Goal: Task Accomplishment & Management: Complete application form

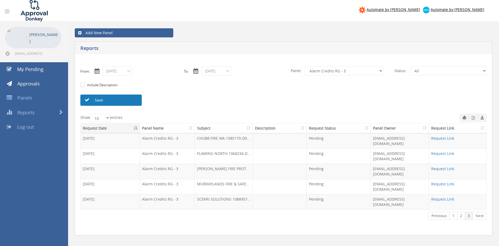
click at [100, 97] on link "Save" at bounding box center [110, 99] width 61 height 11
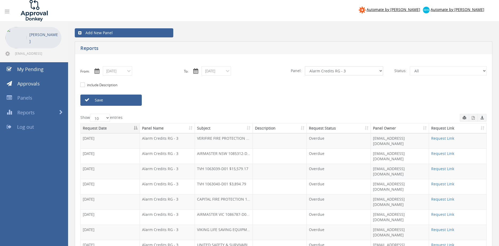
click at [305, 66] on select "All Alarm Credits RG - 3 NZ Utilities Cable and SAI Global NZ Alarms-1 NZ FX Pa…" at bounding box center [344, 70] width 78 height 9
select select "number:9739"
click option "Credit Requests - 2" at bounding box center [0, 0] width 0 height 0
click at [126, 100] on link "Save" at bounding box center [110, 99] width 61 height 11
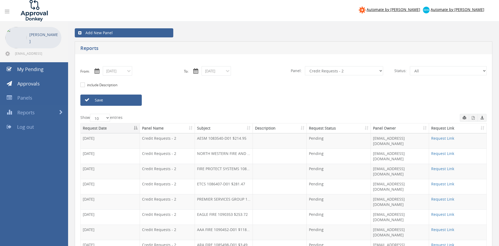
click at [129, 101] on link "Save" at bounding box center [110, 99] width 61 height 11
click at [305, 66] on select "All Alarm Credits RG - 3 NZ Utilities Cable and SAI Global NZ Alarms-1 NZ FX Pa…" at bounding box center [344, 70] width 78 height 9
drag, startPoint x: 325, startPoint y: 71, endPoint x: 33, endPoint y: 84, distance: 291.8
click at [33, 84] on span "Approvals" at bounding box center [28, 83] width 22 height 6
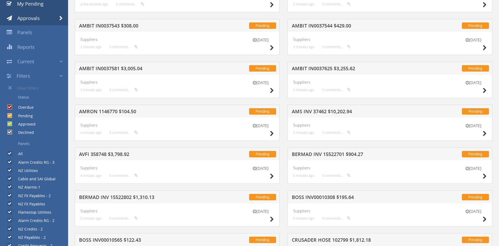
scroll to position [46, 0]
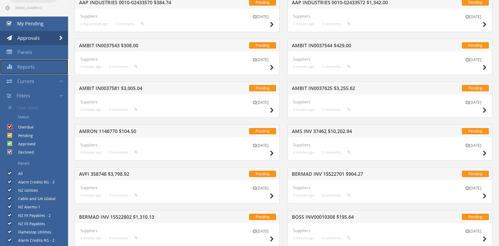
click at [26, 65] on span "Reports" at bounding box center [25, 66] width 17 height 6
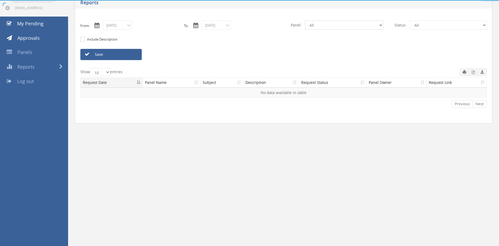
click at [305, 21] on select "All Alarm Credits RG - 3 NZ Utilities Cable and SAI Global NZ Alarms-1 NZ FX Pa…" at bounding box center [344, 25] width 78 height 9
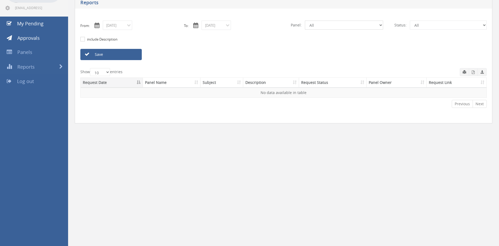
select select "number:9739"
click option "Credit Requests - 2" at bounding box center [0, 0] width 0 height 0
click at [124, 25] on input "08/21/2025" at bounding box center [117, 25] width 29 height 9
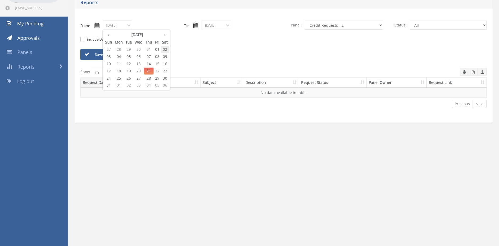
click at [163, 47] on span "02" at bounding box center [165, 49] width 8 height 7
type input "08/02/2025"
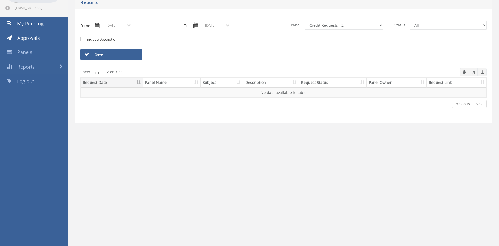
click at [129, 54] on link "Save" at bounding box center [110, 54] width 61 height 11
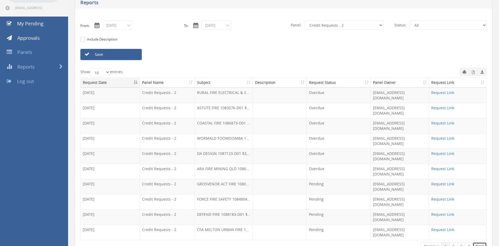
click at [480, 242] on link "Next" at bounding box center [479, 246] width 14 height 8
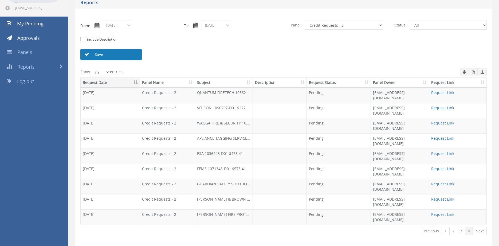
click at [126, 56] on link "Save" at bounding box center [110, 54] width 61 height 11
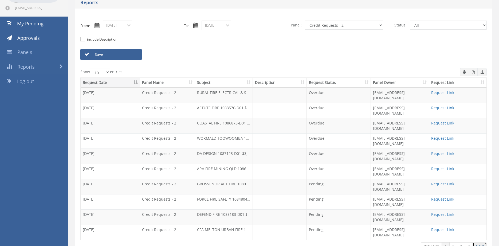
click at [478, 242] on link "Next" at bounding box center [479, 246] width 14 height 8
click at [477, 242] on link "Next" at bounding box center [479, 246] width 14 height 8
click at [305, 21] on select "All Alarm Credits RG - 3 NZ Utilities Cable and SAI Global NZ Alarms-1 NZ FX Pa…" at bounding box center [344, 25] width 78 height 9
click option "Alarm Suppliers - 2" at bounding box center [0, 0] width 0 height 0
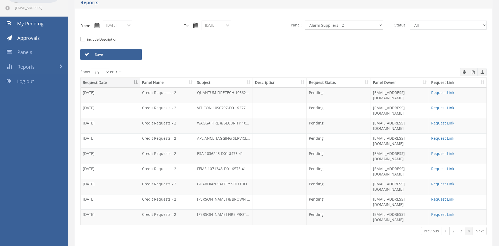
click at [305, 21] on select "All Alarm Credits RG - 3 NZ Utilities Cable and SAI Global NZ Alarms-1 NZ FX Pa…" at bounding box center [344, 25] width 78 height 9
click option "Suppliers" at bounding box center [0, 0] width 0 height 0
click at [135, 57] on link "Save" at bounding box center [110, 54] width 61 height 11
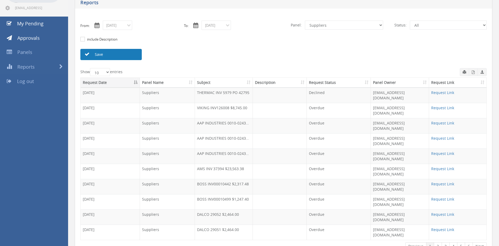
click at [99, 55] on link "Save" at bounding box center [110, 54] width 61 height 11
click at [305, 21] on select "All Alarm Credits RG - 3 NZ Utilities Cable and SAI Global NZ Alarms-1 NZ FX Pa…" at bounding box center [344, 25] width 78 height 9
click option "Credit Requests - 2" at bounding box center [0, 0] width 0 height 0
click at [124, 53] on link "Save" at bounding box center [110, 54] width 61 height 11
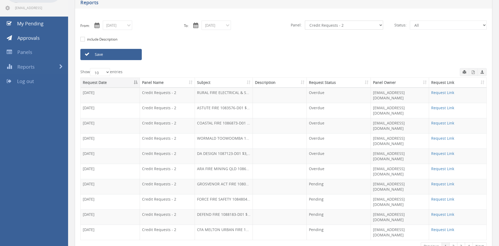
click at [305, 21] on select "All Alarm Credits RG - 3 NZ Utilities Cable and SAI Global NZ Alarms-1 NZ FX Pa…" at bounding box center [344, 25] width 78 height 9
select select "number:9632"
click option "Suppliers" at bounding box center [0, 0] width 0 height 0
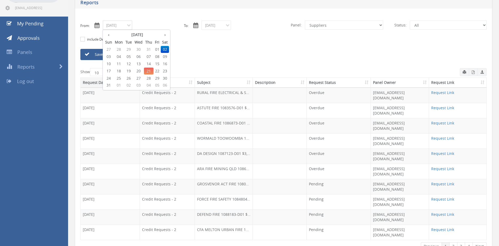
click at [120, 23] on input "08/02/2025" at bounding box center [117, 25] width 29 height 9
click at [140, 71] on span "20" at bounding box center [138, 70] width 11 height 7
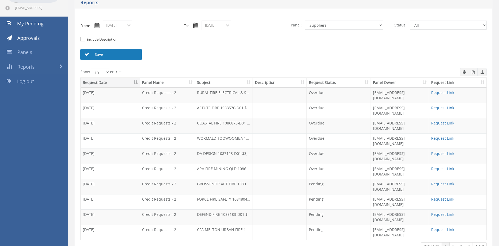
click at [129, 55] on link "Save" at bounding box center [110, 54] width 61 height 11
click at [213, 85] on th "Subject" at bounding box center [224, 83] width 58 height 10
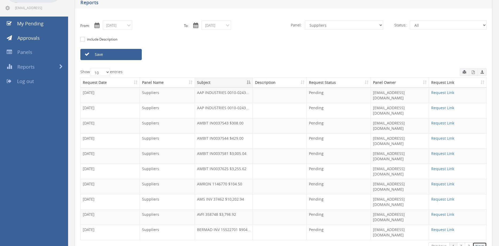
click at [477, 242] on link "Next" at bounding box center [479, 246] width 14 height 8
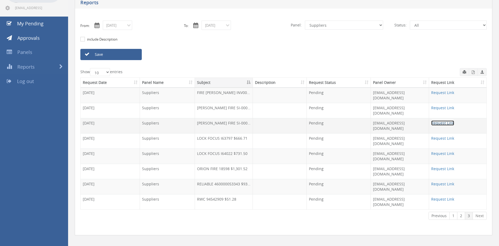
click at [445, 120] on link "Request Link" at bounding box center [442, 122] width 23 height 5
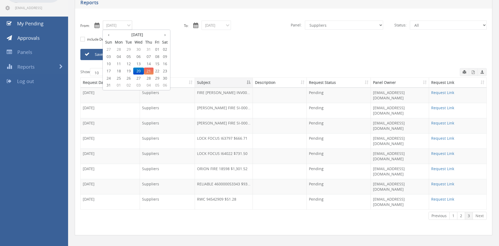
click at [123, 27] on input "08/20/2025" at bounding box center [117, 25] width 29 height 9
click at [110, 35] on th "‹" at bounding box center [109, 34] width 10 height 7
click at [130, 49] on span "01" at bounding box center [128, 49] width 9 height 7
type input "07/01/2025"
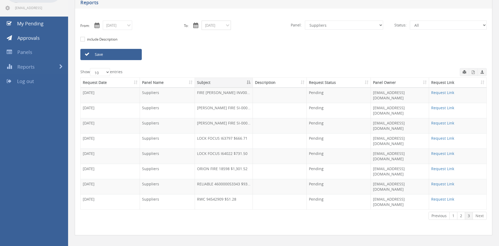
click at [213, 26] on input "08/21/2025" at bounding box center [215, 25] width 29 height 9
click at [209, 37] on th "‹" at bounding box center [207, 34] width 10 height 7
click at [246, 77] on span "31" at bounding box center [247, 78] width 10 height 7
type input "07/31/2025"
click at [132, 56] on link "Save" at bounding box center [110, 54] width 61 height 11
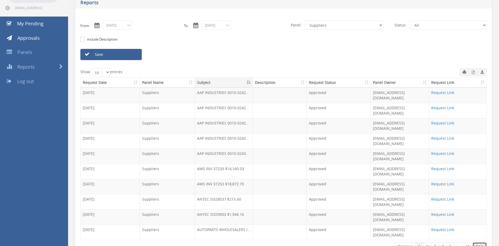
click at [477, 242] on link "Next" at bounding box center [479, 246] width 14 height 8
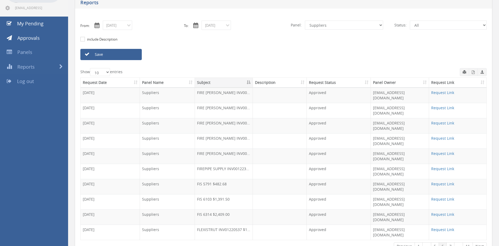
click at [477, 242] on link "Next" at bounding box center [479, 246] width 14 height 8
click at [305, 21] on select "All Alarm Credits RG - 3 NZ Utilities Cable and SAI Global NZ Alarms-1 NZ FX Pa…" at bounding box center [344, 25] width 78 height 9
select select "number:9739"
click option "Credit Requests - 2" at bounding box center [0, 0] width 0 height 0
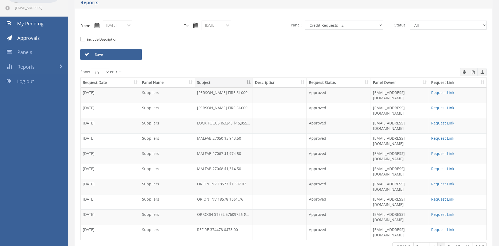
click at [118, 26] on input "07/01/2025" at bounding box center [117, 25] width 29 height 9
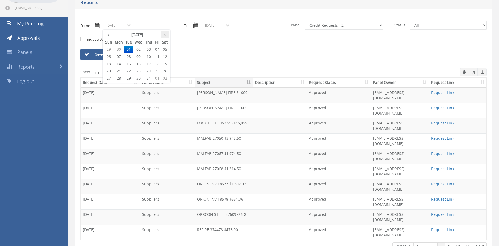
click at [166, 36] on th "›" at bounding box center [165, 34] width 8 height 7
click at [166, 50] on span "02" at bounding box center [165, 49] width 8 height 7
type input "08/02/2025"
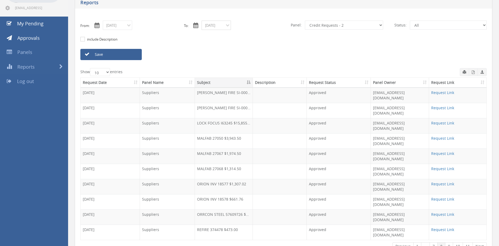
drag, startPoint x: 226, startPoint y: 25, endPoint x: 224, endPoint y: 30, distance: 5.2
click at [226, 25] on input "07/31/2025" at bounding box center [215, 25] width 29 height 9
click at [263, 35] on th "›" at bounding box center [263, 34] width 8 height 7
click at [249, 69] on span "21" at bounding box center [247, 70] width 10 height 7
type input "08/21/2025"
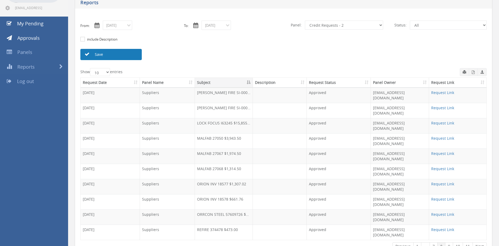
click at [130, 52] on link "Save" at bounding box center [110, 54] width 61 height 11
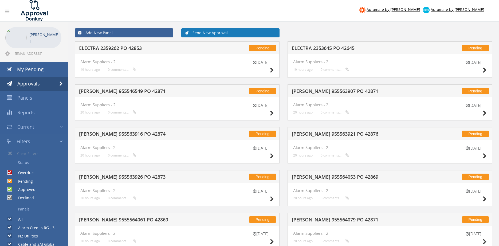
click at [204, 34] on link "Send New Approval" at bounding box center [230, 32] width 98 height 9
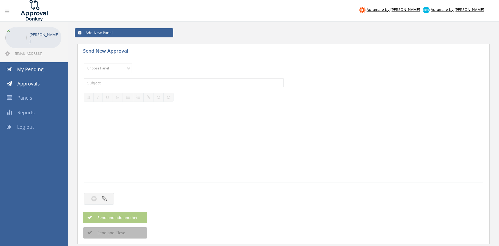
select select "9632"
click option "Suppliers" at bounding box center [0, 0] width 0 height 0
click at [149, 82] on input "text" at bounding box center [184, 82] width 200 height 9
type input "O"
type input "LOCK FOCUS I64022 $731.50"
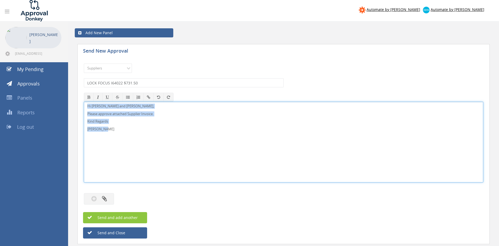
drag, startPoint x: 101, startPoint y: 132, endPoint x: 84, endPoint y: 102, distance: 34.1
click at [84, 102] on div "Hi [PERSON_NAME] and [PERSON_NAME], Please approve attached Supplier Invoice. K…" at bounding box center [283, 142] width 399 height 81
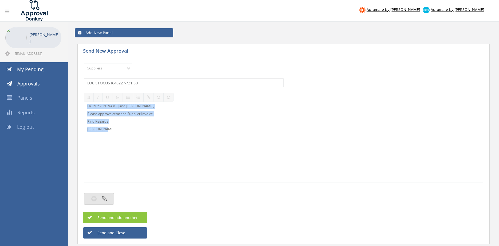
click at [110, 196] on button "button" at bounding box center [99, 198] width 30 height 11
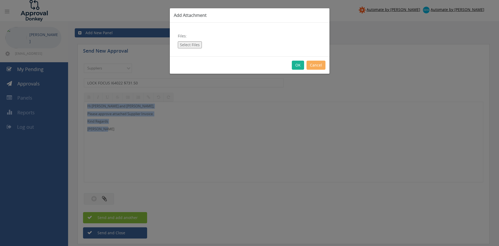
click at [192, 45] on button "Select Files" at bounding box center [190, 44] width 24 height 7
type input "C:\fakepath\LOCK FOCUS i64022 [DATE] PO 42943.pdf"
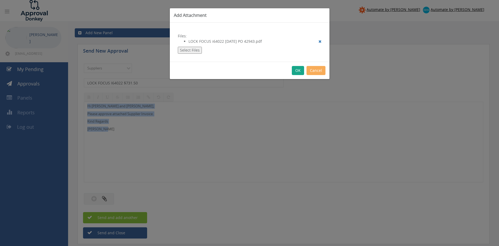
click at [298, 69] on button "OK" at bounding box center [298, 70] width 12 height 9
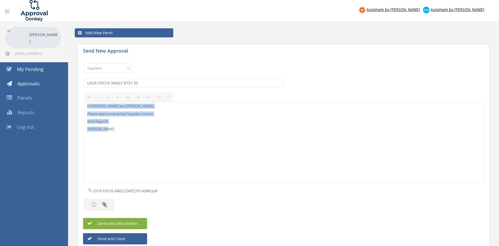
click at [141, 224] on button "Send and add another" at bounding box center [115, 223] width 64 height 11
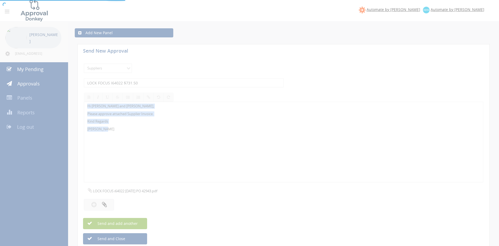
select select
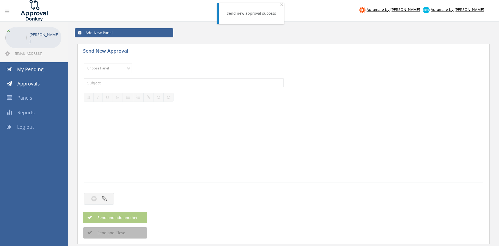
click at [84, 63] on select "Choose Panel Alarm Credits RG - 3 NZ Utilities Cable and SAI Global NZ Alarms-1…" at bounding box center [108, 67] width 48 height 9
select select "9632"
click option "Suppliers" at bounding box center [0, 0] width 0 height 0
click at [155, 83] on input "text" at bounding box center [184, 82] width 200 height 9
type input "l"
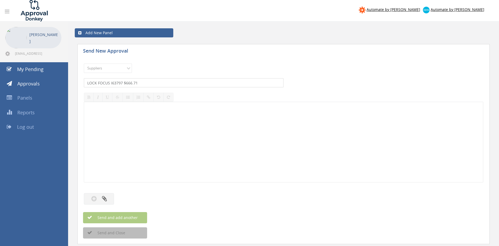
type input "LOCK FOCUS I63797 $666.71"
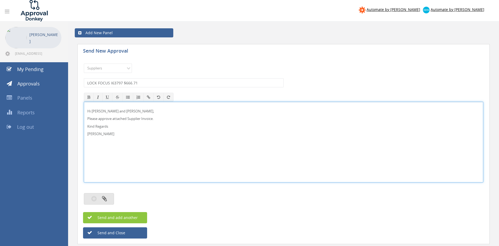
click at [110, 197] on button "button" at bounding box center [99, 198] width 30 height 11
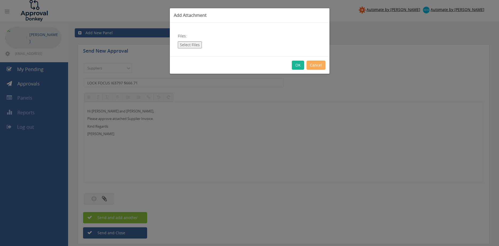
click at [189, 45] on button "Select Files" at bounding box center [190, 44] width 24 height 7
type input "C:\fakepath\LOCK FOCUS I63797 05.08.25 PO 42778.pdf"
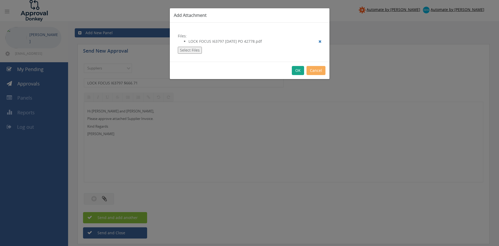
click at [298, 70] on button "OK" at bounding box center [298, 70] width 12 height 9
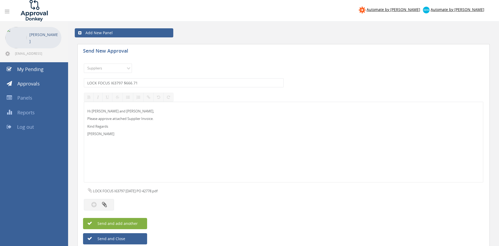
click at [141, 224] on button "Send and add another" at bounding box center [115, 223] width 64 height 11
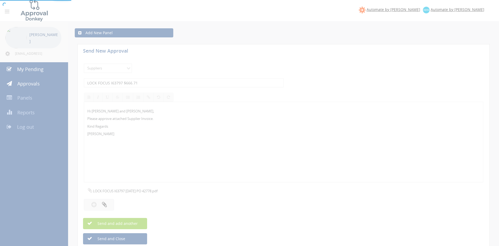
select select
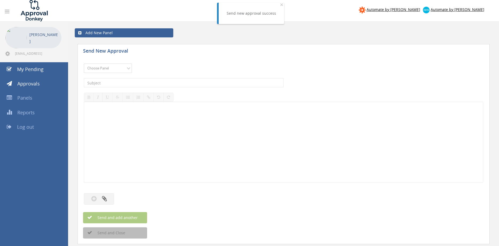
click at [84, 63] on select "Choose Panel Alarm Credits RG - 3 NZ Utilities Cable and SAI Global NZ Alarms-1…" at bounding box center [108, 67] width 48 height 9
select select "9632"
click option "Suppliers" at bounding box center [0, 0] width 0 height 0
click at [149, 83] on input "text" at bounding box center [184, 82] width 200 height 9
type input "KLINE FIRE SI-000318421 $5,720.00"
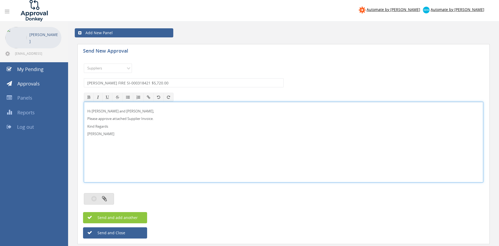
click at [107, 199] on button "button" at bounding box center [99, 198] width 30 height 11
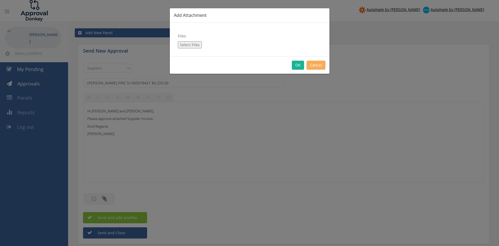
click at [194, 45] on button "Select Files" at bounding box center [190, 44] width 24 height 7
type input "C:\fakepath\KLINE FIRE SI-000318421 04.08.25 PO 42777.pdf"
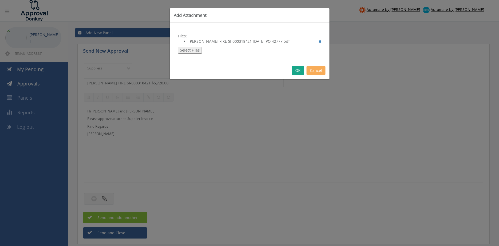
click at [298, 70] on button "OK" at bounding box center [298, 70] width 12 height 9
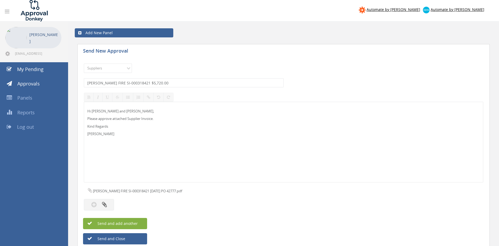
click at [140, 221] on button "Send and add another" at bounding box center [115, 223] width 64 height 11
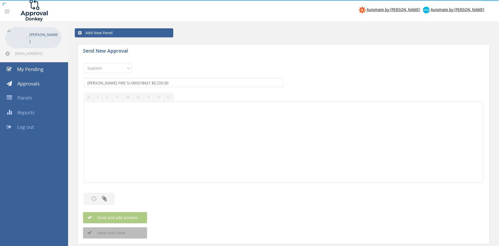
select select
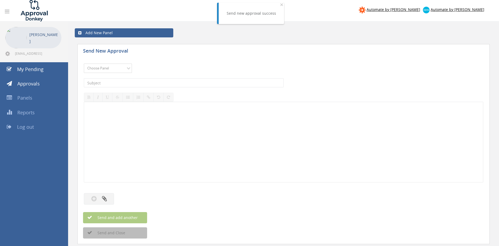
click at [84, 63] on select "Choose Panel Alarm Credits RG - 3 NZ Utilities Cable and SAI Global NZ Alarms-1…" at bounding box center [108, 67] width 48 height 9
select select "9632"
click option "Suppliers" at bounding box center [0, 0] width 0 height 0
click at [143, 83] on input "text" at bounding box center [184, 82] width 200 height 9
type input "KLINE FIRE SI-00031941 $5,808.00"
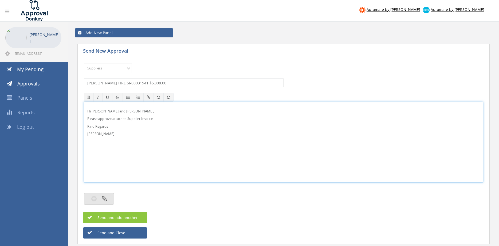
click at [106, 196] on icon "button" at bounding box center [104, 198] width 5 height 6
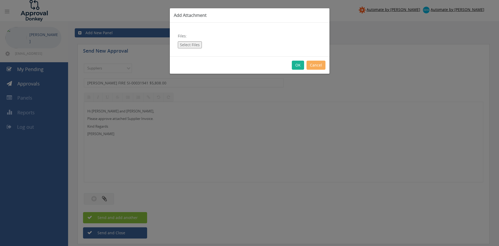
click at [194, 44] on button "Select Files" at bounding box center [190, 44] width 24 height 7
type input "C:\fakepath\KLINE FIRE SI-00031941 05.08.25 PO 42884.pdf"
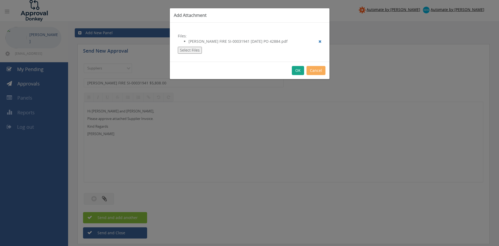
click at [296, 70] on button "OK" at bounding box center [298, 70] width 12 height 9
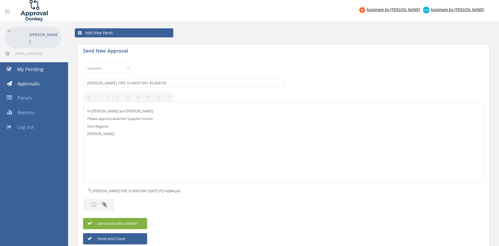
click at [142, 222] on button "Send and add another" at bounding box center [115, 223] width 64 height 11
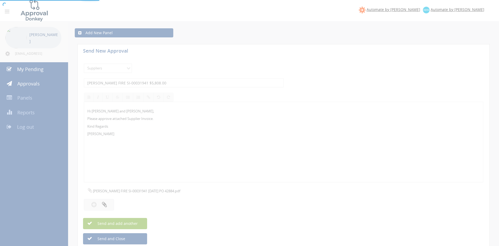
select select
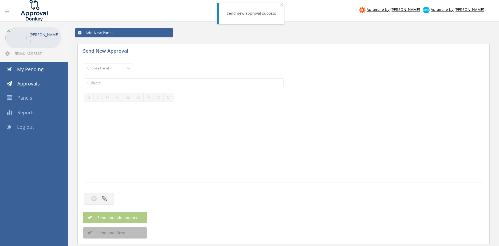
click at [84, 63] on select "Choose Panel Alarm Credits RG - 3 NZ Utilities Cable and SAI Global NZ Alarms-1…" at bounding box center [108, 67] width 48 height 9
select select "9632"
click option "Suppliers" at bounding box center [0, 0] width 0 height 0
click at [148, 82] on input "text" at bounding box center [184, 82] width 200 height 9
type input "FIRE MARSHALL INV000200603 $217.80"
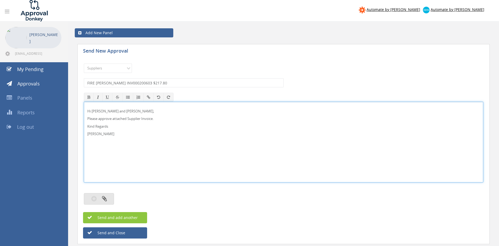
click at [109, 199] on button "button" at bounding box center [99, 198] width 30 height 11
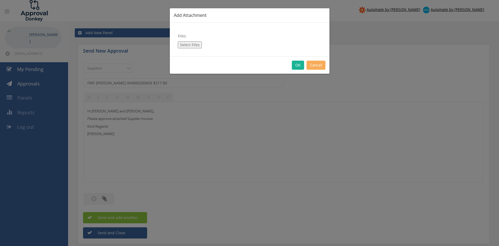
click at [193, 45] on button "Select Files" at bounding box center [190, 44] width 24 height 7
type input "C:\fakepath\FIRE MARSHALL INV000200603 07.08.25 PO 42804.pdf"
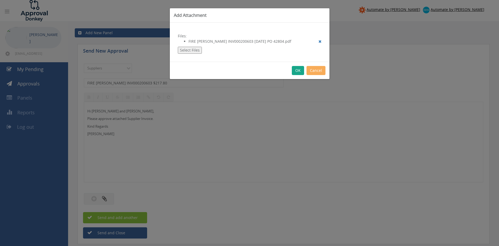
click at [298, 71] on button "OK" at bounding box center [298, 70] width 12 height 9
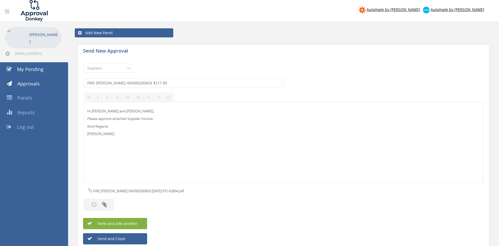
click at [139, 224] on button "Send and add another" at bounding box center [115, 223] width 64 height 11
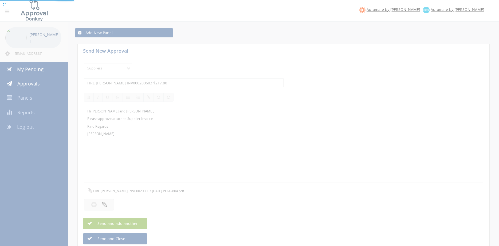
select select
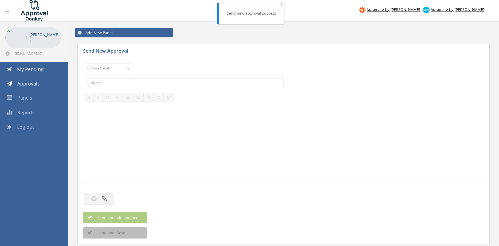
click at [84, 63] on select "Choose Panel Alarm Credits RG - 3 NZ Utilities Cable and SAI Global NZ Alarms-1…" at bounding box center [108, 67] width 48 height 9
select select "9632"
click option "Suppliers" at bounding box center [0, 0] width 0 height 0
click at [148, 80] on input "text" at bounding box center [184, 82] width 200 height 9
type input "FIRE MARSHALL INV000200601 $138.60"
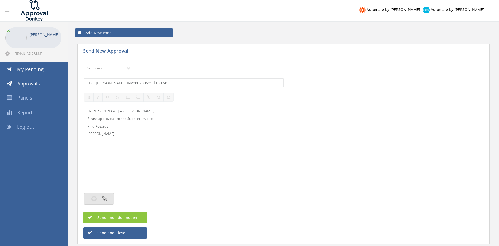
click at [110, 197] on button "button" at bounding box center [99, 198] width 30 height 11
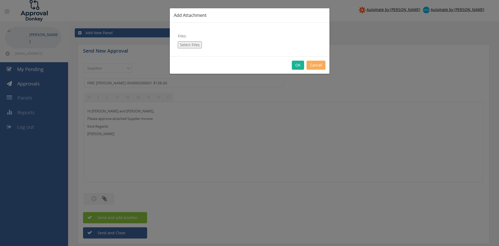
click at [189, 44] on button "Select Files" at bounding box center [190, 44] width 24 height 7
type input "C:\fakepath\FIRE MARSHALL INV000200601 07.08.25 PO 42802.pdf"
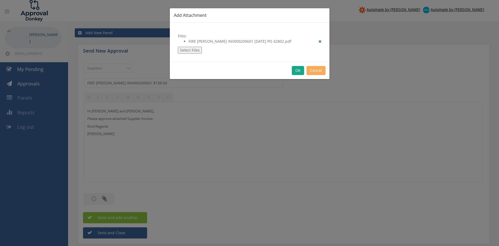
click at [295, 70] on button "OK" at bounding box center [298, 70] width 12 height 9
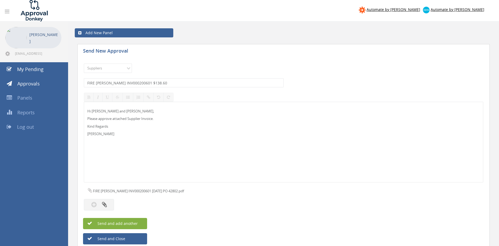
click at [143, 224] on button "Send and add another" at bounding box center [115, 223] width 64 height 11
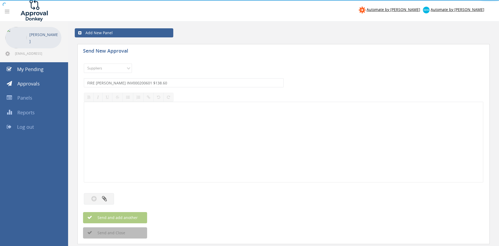
select select
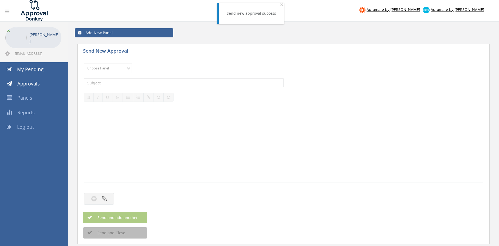
click at [84, 63] on select "Choose Panel Alarm Credits RG - 3 NZ Utilities Cable and SAI Global NZ Alarms-1…" at bounding box center [108, 67] width 48 height 9
select select "9632"
click option "Suppliers" at bounding box center [0, 0] width 0 height 0
click at [144, 83] on input "text" at bounding box center [184, 82] width 200 height 9
type input "FIRE MARSHALL INV000200599 $19.80"
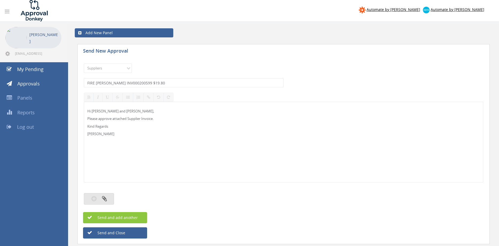
click at [109, 200] on button "button" at bounding box center [99, 198] width 30 height 11
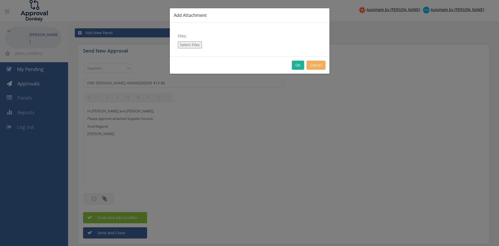
click at [191, 45] on button "Select Files" at bounding box center [190, 44] width 24 height 7
type input "C:\fakepath\FIRE MARSHALL INV000200599 07.08.25 PO 42793.pdf"
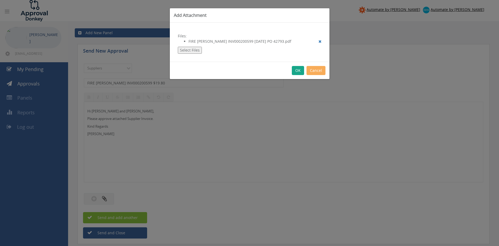
click at [297, 67] on button "OK" at bounding box center [298, 70] width 12 height 9
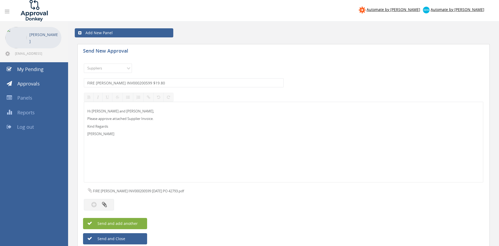
click at [134, 222] on span "Send and add another" at bounding box center [112, 223] width 52 height 5
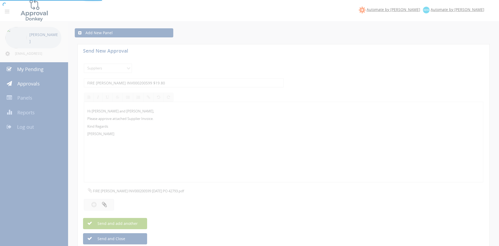
select select
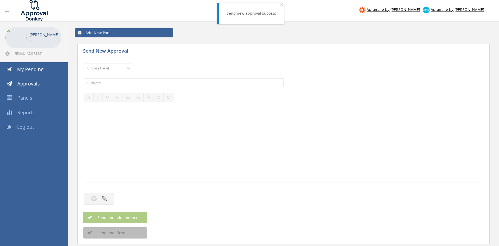
click at [84, 63] on select "Choose Panel Alarm Credits RG - 3 NZ Utilities Cable and SAI Global NZ Alarms-1…" at bounding box center [108, 67] width 48 height 9
select select "9632"
click option "Suppliers" at bounding box center [0, 0] width 0 height 0
click at [148, 82] on input "text" at bounding box center [184, 82] width 200 height 9
type input "FIRE MARSHALL INV000200595 $59.40"
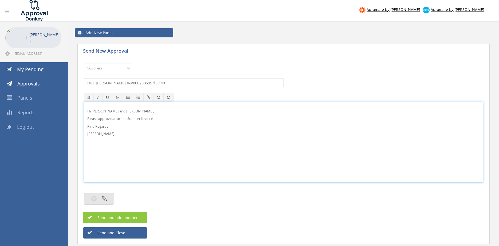
click at [107, 198] on button "button" at bounding box center [99, 198] width 30 height 11
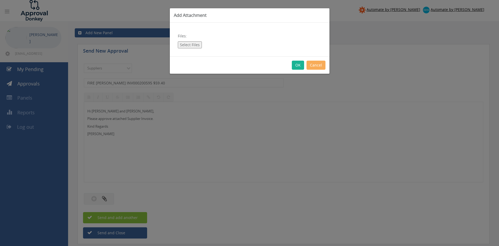
click at [189, 46] on button "Select Files" at bounding box center [190, 44] width 24 height 7
type input "C:\fakepath\FIRE MARSHALL INV000200595 07.08.25 PO 42785.pdf"
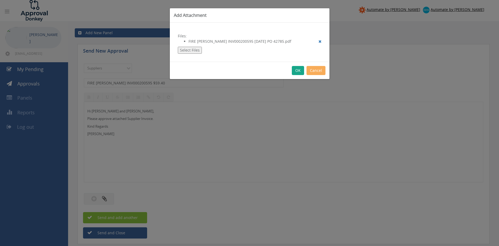
click at [299, 70] on button "OK" at bounding box center [298, 70] width 12 height 9
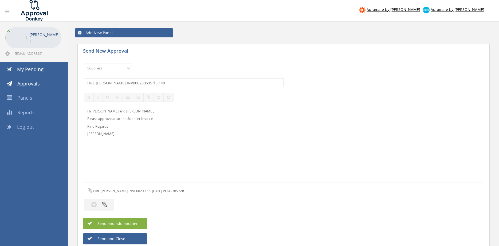
click at [141, 223] on button "Send and add another" at bounding box center [115, 223] width 64 height 11
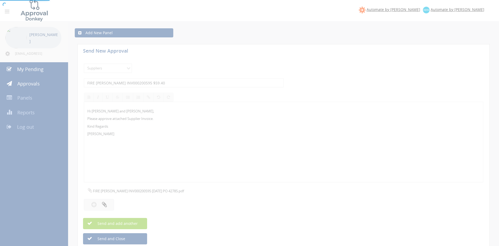
select select
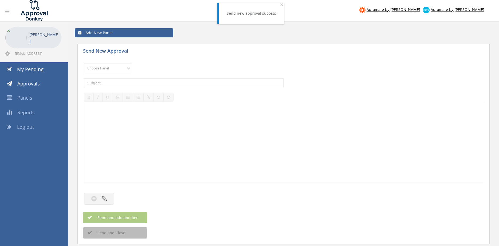
click at [84, 63] on select "Choose Panel Alarm Credits RG - 3 NZ Utilities Cable and SAI Global NZ Alarms-1…" at bounding box center [108, 67] width 48 height 9
select select "9632"
click option "Suppliers" at bounding box center [0, 0] width 0 height 0
click at [156, 81] on input "text" at bounding box center [184, 82] width 200 height 9
type input "FIRE MARSHALL INV000200594 $19.80"
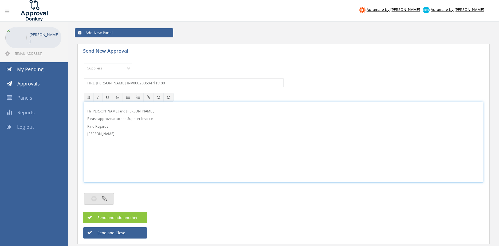
click at [103, 200] on icon "button" at bounding box center [104, 198] width 5 height 6
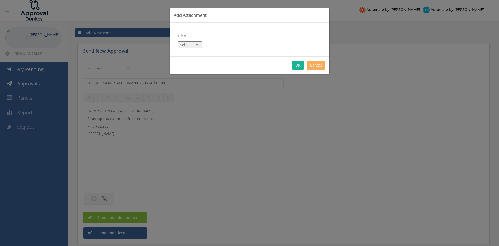
click at [190, 46] on button "Select Files" at bounding box center [190, 44] width 24 height 7
type input "C:\fakepath\FIRE MARSHALL INV000200594 07.08.25 PO 42755.pdf"
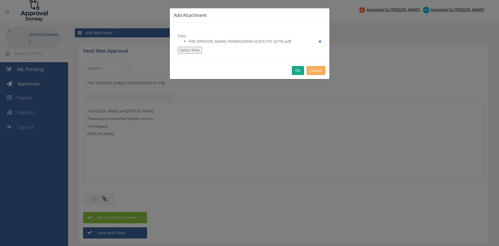
click at [297, 72] on button "OK" at bounding box center [298, 70] width 12 height 9
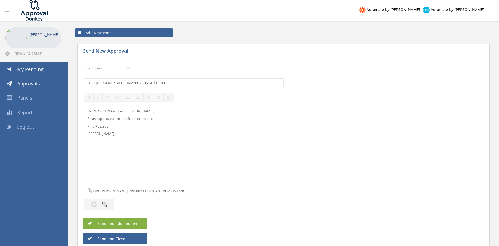
click at [129, 224] on span "Send and add another" at bounding box center [112, 223] width 52 height 5
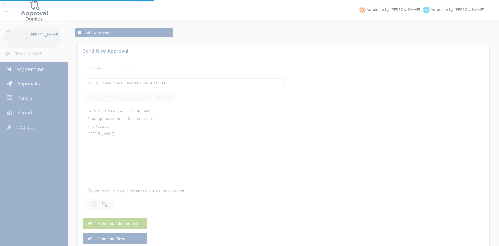
select select
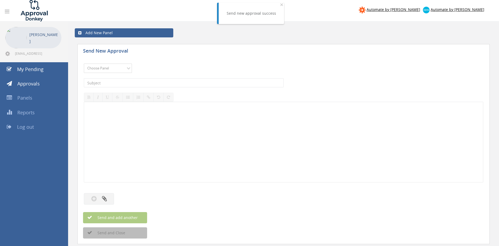
click at [84, 63] on select "Choose Panel Alarm Credits RG - 3 NZ Utilities Cable and SAI Global NZ Alarms-1…" at bounding box center [108, 67] width 48 height 9
select select "9632"
click option "Suppliers" at bounding box center [0, 0] width 0 height 0
click at [162, 82] on input "text" at bounding box center [184, 82] width 200 height 9
type input "FIRE MARSHALL INV000200593 $19.80"
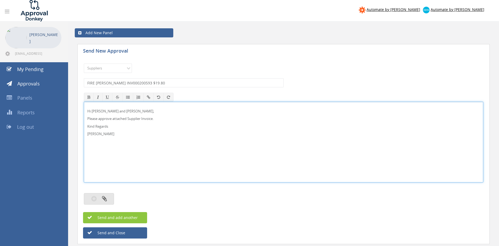
click at [109, 197] on button "button" at bounding box center [99, 198] width 30 height 11
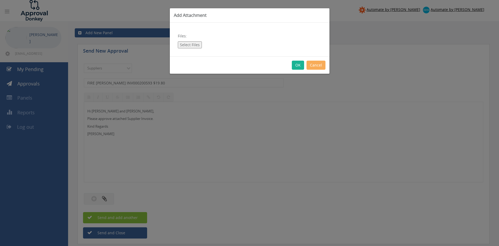
click at [191, 43] on button "Select Files" at bounding box center [190, 44] width 24 height 7
type input "C:\fakepath\FIRE MARSHALL INV000200593 07.08.25 PO 42742.pdf"
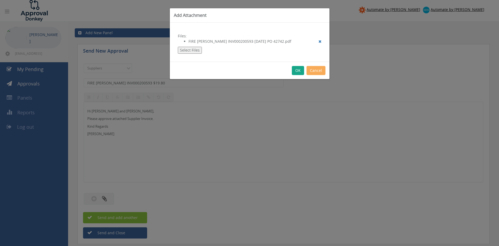
click at [299, 71] on button "OK" at bounding box center [298, 70] width 12 height 9
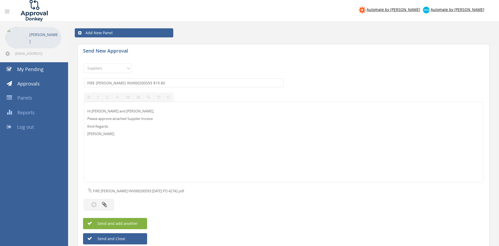
click at [138, 224] on button "Send and add another" at bounding box center [115, 223] width 64 height 11
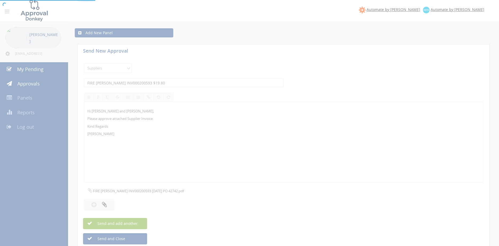
select select
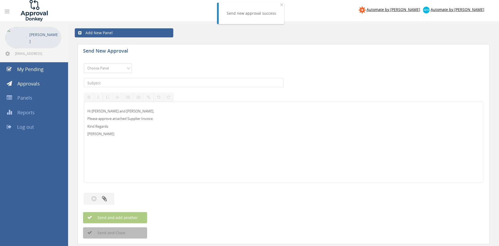
click at [84, 63] on select "Choose Panel Alarm Credits RG - 3 NZ Utilities Cable and SAI Global NZ Alarms-1…" at bounding box center [108, 67] width 48 height 9
select select "9632"
click option "Suppliers" at bounding box center [0, 0] width 0 height 0
click at [156, 81] on input "text" at bounding box center [184, 82] width 200 height 9
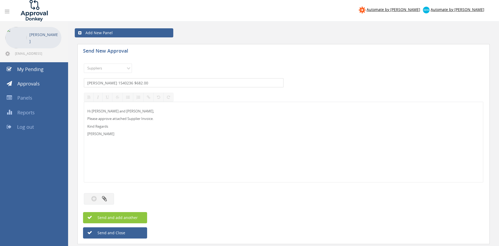
type input "DIXON 1540236 $682.00"
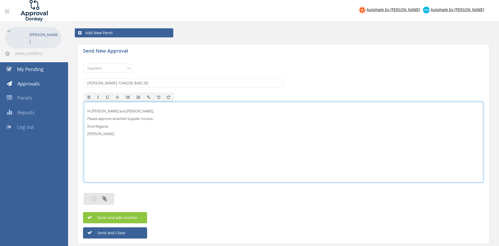
click at [103, 198] on icon "button" at bounding box center [104, 198] width 5 height 6
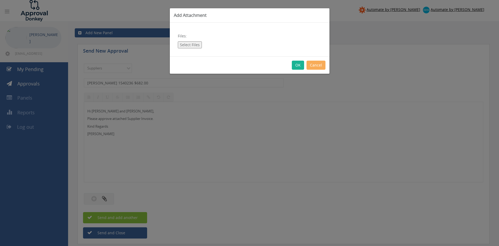
click at [193, 43] on button "Select Files" at bounding box center [190, 44] width 24 height 7
type input "C:\fakepath\DIXON 1540236 08.08.25 PO 42927.pdf"
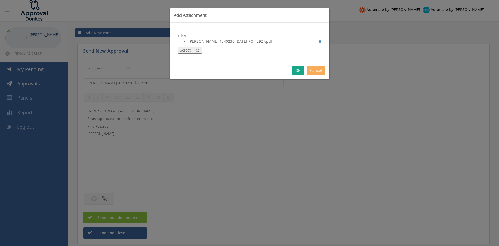
click at [297, 70] on button "OK" at bounding box center [298, 70] width 12 height 9
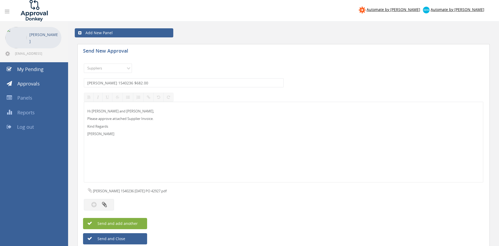
click at [133, 222] on span "Send and add another" at bounding box center [112, 223] width 52 height 5
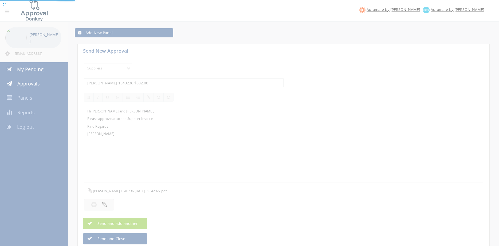
select select
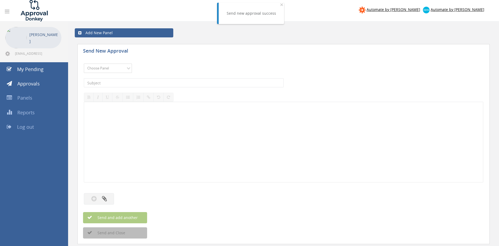
click at [84, 63] on select "Choose Panel Alarm Credits RG - 3 NZ Utilities Cable and SAI Global NZ Alarms-1…" at bounding box center [108, 67] width 48 height 9
select select "9632"
click option "Suppliers" at bounding box center [0, 0] width 0 height 0
click at [153, 82] on input "text" at bounding box center [184, 82] width 200 height 9
type input "CRUSADER HOSE 102799 $1,812.18"
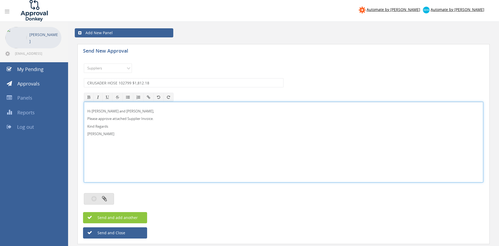
click at [109, 197] on button "button" at bounding box center [99, 198] width 30 height 11
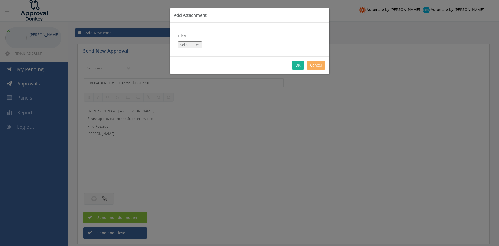
click at [195, 45] on button "Select Files" at bounding box center [190, 44] width 24 height 7
type input "C:\fakepath\CRUSADER HOSE 102799 11.08.25 PO 42881.pdf"
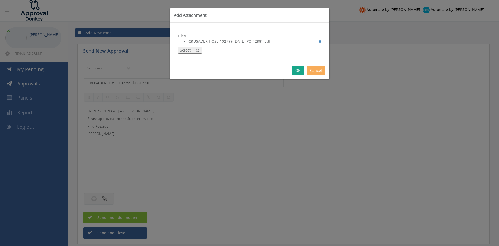
click at [296, 70] on button "OK" at bounding box center [298, 70] width 12 height 9
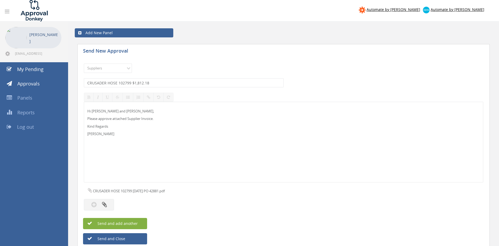
click at [133, 222] on span "Send and add another" at bounding box center [112, 223] width 52 height 5
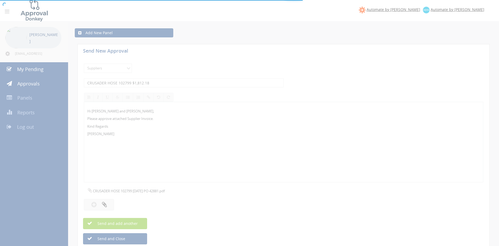
select select
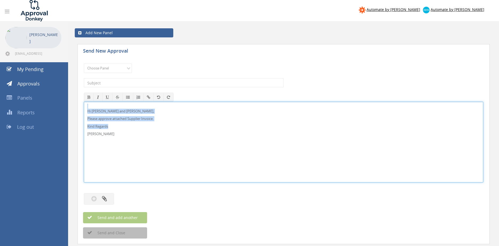
drag, startPoint x: 114, startPoint y: 139, endPoint x: 76, endPoint y: 101, distance: 53.6
click at [84, 102] on div "Hi Maddie and Ben, Please approve attached Supplier Invoice. Kind Regards Pam W…" at bounding box center [283, 142] width 399 height 81
copy div "Hi Maddie and Ben, Please approve attached Supplier Invoice. Kind Regards"
click at [84, 63] on select "Choose Panel Alarm Credits RG - 3 NZ Utilities Cable and SAI Global NZ Alarms-1…" at bounding box center [108, 67] width 48 height 9
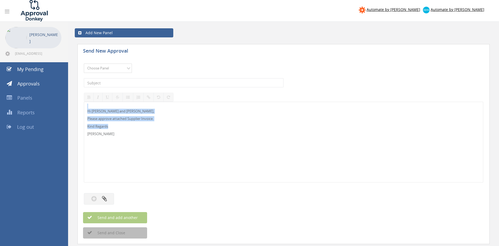
select select "9632"
click option "Suppliers" at bounding box center [0, 0] width 0 height 0
click at [138, 81] on input "text" at bounding box center [184, 82] width 200 height 9
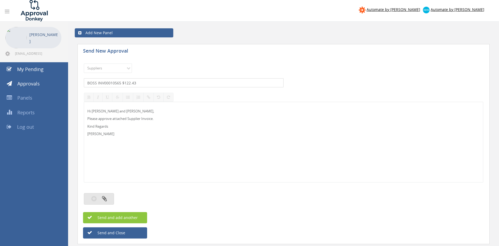
type input "BOSS INV00010565 $122.43"
click at [108, 200] on button "button" at bounding box center [99, 198] width 30 height 11
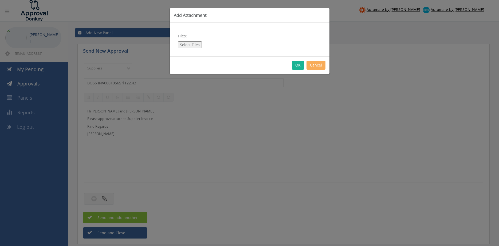
click at [189, 45] on button "Select Files" at bounding box center [190, 44] width 24 height 7
type input "C:\fakepath\BOSS INV00010565 07.08.25 PO 42976.pdf"
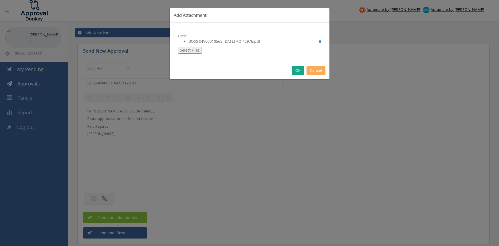
click at [298, 67] on button "OK" at bounding box center [298, 70] width 12 height 9
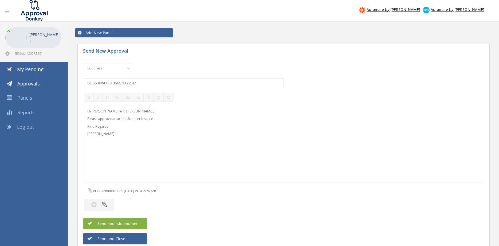
click at [140, 222] on button "Send and add another" at bounding box center [115, 223] width 64 height 11
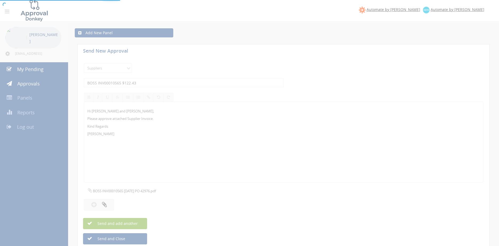
select select
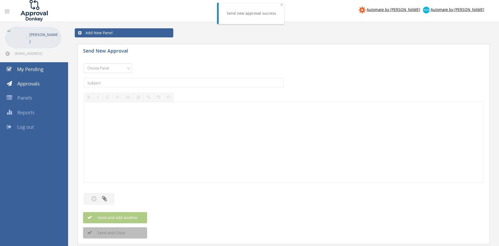
click at [84, 63] on select "Choose Panel Alarm Credits RG - 3 NZ Utilities Cable and SAI Global NZ Alarms-1…" at bounding box center [108, 67] width 48 height 9
select select "9632"
click option "Suppliers" at bounding box center [0, 0] width 0 height 0
click at [140, 84] on input "text" at bounding box center [184, 82] width 200 height 9
type input "BOSS INV00010308 $195.64"
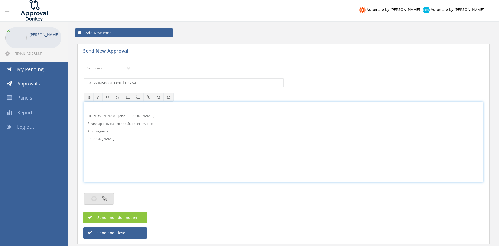
click at [106, 199] on icon "button" at bounding box center [104, 198] width 5 height 6
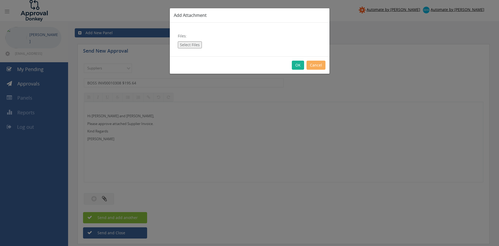
click at [194, 44] on button "Select Files" at bounding box center [190, 44] width 24 height 7
type input "C:\fakepath\BOSS INV00010308 07.08.25 PO 42980.pdf"
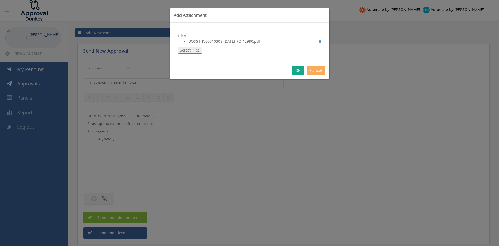
click at [299, 68] on button "OK" at bounding box center [298, 70] width 12 height 9
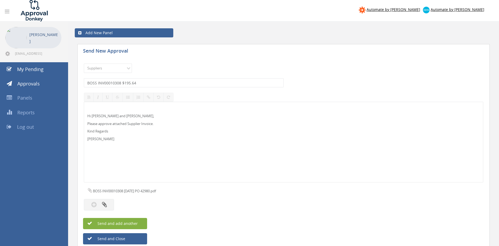
click at [142, 222] on button "Send and add another" at bounding box center [115, 223] width 64 height 11
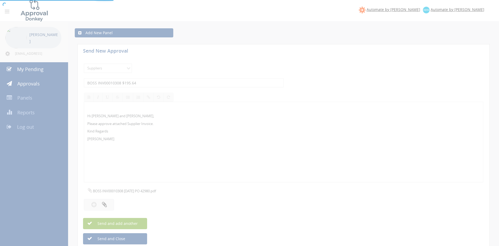
select select
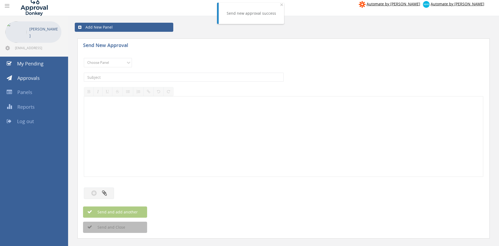
scroll to position [9, 0]
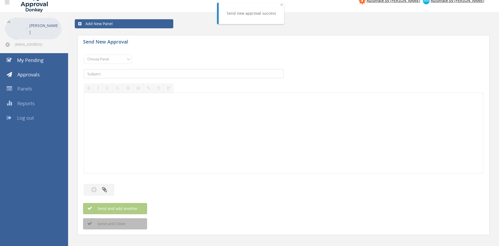
click at [111, 69] on input "text" at bounding box center [184, 73] width 200 height 9
click at [84, 54] on select "Choose Panel Alarm Credits RG - 3 NZ Utilities Cable and SAI Global NZ Alarms-1…" at bounding box center [108, 58] width 48 height 9
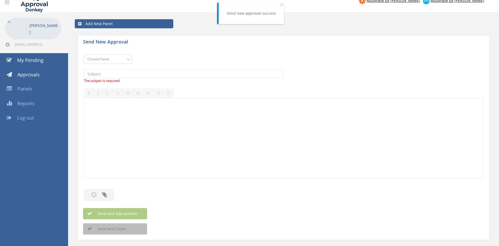
select select "9632"
click option "Suppliers" at bounding box center [0, 0] width 0 height 0
click at [164, 72] on input "text" at bounding box center [184, 73] width 200 height 9
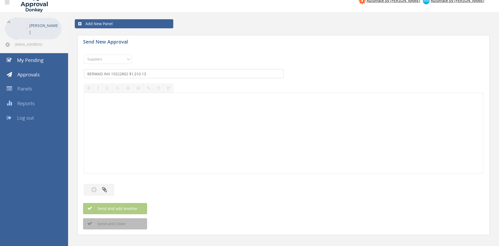
type input "BERMAD INV 15522802 $1,310.13"
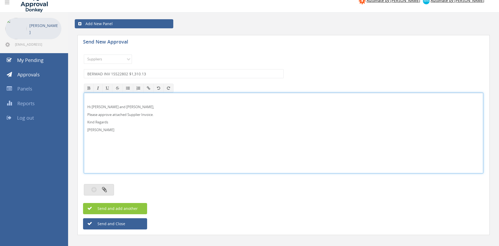
click at [107, 187] on button "button" at bounding box center [99, 189] width 30 height 11
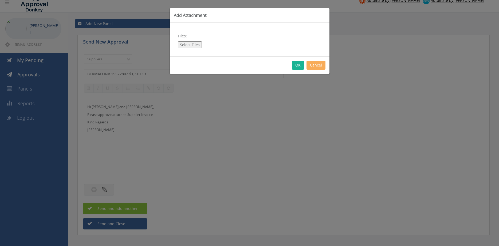
click at [194, 45] on button "Select Files" at bounding box center [190, 44] width 24 height 7
type input "C:\fakepath\BERMAD Inv_#15522802 07.08.25 PO 42959.pdf"
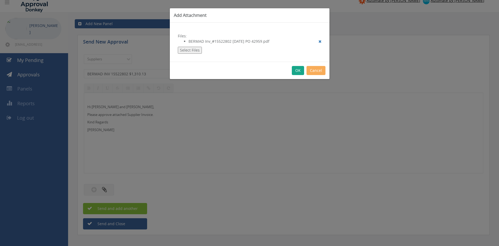
click at [300, 69] on button "OK" at bounding box center [298, 70] width 12 height 9
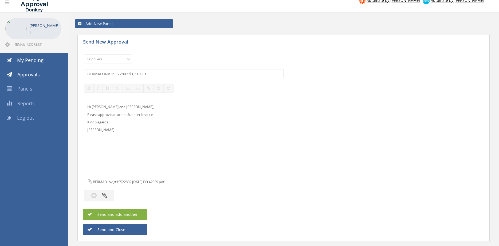
click at [133, 215] on span "Send and add another" at bounding box center [112, 214] width 52 height 5
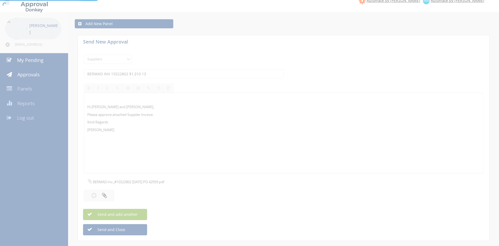
select select
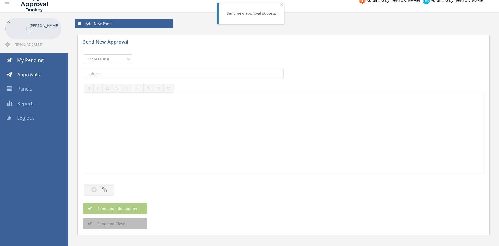
click at [84, 54] on select "Choose Panel Alarm Credits RG - 3 NZ Utilities Cable and SAI Global NZ Alarms-1…" at bounding box center [108, 58] width 48 height 9
select select "9632"
click option "Suppliers" at bounding box center [0, 0] width 0 height 0
click at [154, 75] on input "text" at bounding box center [184, 73] width 200 height 9
type input "BERMAD INV 15522701 $904.27"
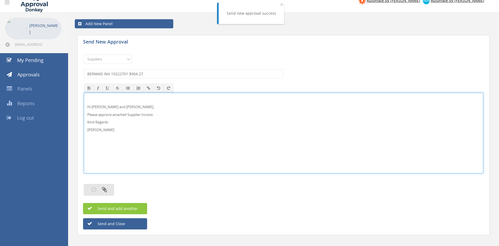
click at [98, 193] on button "button" at bounding box center [99, 189] width 30 height 11
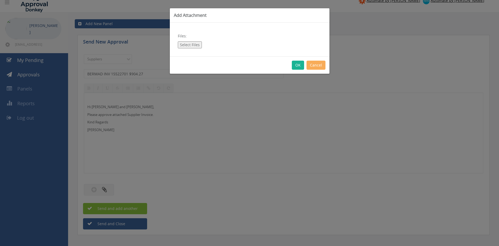
click at [192, 45] on button "Select Files" at bounding box center [190, 44] width 24 height 7
type input "C:\fakepath\BERMAD Inv_#15522701 04.08.25 PO 42895.pdf"
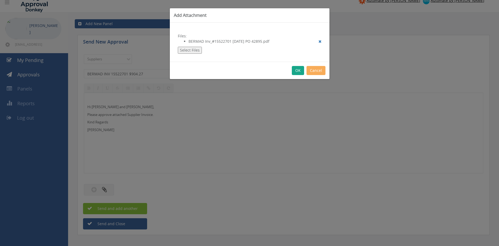
click at [299, 69] on button "OK" at bounding box center [298, 70] width 12 height 9
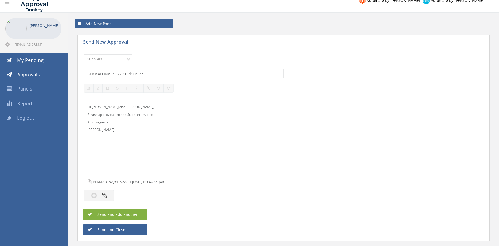
click at [141, 215] on button "Send and add another" at bounding box center [115, 214] width 64 height 11
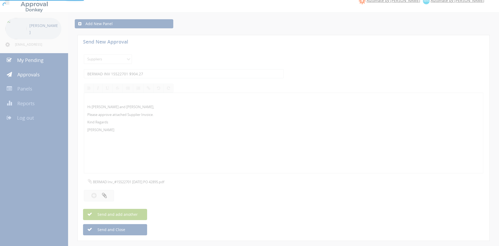
select select
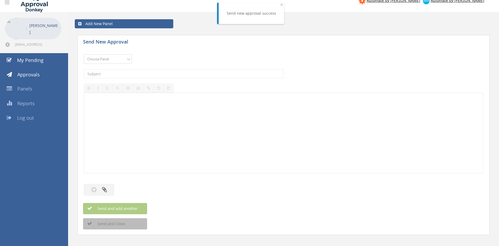
select select "9632"
click option "Suppliers" at bounding box center [0, 0] width 0 height 0
click at [170, 74] on input "text" at bounding box center [184, 73] width 200 height 9
type input "AVFI 358748 $3,798.92"
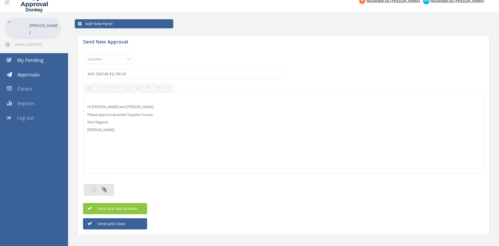
click at [99, 190] on button "button" at bounding box center [99, 189] width 30 height 11
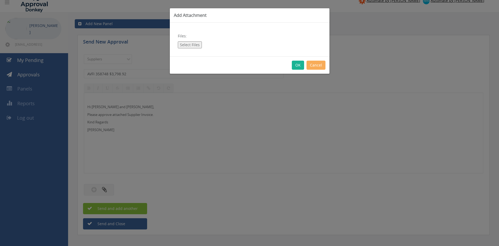
click at [189, 46] on button "Select Files" at bounding box center [190, 44] width 24 height 7
type input "C:\fakepath\AVFI - 358748 07.08.25 PO 42894.pdf"
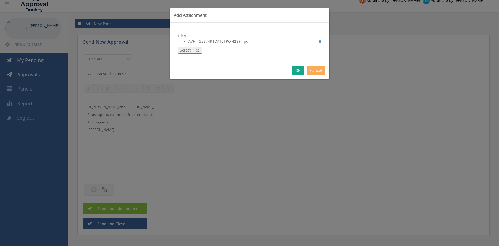
click at [297, 71] on button "OK" at bounding box center [298, 70] width 12 height 9
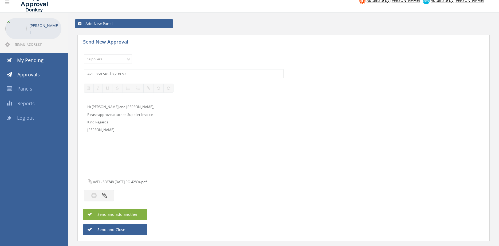
click at [137, 213] on span "Send and add another" at bounding box center [112, 214] width 52 height 5
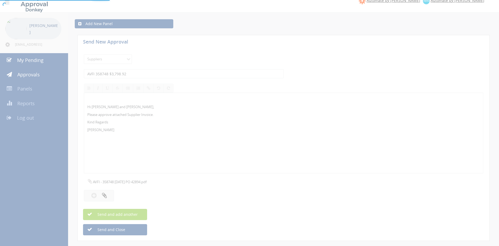
select select
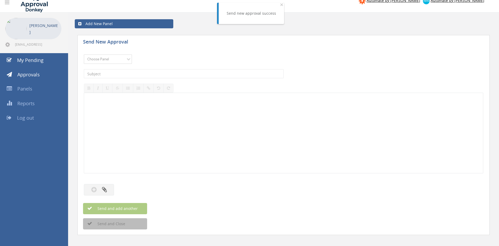
click at [84, 54] on select "Choose Panel Alarm Credits RG - 3 NZ Utilities Cable and SAI Global NZ Alarms-1…" at bounding box center [108, 58] width 48 height 9
select select "9632"
click option "Suppliers" at bounding box center [0, 0] width 0 height 0
click at [150, 74] on input "text" at bounding box center [184, 73] width 200 height 9
type input "AMS INV 37462 $10,202.94"
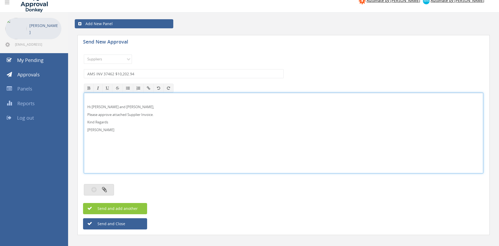
click at [106, 186] on button "button" at bounding box center [99, 189] width 30 height 11
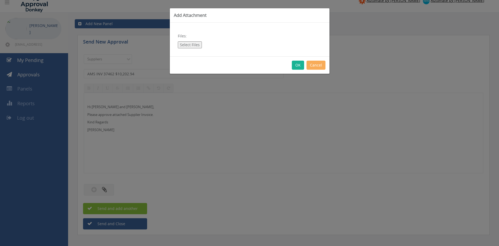
click at [193, 45] on button "Select Files" at bounding box center [190, 44] width 24 height 7
type input "C:\fakepath\AMS Inv 00037462 13.08.25 PO 42978.pdf"
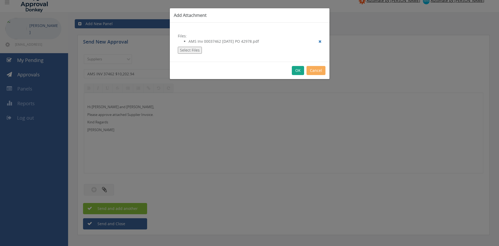
click at [296, 71] on button "OK" at bounding box center [298, 70] width 12 height 9
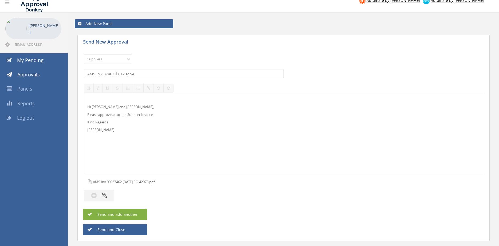
click at [140, 212] on button "Send and add another" at bounding box center [115, 214] width 64 height 11
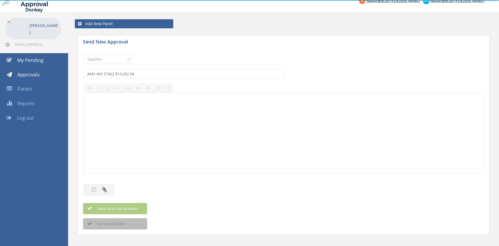
select select
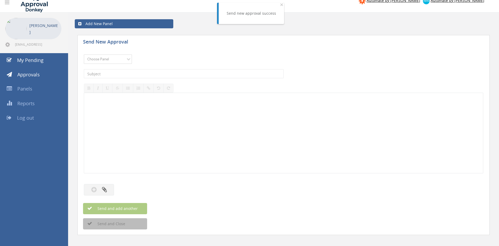
click at [84, 54] on select "Choose Panel Alarm Credits RG - 3 NZ Utilities Cable and SAI Global NZ Alarms-1…" at bounding box center [108, 58] width 48 height 9
select select "9632"
click option "Suppliers" at bounding box center [0, 0] width 0 height 0
click at [138, 72] on input "text" at bounding box center [184, 73] width 200 height 9
type input "AMRON 1146770 $104.50"
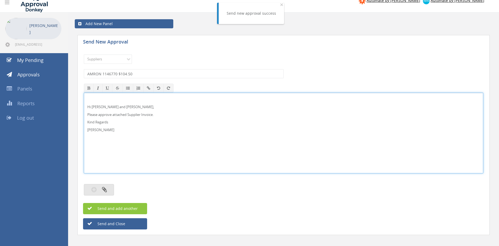
click at [107, 187] on button "button" at bounding box center [99, 189] width 30 height 11
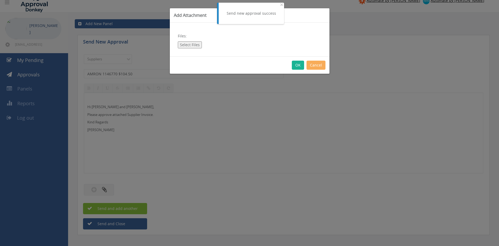
click at [190, 45] on button "Select Files" at bounding box center [190, 44] width 24 height 7
type input "C:\fakepath\AMRON_1146770 13.08.25 PO 42738.pdf"
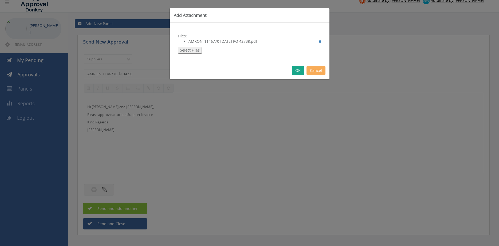
click at [297, 70] on button "OK" at bounding box center [298, 70] width 12 height 9
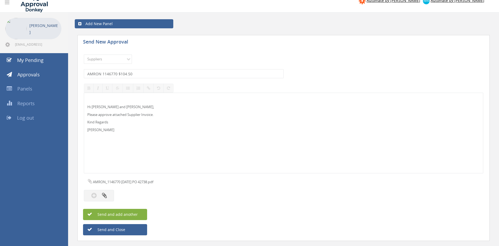
click at [137, 213] on span "Send and add another" at bounding box center [112, 214] width 52 height 5
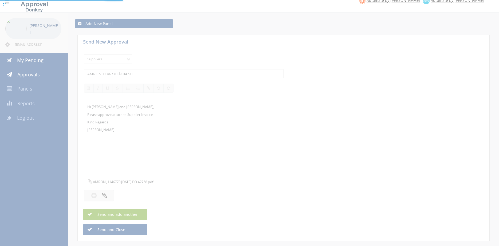
select select
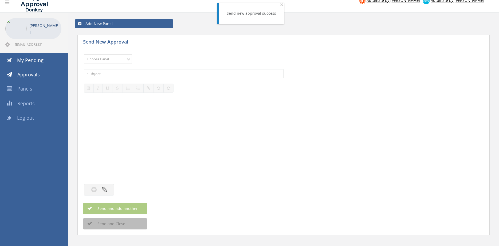
click at [84, 54] on select "Choose Panel Alarm Credits RG - 3 NZ Utilities Cable and SAI Global NZ Alarms-1…" at bounding box center [108, 58] width 48 height 9
select select "9632"
click option "Suppliers" at bounding box center [0, 0] width 0 height 0
click at [152, 74] on input "text" at bounding box center [184, 73] width 200 height 9
type input "AMBIT IN0037625 $3,255.62"
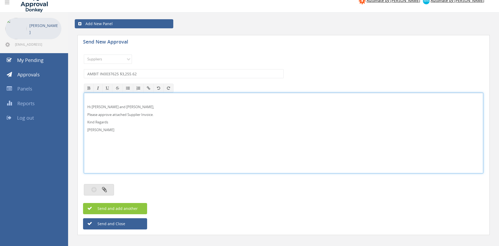
click at [103, 187] on icon "button" at bounding box center [104, 189] width 5 height 6
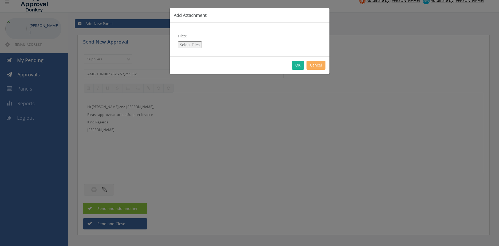
click at [189, 45] on button "Select Files" at bounding box center [190, 44] width 24 height 7
type input "C:\fakepath\AMBIT IN0037625 08.08.25 PO 42782.pdf"
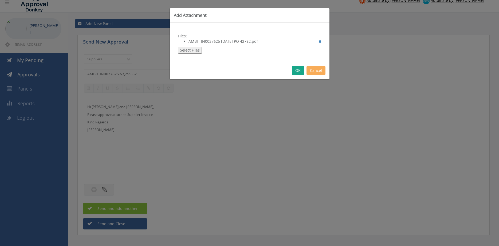
click at [296, 68] on button "OK" at bounding box center [298, 70] width 12 height 9
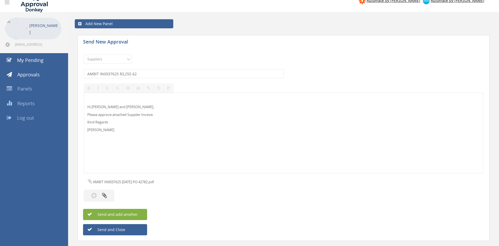
click at [139, 213] on button "Send and add another" at bounding box center [115, 214] width 64 height 11
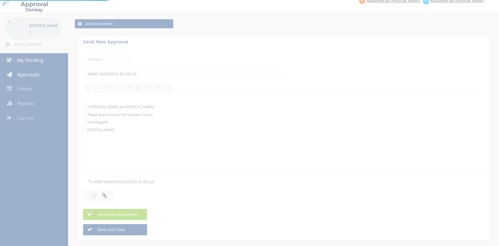
select select
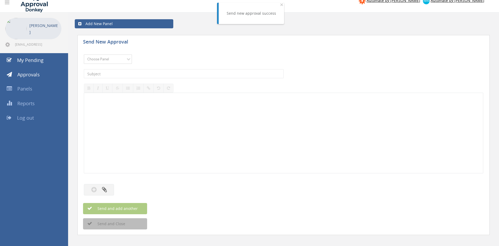
click at [84, 54] on select "Choose Panel Alarm Credits RG - 3 NZ Utilities Cable and SAI Global NZ Alarms-1…" at bounding box center [108, 58] width 48 height 9
select select "9632"
click option "Suppliers" at bounding box center [0, 0] width 0 height 0
click at [150, 74] on input "text" at bounding box center [184, 73] width 200 height 9
type input "AMBIT IN0037581 $3,005.04"
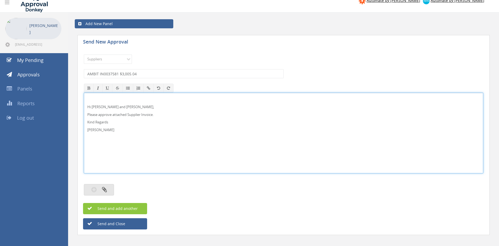
click at [109, 188] on button "button" at bounding box center [99, 189] width 30 height 11
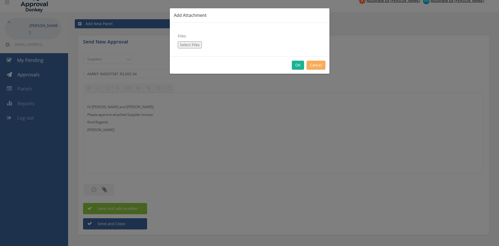
click at [187, 43] on button "Select Files" at bounding box center [190, 44] width 24 height 7
type input "C:\fakepath\AMBIT IN0037581 06.08.25 PO 42501.pdf"
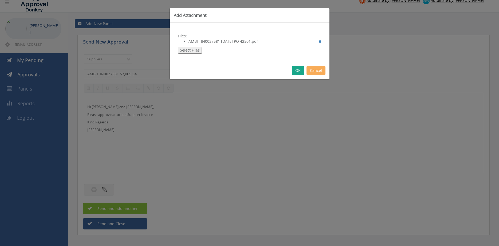
click at [294, 69] on button "OK" at bounding box center [298, 70] width 12 height 9
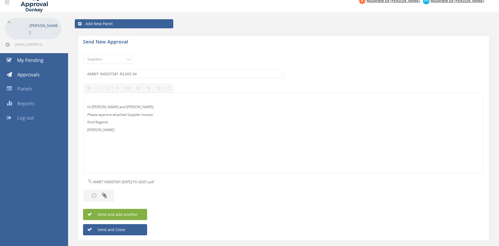
click at [136, 213] on span "Send and add another" at bounding box center [112, 214] width 52 height 5
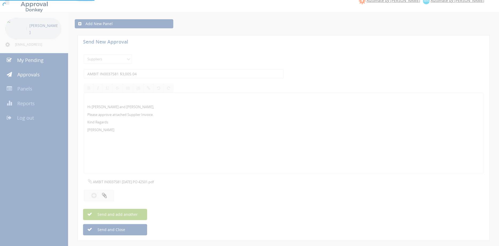
select select
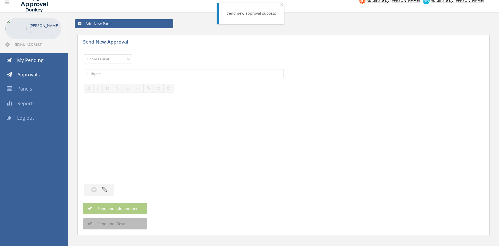
click at [84, 54] on select "Choose Panel Alarm Credits RG - 3 NZ Utilities Cable and SAI Global NZ Alarms-1…" at bounding box center [108, 58] width 48 height 9
select select "9632"
click option "Suppliers" at bounding box center [0, 0] width 0 height 0
click at [146, 72] on input "text" at bounding box center [184, 73] width 200 height 9
type input "AMBIT IN0037544 $429.00"
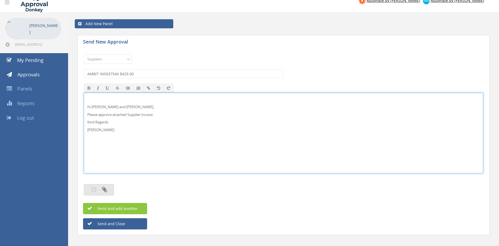
click at [106, 189] on icon "button" at bounding box center [104, 189] width 5 height 6
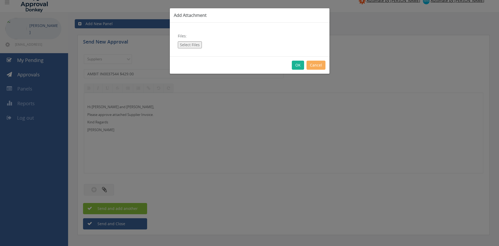
click at [193, 42] on button "Select Files" at bounding box center [190, 44] width 24 height 7
type input "C:\fakepath\AMBIT IN0037544 05.08.25 PO 42779.pdf"
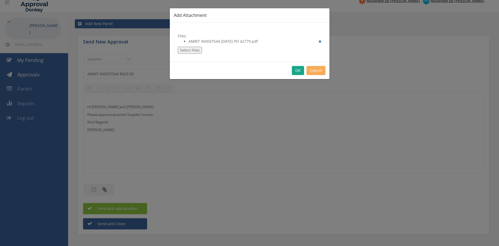
click at [297, 71] on button "OK" at bounding box center [298, 70] width 12 height 9
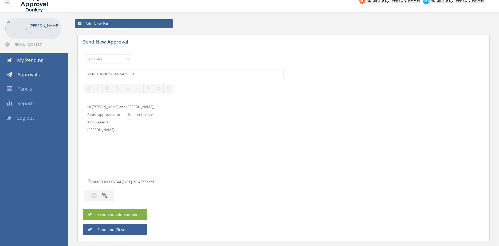
click at [137, 212] on span "Send and add another" at bounding box center [112, 214] width 52 height 5
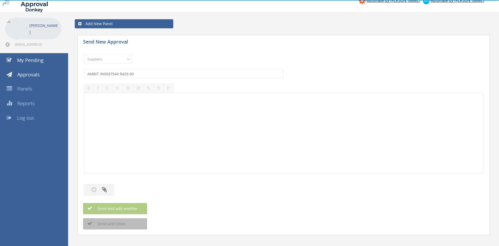
select select
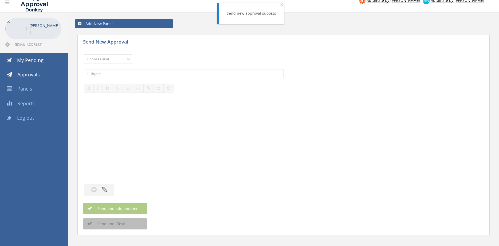
click at [84, 54] on select "Choose Panel Alarm Credits RG - 3 NZ Utilities Cable and SAI Global NZ Alarms-1…" at bounding box center [108, 58] width 48 height 9
select select "9632"
click option "Suppliers" at bounding box center [0, 0] width 0 height 0
click at [160, 75] on input "text" at bounding box center [184, 73] width 200 height 9
type input "AMBIT IN0037543 $308.00"
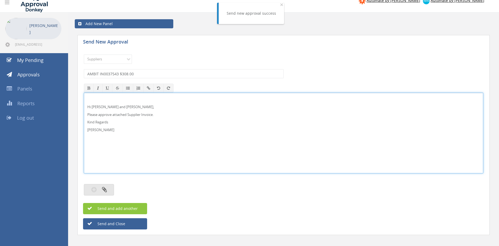
click at [105, 186] on button "button" at bounding box center [99, 189] width 30 height 11
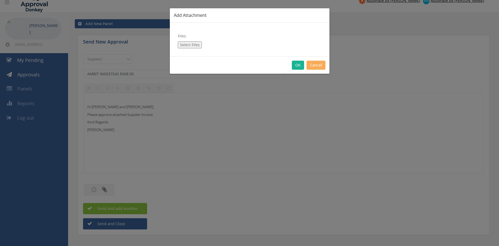
click at [192, 45] on button "Select Files" at bounding box center [190, 44] width 24 height 7
type input "C:\fakepath\AMBIT IN0037543 05.08.25 PO 42616.pdf"
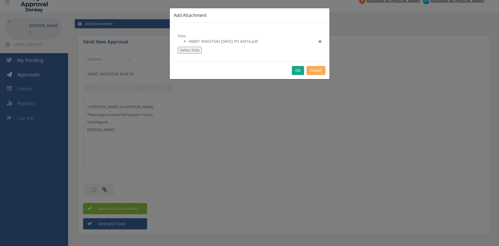
click at [298, 71] on button "OK" at bounding box center [298, 70] width 12 height 9
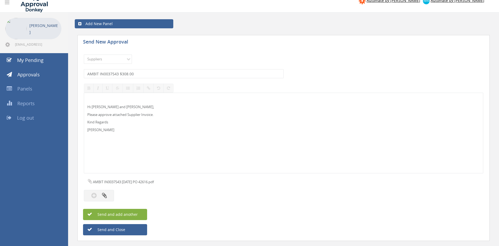
click at [137, 212] on span "Send and add another" at bounding box center [112, 214] width 52 height 5
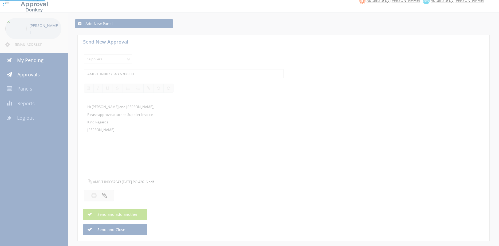
select select
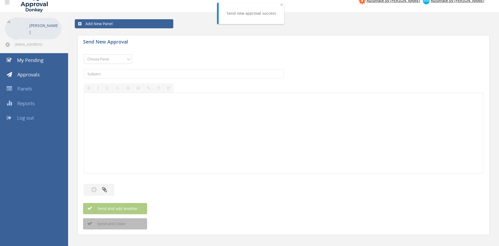
click at [84, 54] on select "Choose Panel Alarm Credits RG - 3 NZ Utilities Cable and SAI Global NZ Alarms-1…" at bounding box center [108, 58] width 48 height 9
select select "9632"
click option "Suppliers" at bounding box center [0, 0] width 0 height 0
click at [164, 71] on input "text" at bounding box center [184, 73] width 200 height 9
type input "AAP INDUSTRIES 0010-02433572 $1,342.00"
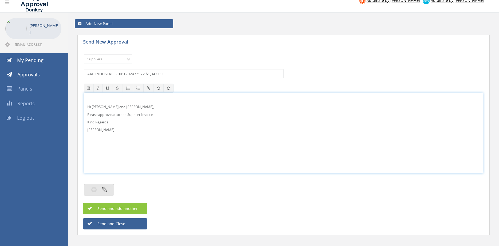
click at [104, 189] on icon "button" at bounding box center [104, 189] width 5 height 6
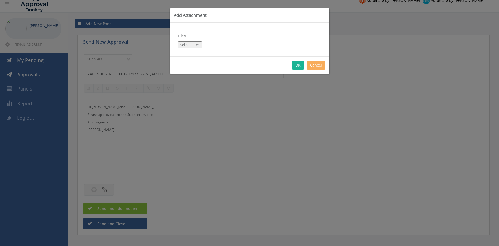
click at [196, 44] on button "Select Files" at bounding box center [190, 44] width 24 height 7
type input "C:\fakepath\AAP INDUSTRIES 0010-02433572 04.08.25 PO 42862.pdf"
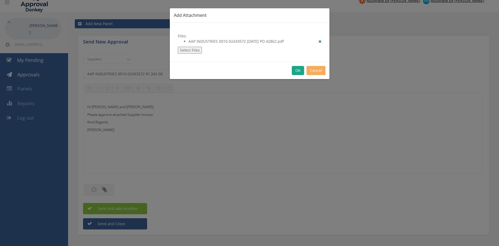
click at [297, 74] on button "OK" at bounding box center [298, 70] width 12 height 9
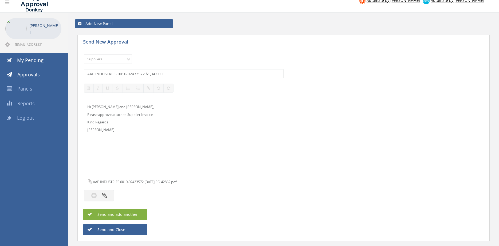
click at [137, 212] on span "Send and add another" at bounding box center [112, 214] width 52 height 5
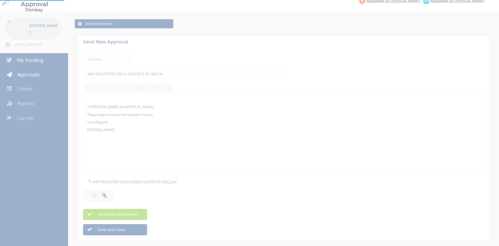
select select
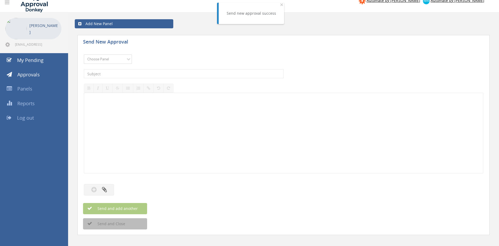
click at [84, 54] on select "Choose Panel Alarm Credits RG - 3 NZ Utilities Cable and SAI Global NZ Alarms-1…" at bounding box center [108, 58] width 48 height 9
select select "9632"
click option "Suppliers" at bounding box center [0, 0] width 0 height 0
click at [150, 75] on input "text" at bounding box center [184, 73] width 200 height 9
type input "AAP INDUSTRIES 0010-02433570 $384.74"
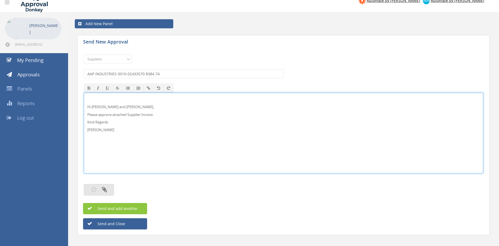
click at [104, 187] on icon "button" at bounding box center [104, 189] width 5 height 6
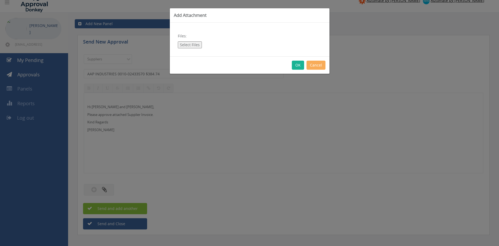
click at [196, 45] on button "Select Files" at bounding box center [190, 44] width 24 height 7
type input "C:\fakepath\AAP INDUSTRIES 0010-02433570 04.08.25 PO 42835.pdf"
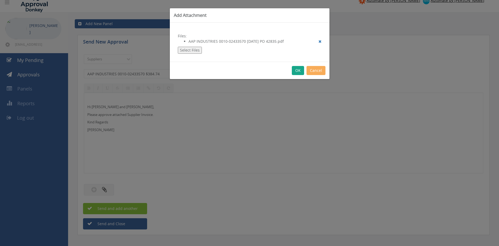
click at [297, 71] on button "OK" at bounding box center [298, 70] width 12 height 9
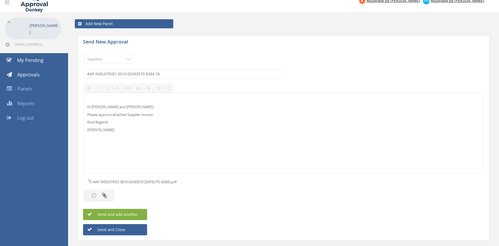
click at [130, 215] on span "Send and add another" at bounding box center [112, 214] width 52 height 5
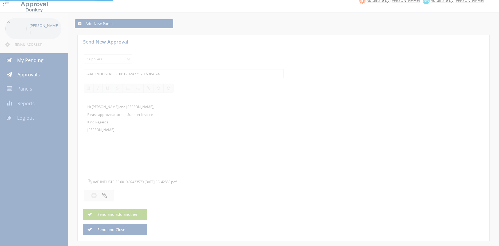
select select
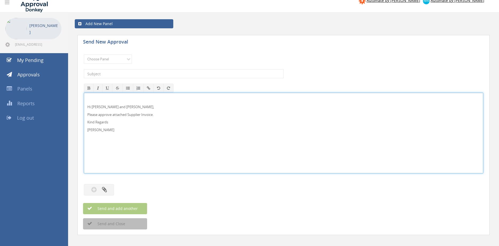
click at [122, 106] on p "Hi Maddie and Ben," at bounding box center [283, 106] width 392 height 5
drag, startPoint x: 119, startPoint y: 106, endPoint x: 92, endPoint y: 106, distance: 27.2
click at [92, 106] on p "Hi Maddie and Ben," at bounding box center [283, 106] width 392 height 5
drag, startPoint x: 117, startPoint y: 132, endPoint x: 81, endPoint y: 101, distance: 47.9
click at [84, 101] on div "Hi Rob, Please approve attached Supplier Invoice. Kind Regards Pam Walker" at bounding box center [283, 133] width 399 height 81
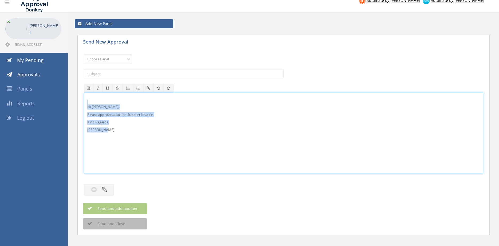
copy div "Hi Rob, Please approve attached Supplier Invoice. Kind Regards Pam Walker"
click at [84, 54] on select "Choose Panel Alarm Credits RG - 3 NZ Utilities Cable and SAI Global NZ Alarms-1…" at bounding box center [108, 58] width 48 height 9
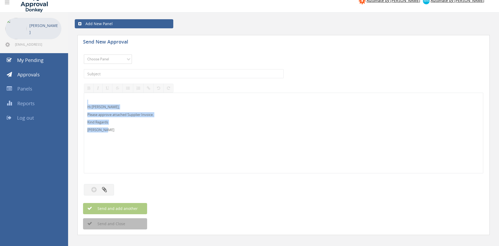
select select "9680"
click option "Alarm Suppliers - 2" at bounding box center [0, 0] width 0 height 0
click at [140, 73] on input "text" at bounding box center [184, 73] width 200 height 9
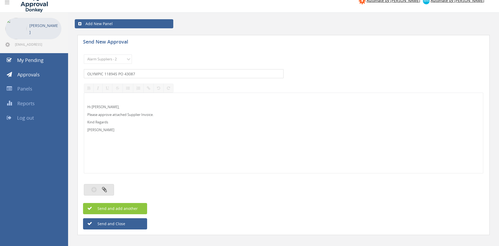
type input "OLYMPIC 118945 PO 43087"
click at [106, 190] on icon "button" at bounding box center [104, 189] width 5 height 6
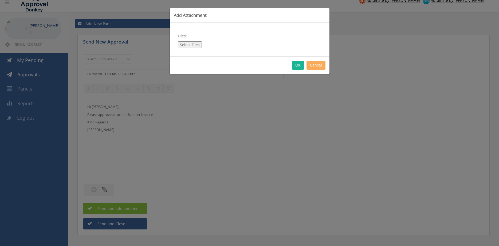
click at [198, 46] on button "Select Files" at bounding box center [190, 44] width 24 height 7
type input "C:\fakepath\OLYMPIC 118945 15.08.25 PO 43087.pdf"
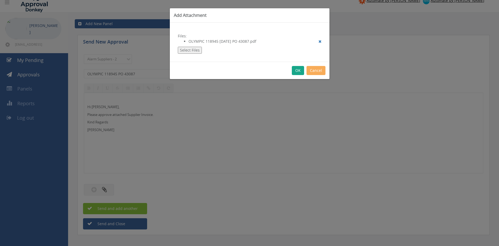
click at [297, 70] on button "OK" at bounding box center [298, 70] width 12 height 9
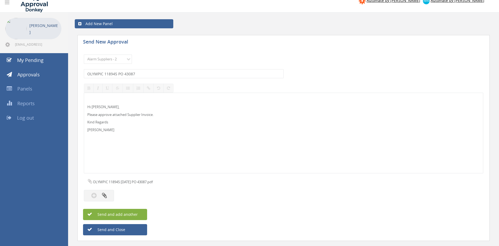
click at [141, 212] on button "Send and add another" at bounding box center [115, 214] width 64 height 11
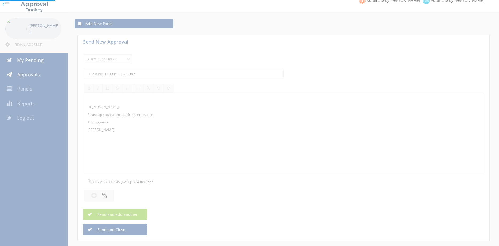
select select
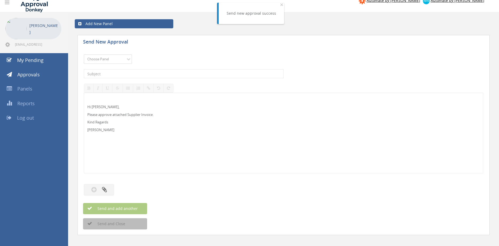
select select "9680"
click option "Alarm Suppliers - 2" at bounding box center [0, 0] width 0 height 0
click at [154, 74] on input "text" at bounding box center [184, 73] width 200 height 9
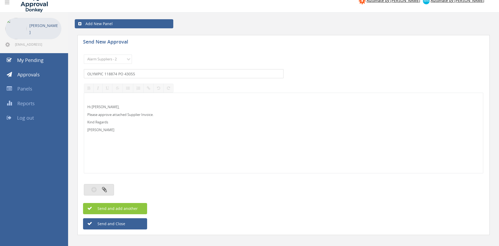
type input "OLYMPIC 118874 PO 43055"
click at [106, 189] on icon "button" at bounding box center [104, 189] width 5 height 6
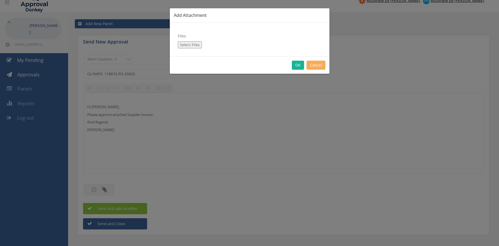
click at [191, 43] on button "Select Files" at bounding box center [190, 44] width 24 height 7
type input "C:\fakepath\OLYMPIC 118874 14.08.25 PO 43055.pdf"
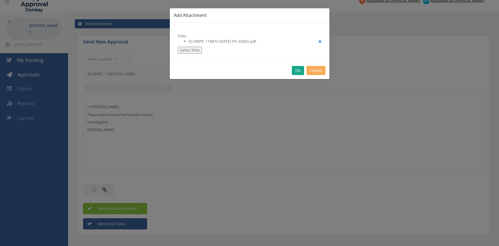
click at [298, 71] on button "OK" at bounding box center [298, 70] width 12 height 9
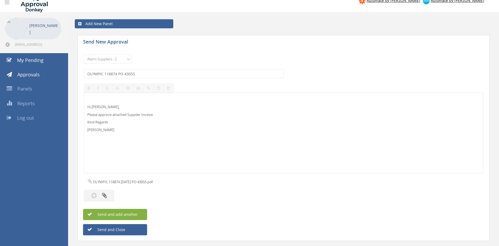
click at [136, 213] on span "Send and add another" at bounding box center [112, 214] width 52 height 5
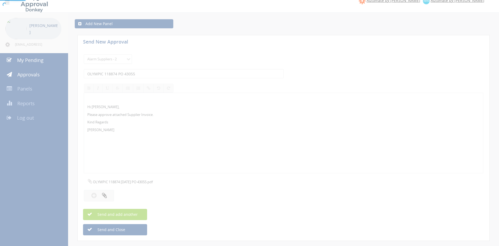
select select
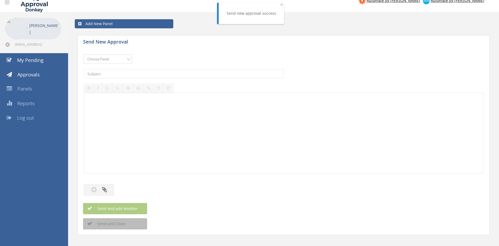
select select "9680"
click option "Alarm Suppliers - 2" at bounding box center [0, 0] width 0 height 0
click at [145, 76] on input "text" at bounding box center [184, 73] width 200 height 9
type input "OLYMPIC 118872 PO 43053"
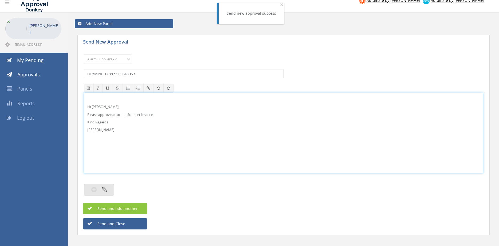
click at [109, 187] on button "button" at bounding box center [99, 189] width 30 height 11
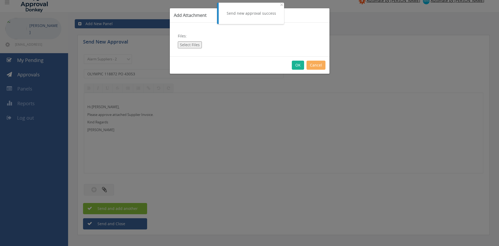
click at [193, 45] on button "Select Files" at bounding box center [190, 44] width 24 height 7
type input "C:\fakepath\OLYMPIC 118872 14.08.25 PO 43053.pdf"
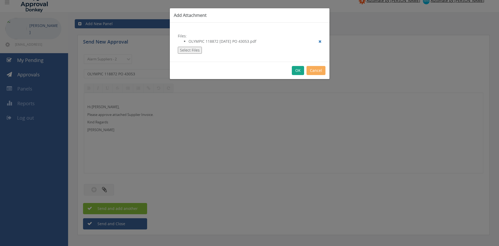
click at [297, 69] on button "OK" at bounding box center [298, 70] width 12 height 9
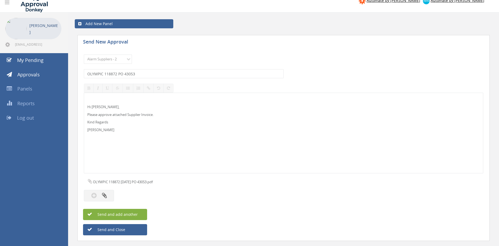
click at [140, 213] on button "Send and add another" at bounding box center [115, 214] width 64 height 11
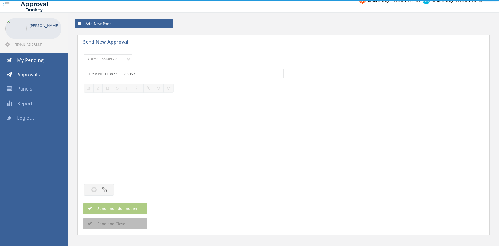
select select
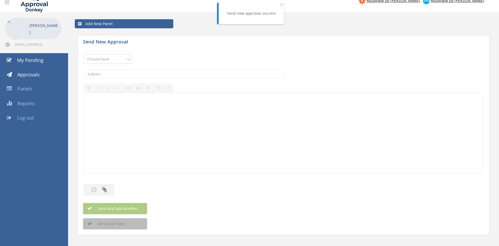
select select "9680"
click option "Alarm Suppliers - 2" at bounding box center [0, 0] width 0 height 0
click at [140, 74] on input "text" at bounding box center [184, 73] width 200 height 9
type input "OLYMPIC 118865 PO 43059"
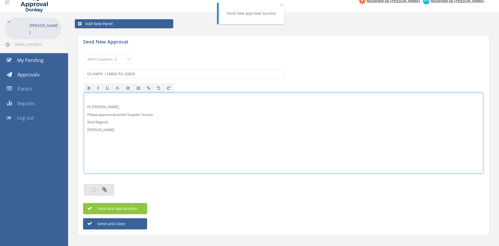
click at [108, 191] on button "button" at bounding box center [99, 189] width 30 height 11
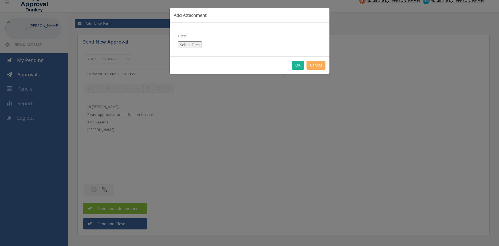
click at [194, 46] on button "Select Files" at bounding box center [190, 44] width 24 height 7
type input "C:\fakepath\OLYMPIC 118865 14.08.25 PO 43059.pdf"
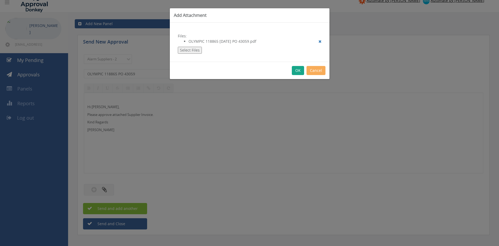
click at [298, 69] on button "OK" at bounding box center [298, 70] width 12 height 9
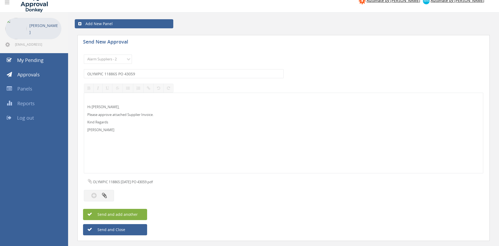
click at [140, 213] on button "Send and add another" at bounding box center [115, 214] width 64 height 11
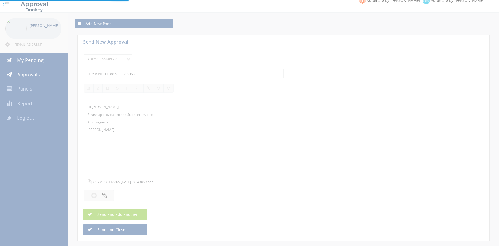
select select
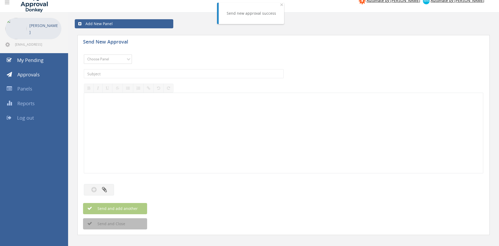
select select "9680"
click option "Alarm Suppliers - 2" at bounding box center [0, 0] width 0 height 0
click at [157, 74] on input "text" at bounding box center [184, 73] width 200 height 9
type input "OLYMPIC 118860 PO 43061"
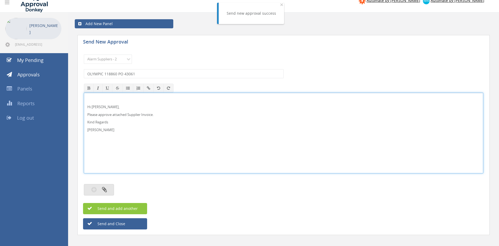
click at [111, 188] on button "button" at bounding box center [99, 189] width 30 height 11
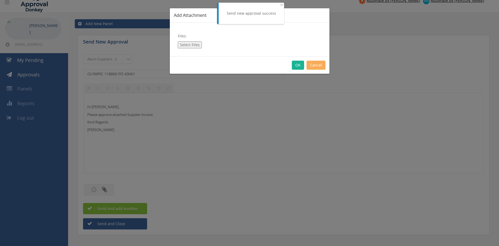
click at [189, 44] on button "Select Files" at bounding box center [190, 44] width 24 height 7
type input "C:\fakepath\OLYMPIC 118860 14.08.25 PO 43061.pdf"
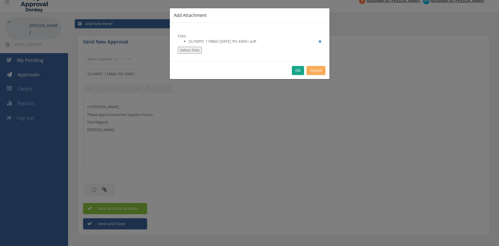
click at [296, 70] on button "OK" at bounding box center [298, 70] width 12 height 9
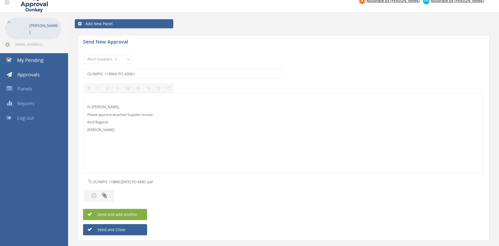
click at [138, 213] on button "Send and add another" at bounding box center [115, 214] width 64 height 11
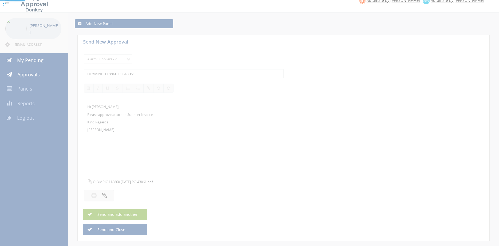
select select
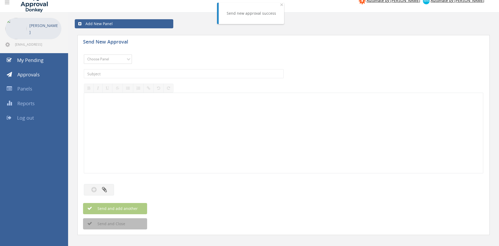
click at [84, 54] on select "Choose Panel Alarm Credits RG - 3 NZ Utilities Cable and SAI Global NZ Alarms-1…" at bounding box center [108, 58] width 48 height 9
select select "9680"
click option "Alarm Suppliers - 2" at bounding box center [0, 0] width 0 height 0
click at [154, 72] on input "text" at bounding box center [184, 73] width 200 height 9
type input "OLYMPIC 118808 PO 43037"
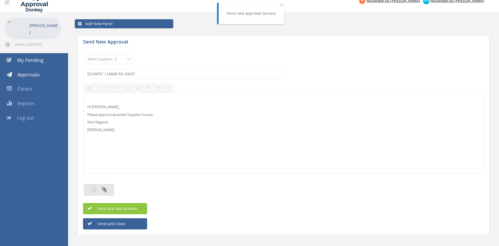
click at [103, 186] on button "button" at bounding box center [99, 189] width 30 height 11
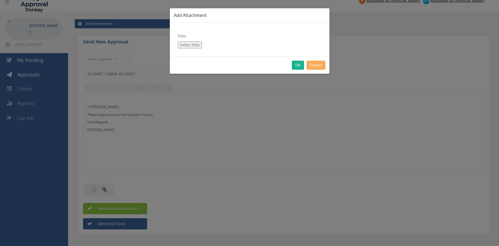
click at [190, 42] on button "Select Files" at bounding box center [190, 44] width 24 height 7
type input "C:\fakepath\OLYMPIC 118808 12.08.25 PO 43037.pdf"
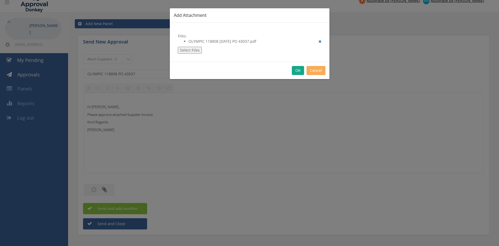
click at [297, 71] on button "OK" at bounding box center [298, 70] width 12 height 9
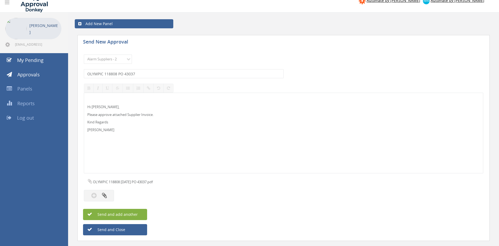
click at [130, 214] on span "Send and add another" at bounding box center [112, 214] width 52 height 5
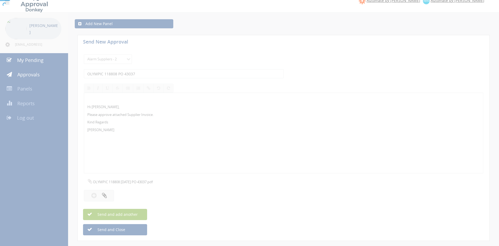
select select
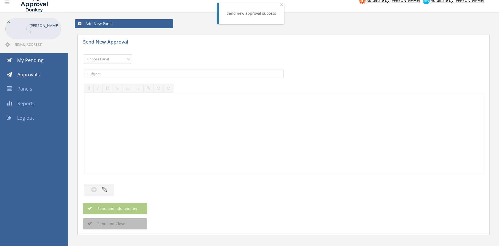
select select "9680"
click option "Alarm Suppliers - 2" at bounding box center [0, 0] width 0 height 0
click at [141, 72] on input "text" at bounding box center [184, 73] width 200 height 9
type input "OLYMPIC 118792 PO 43027"
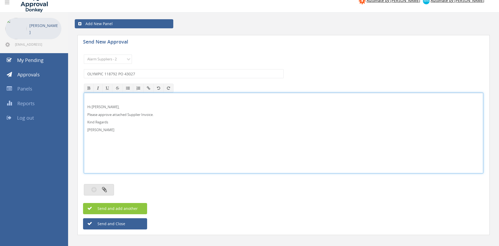
click at [107, 190] on button "button" at bounding box center [99, 189] width 30 height 11
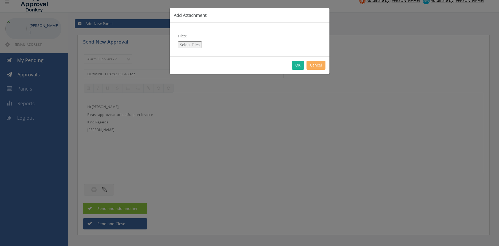
click at [192, 45] on button "Select Files" at bounding box center [190, 44] width 24 height 7
type input "C:\fakepath\OLYMPIC 118792 12.08.25 PO 43027.pdf"
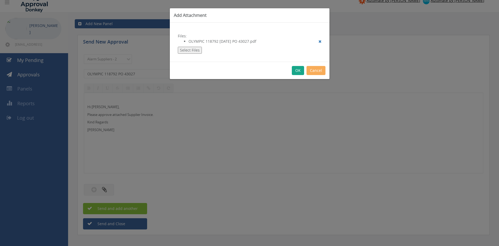
click at [299, 71] on button "OK" at bounding box center [298, 70] width 12 height 9
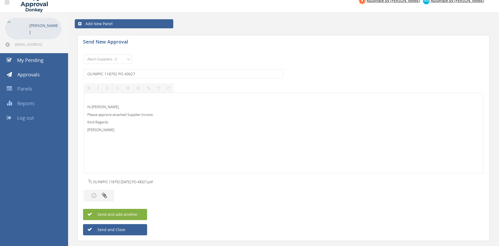
click at [133, 212] on span "Send and add another" at bounding box center [112, 214] width 52 height 5
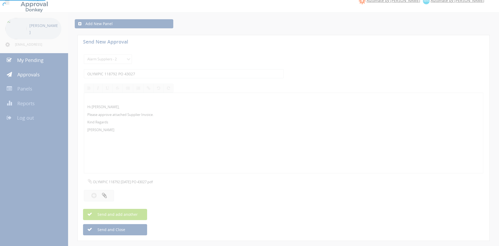
select select
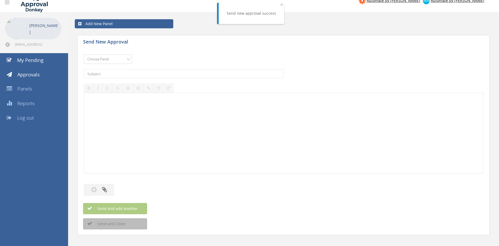
click at [117, 60] on select "Choose Panel Alarm Credits RG - 3 NZ Utilities Cable and SAI Global NZ Alarms-1…" at bounding box center [108, 58] width 48 height 9
select select "9680"
click option "Alarm Suppliers - 2" at bounding box center [0, 0] width 0 height 0
click at [160, 74] on input "text" at bounding box center [184, 73] width 200 height 9
type input "OLYMPIC 118692 PO 43005"
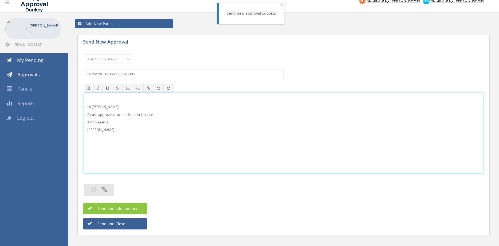
click at [104, 190] on icon "button" at bounding box center [104, 189] width 5 height 6
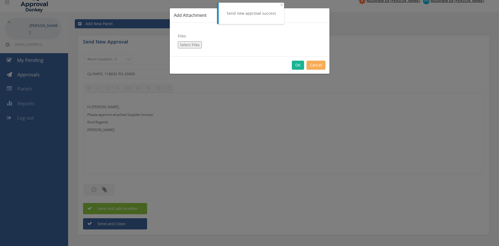
click at [193, 45] on button "Select Files" at bounding box center [190, 44] width 24 height 7
type input "C:\fakepath\OLYMPIC 118692 08.08.25 PO 43005.pdf"
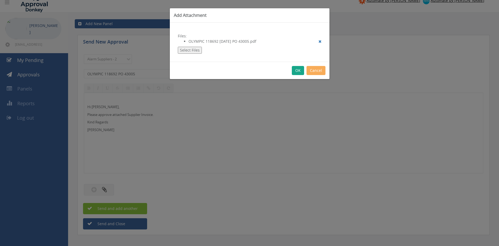
click at [296, 71] on button "OK" at bounding box center [298, 70] width 12 height 9
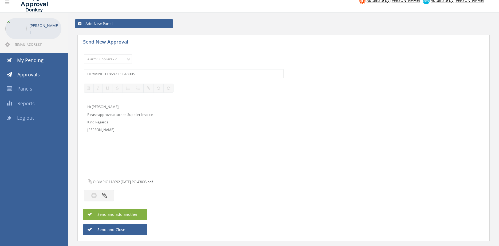
click at [139, 210] on button "Send and add another" at bounding box center [115, 214] width 64 height 11
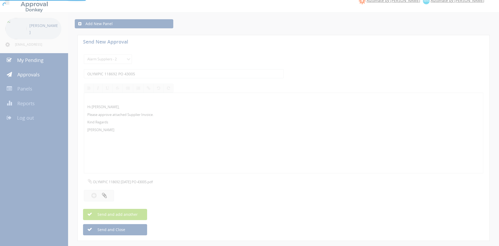
select select
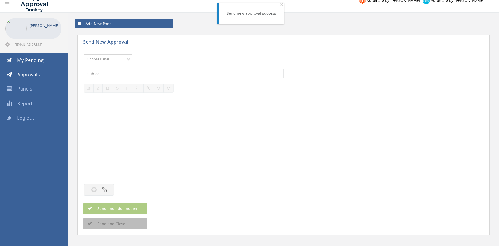
click at [118, 59] on select "Choose Panel Alarm Credits RG - 3 NZ Utilities Cable and SAI Global NZ Alarms-1…" at bounding box center [108, 58] width 48 height 9
select select "9680"
click option "Alarm Suppliers - 2" at bounding box center [0, 0] width 0 height 0
click at [144, 74] on input "text" at bounding box center [184, 73] width 200 height 9
type input "OLYMPIC 118676 PO 43004"
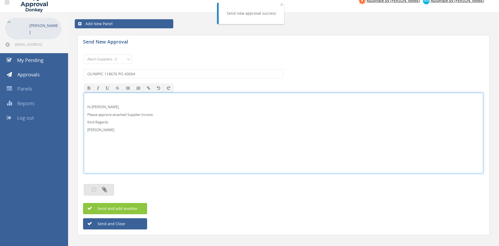
click at [109, 188] on button "button" at bounding box center [99, 189] width 30 height 11
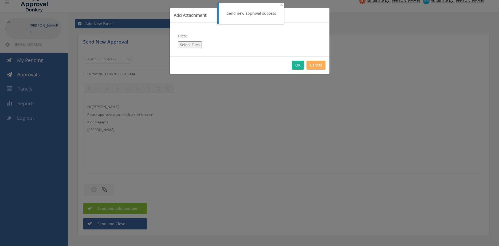
click at [194, 44] on button "Select Files" at bounding box center [190, 44] width 24 height 7
type input "C:\fakepath\OLYMPIC 118676 08.08.25 PO 43004.pdf"
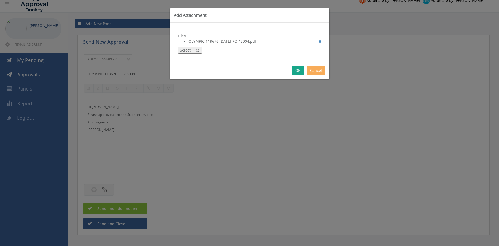
click at [297, 70] on button "OK" at bounding box center [298, 70] width 12 height 9
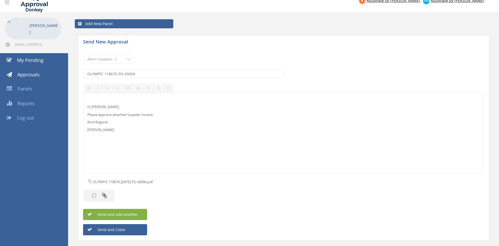
click at [141, 213] on button "Send and add another" at bounding box center [115, 214] width 64 height 11
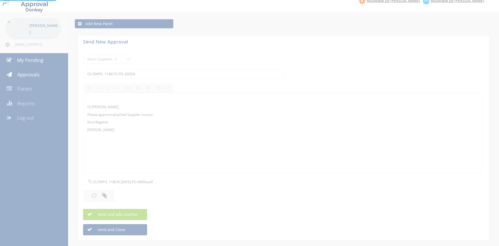
select select
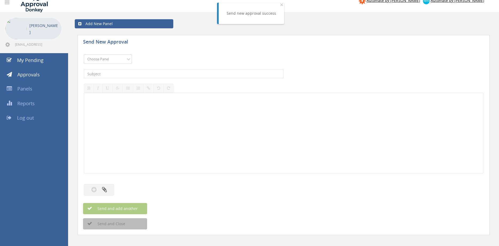
select select "9680"
click option "Alarm Suppliers - 2" at bounding box center [0, 0] width 0 height 0
click at [146, 74] on input "text" at bounding box center [184, 73] width 200 height 9
type input "OLYMPIC 118652 PO 42987"
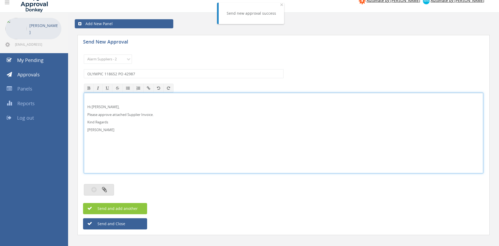
click at [109, 187] on button "button" at bounding box center [99, 189] width 30 height 11
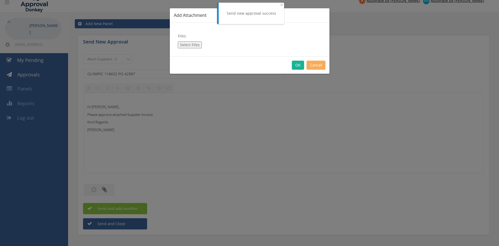
click at [194, 46] on button "Select Files" at bounding box center [190, 44] width 24 height 7
type input "C:\fakepath\OLYMPIC 118652 08.08.25 PO 42987.pdf"
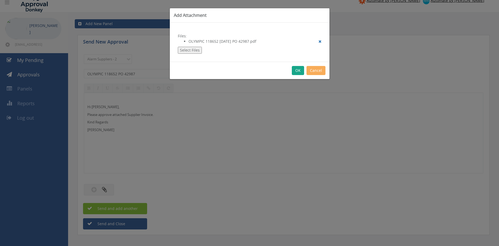
drag, startPoint x: 296, startPoint y: 70, endPoint x: 333, endPoint y: 105, distance: 51.5
click at [296, 70] on button "OK" at bounding box center [298, 70] width 12 height 9
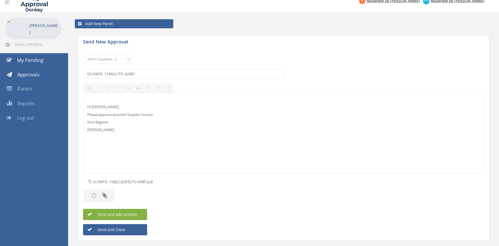
click at [139, 213] on button "Send and add another" at bounding box center [115, 214] width 64 height 11
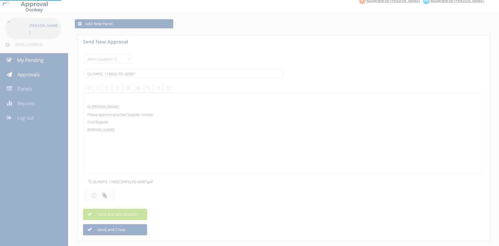
select select
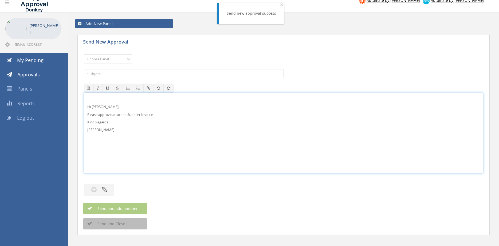
click at [114, 59] on select "Choose Panel Alarm Credits RG - 3 NZ Utilities Cable and SAI Global NZ Alarms-1…" at bounding box center [108, 58] width 48 height 9
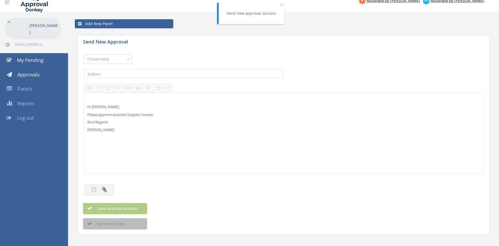
select select "9680"
click option "Alarm Suppliers - 2" at bounding box center [0, 0] width 0 height 0
click at [135, 75] on input "text" at bounding box center [184, 73] width 200 height 9
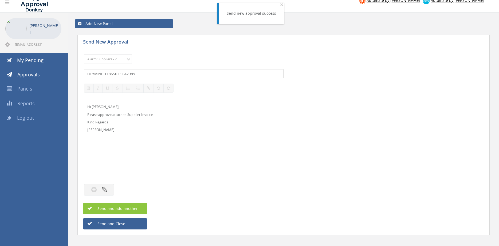
type input "OLYMPIC 118650 PO 42989"
click at [110, 187] on button "button" at bounding box center [99, 189] width 30 height 11
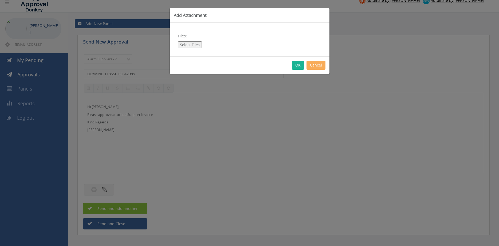
click at [188, 45] on button "Select Files" at bounding box center [190, 44] width 24 height 7
type input "C:\fakepath\OLYMPIC 118650 08.08.25 PO 42989.pdf"
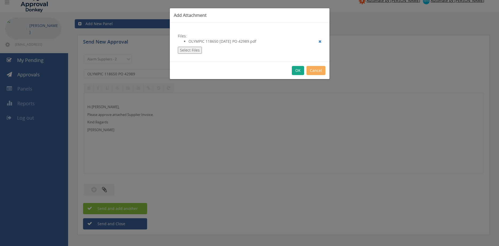
click at [299, 69] on button "OK" at bounding box center [298, 70] width 12 height 9
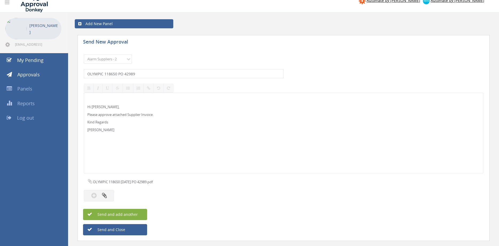
click at [138, 212] on button "Send and add another" at bounding box center [115, 214] width 64 height 11
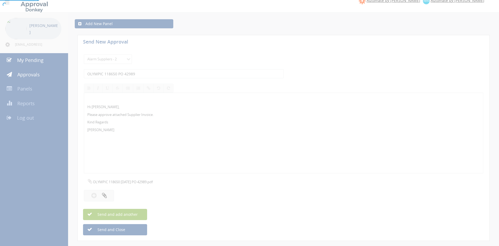
select select
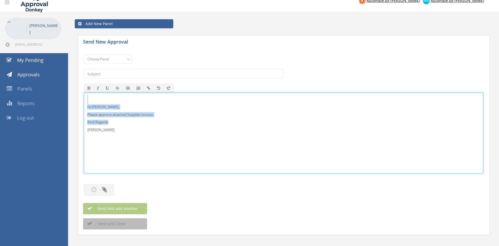
drag, startPoint x: 102, startPoint y: 132, endPoint x: 92, endPoint y: 108, distance: 26.1
click at [84, 93] on div "Hi Rob, Please approve attached Supplier Invoice. Kind Regards Pam Walker" at bounding box center [283, 133] width 399 height 81
copy div "Hi Rob, Please approve attached Supplier Invoice. Kind Regards"
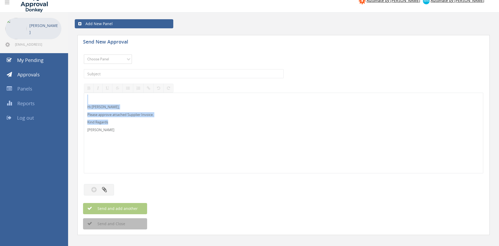
click at [84, 54] on select "Choose Panel Alarm Credits RG - 3 NZ Utilities Cable and SAI Global NZ Alarms-1…" at bounding box center [108, 58] width 48 height 9
select select "9680"
click option "Alarm Suppliers - 2" at bounding box center [0, 0] width 0 height 0
click at [140, 71] on input "text" at bounding box center [184, 73] width 200 height 9
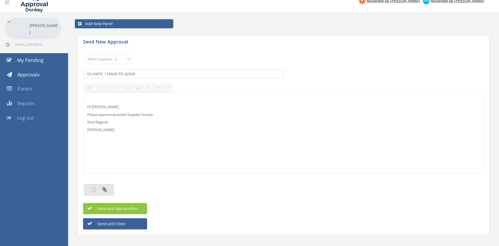
type input "OLYMPIC 118608 PO 42968"
click at [105, 187] on icon "button" at bounding box center [104, 189] width 5 height 6
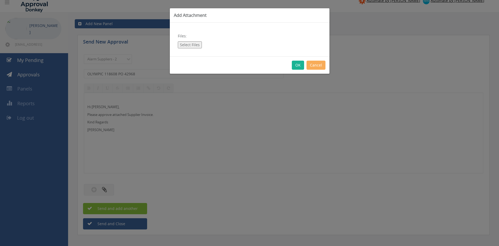
click at [193, 45] on button "Select Files" at bounding box center [190, 44] width 24 height 7
type input "C:\fakepath\OLYMPIC 118608 07.08.25 PO 42968.pdf"
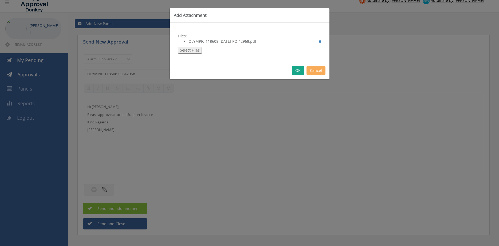
click at [297, 70] on button "OK" at bounding box center [298, 70] width 12 height 9
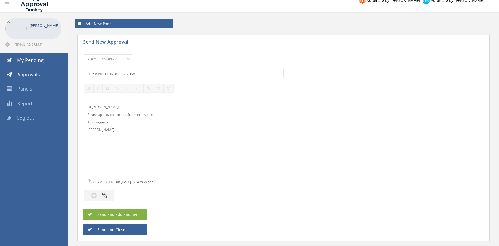
drag, startPoint x: 123, startPoint y: 215, endPoint x: 139, endPoint y: 214, distance: 15.8
click at [123, 215] on span "Send and add another" at bounding box center [112, 214] width 52 height 5
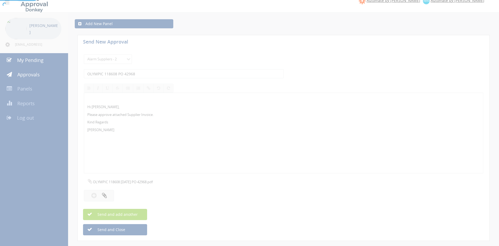
select select
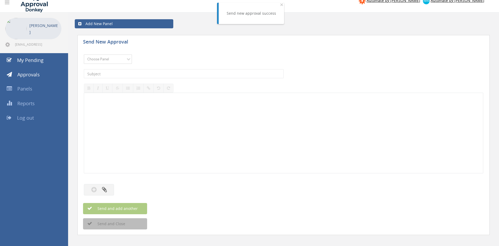
select select "9680"
click option "Alarm Suppliers - 2" at bounding box center [0, 0] width 0 height 0
click at [142, 75] on input "text" at bounding box center [184, 73] width 200 height 9
type input "OLYMPIC 118607 PO 42969"
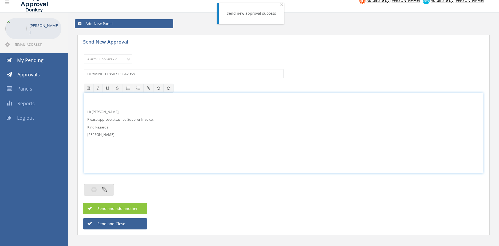
click at [104, 190] on icon "button" at bounding box center [104, 189] width 5 height 6
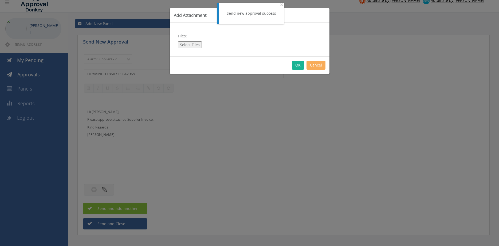
click at [197, 46] on button "Select Files" at bounding box center [190, 44] width 24 height 7
type input "C:\fakepath\OLYMPIC 118607 07.08.25 PO 42969.pdf"
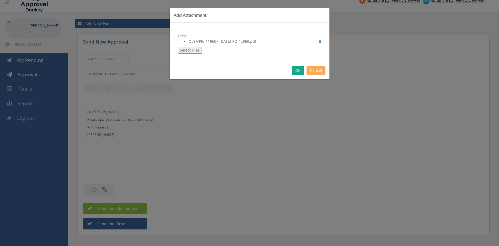
click at [297, 70] on button "OK" at bounding box center [298, 70] width 12 height 9
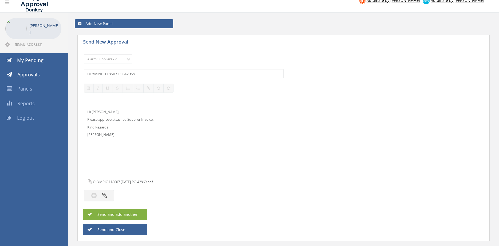
click at [135, 215] on span "Send and add another" at bounding box center [112, 214] width 52 height 5
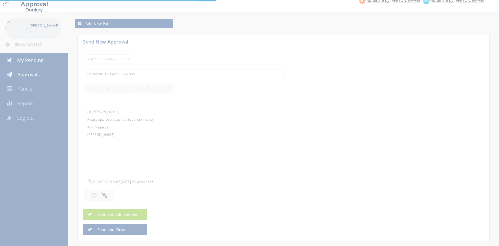
select select
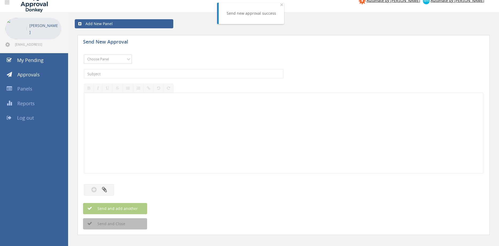
click at [84, 54] on select "Choose Panel Alarm Credits RG - 3 NZ Utilities Cable and SAI Global NZ Alarms-1…" at bounding box center [108, 58] width 48 height 9
select select "9680"
click option "Alarm Suppliers - 2" at bounding box center [0, 0] width 0 height 0
click at [155, 74] on input "text" at bounding box center [184, 73] width 200 height 9
type input "OLYMPIC 118569 PO 42935"
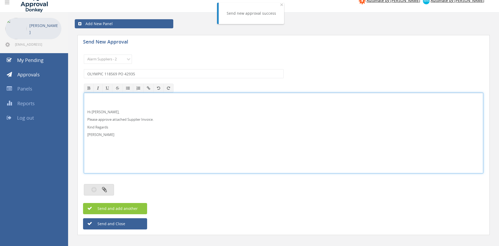
click at [101, 188] on button "button" at bounding box center [99, 189] width 30 height 11
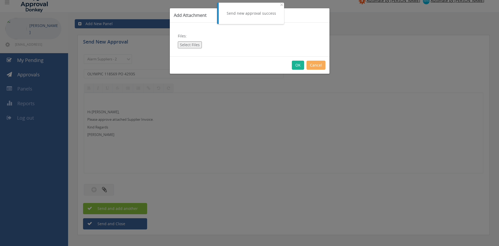
click at [193, 45] on button "Select Files" at bounding box center [190, 44] width 24 height 7
type input "C:\fakepath\OLYMPIC 118569 06.08.25 PO 42935.pdf"
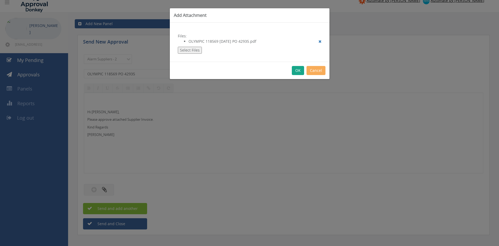
click at [297, 69] on button "OK" at bounding box center [298, 70] width 12 height 9
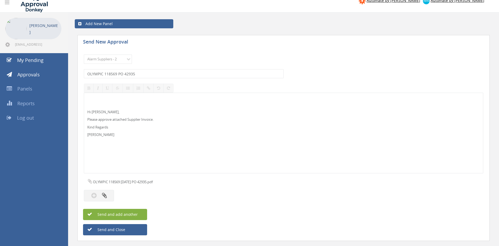
click at [136, 213] on span "Send and add another" at bounding box center [112, 214] width 52 height 5
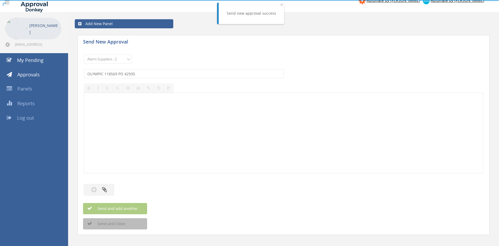
select select
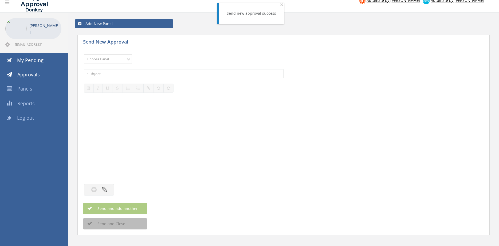
select select "9680"
click option "Alarm Suppliers - 2" at bounding box center [0, 0] width 0 height 0
click at [144, 74] on input "text" at bounding box center [184, 73] width 200 height 9
type input "OLYMPIC 118562 PO 42953"
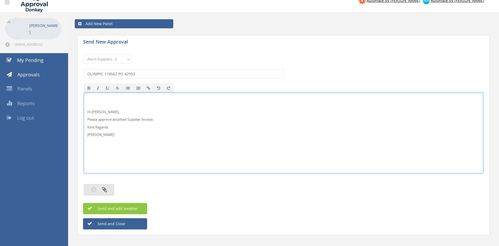
click at [104, 190] on icon "button" at bounding box center [104, 189] width 5 height 6
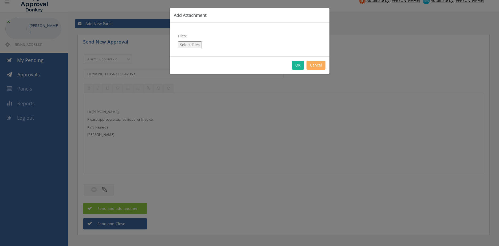
click at [185, 45] on button "Select Files" at bounding box center [190, 44] width 24 height 7
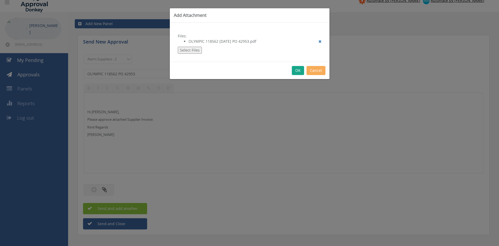
click at [300, 71] on button "OK" at bounding box center [298, 70] width 12 height 9
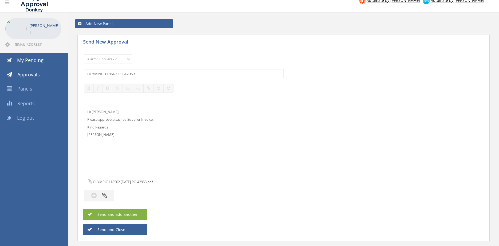
click at [138, 213] on button "Send and add another" at bounding box center [115, 214] width 64 height 11
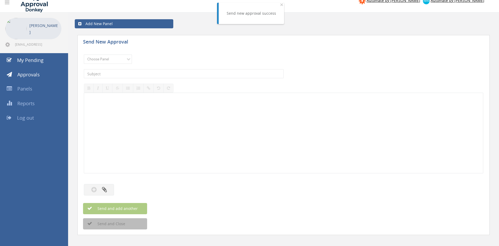
click at [119, 54] on div "Choose Panel Alarm Credits RG - 3 NZ Utilities Cable and SAI Global NZ Alarms-1…" at bounding box center [283, 59] width 399 height 15
click option "Alarm Suppliers - 2" at bounding box center [0, 0] width 0 height 0
click at [151, 73] on input "text" at bounding box center [184, 73] width 200 height 9
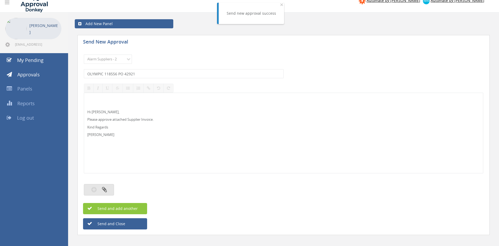
click at [110, 188] on button "button" at bounding box center [99, 189] width 30 height 11
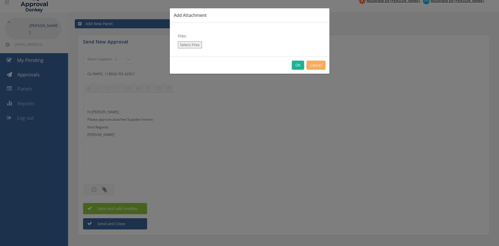
click at [194, 43] on button "Select Files" at bounding box center [190, 44] width 24 height 7
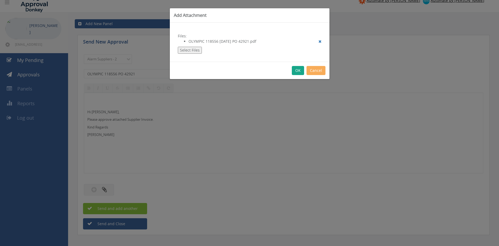
click at [299, 73] on button "OK" at bounding box center [298, 70] width 12 height 9
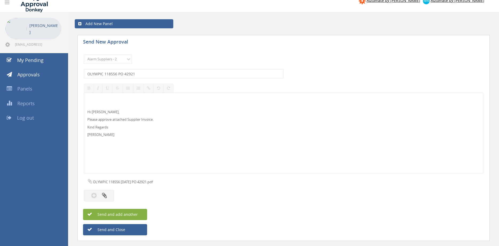
click at [128, 216] on span "Send and add another" at bounding box center [112, 214] width 52 height 5
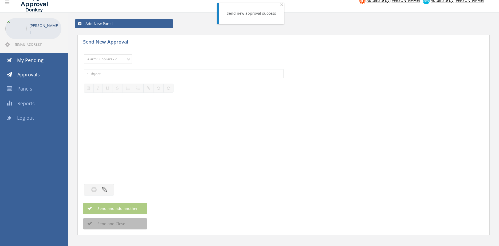
click option "Alarm Suppliers - 2" at bounding box center [0, 0] width 0 height 0
click at [137, 72] on input "text" at bounding box center [184, 73] width 200 height 9
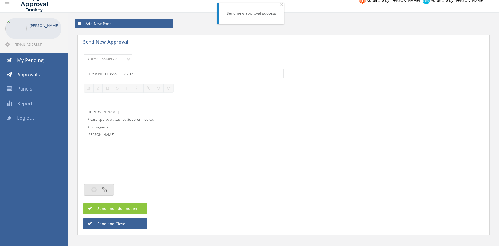
click at [107, 189] on button "button" at bounding box center [99, 189] width 30 height 11
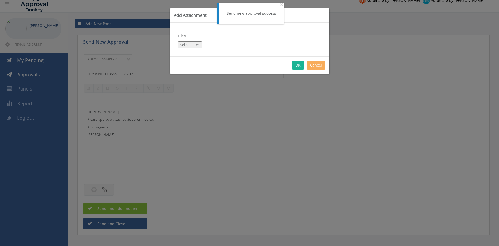
click at [196, 43] on button "Select Files" at bounding box center [190, 44] width 24 height 7
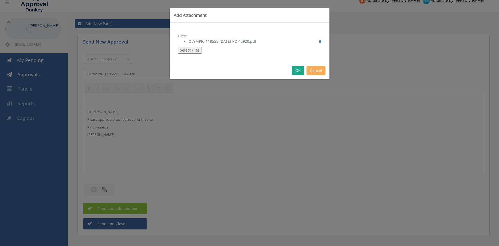
click at [298, 69] on button "OK" at bounding box center [298, 70] width 12 height 9
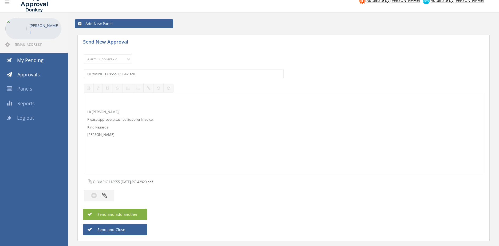
click at [136, 214] on span "Send and add another" at bounding box center [112, 214] width 52 height 5
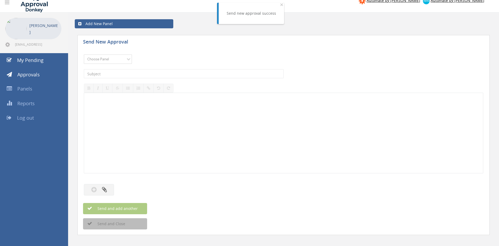
click at [84, 54] on select "Choose Panel Alarm Credits RG - 3 NZ Utilities Cable and SAI Global NZ Alarms-1…" at bounding box center [108, 58] width 48 height 9
click option "Alarm Suppliers - 2" at bounding box center [0, 0] width 0 height 0
click at [155, 74] on input "text" at bounding box center [184, 73] width 200 height 9
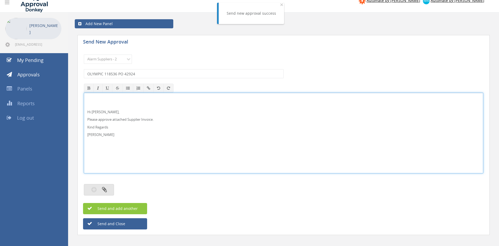
click at [102, 190] on button "button" at bounding box center [99, 189] width 30 height 11
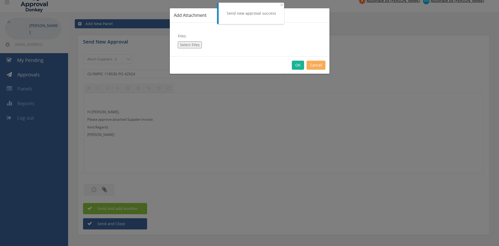
click at [188, 47] on button "Select Files" at bounding box center [190, 44] width 24 height 7
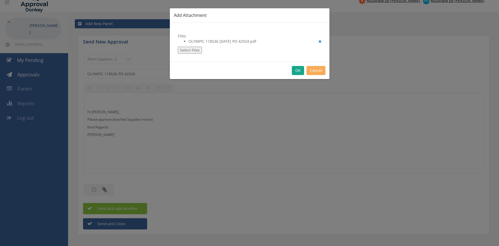
click at [297, 70] on button "OK" at bounding box center [298, 70] width 12 height 9
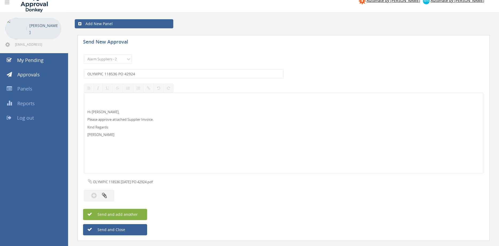
click at [129, 214] on span "Send and add another" at bounding box center [112, 214] width 52 height 5
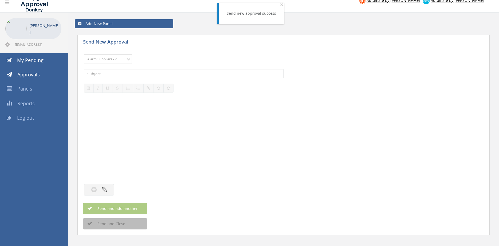
click option "Alarm Suppliers - 2" at bounding box center [0, 0] width 0 height 0
click at [151, 72] on input "text" at bounding box center [184, 73] width 200 height 9
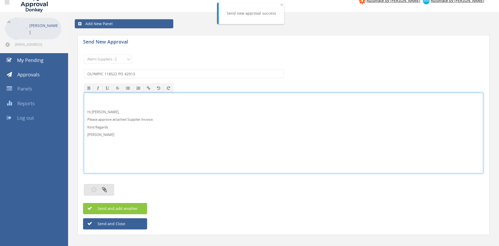
click at [107, 190] on button "button" at bounding box center [99, 189] width 30 height 11
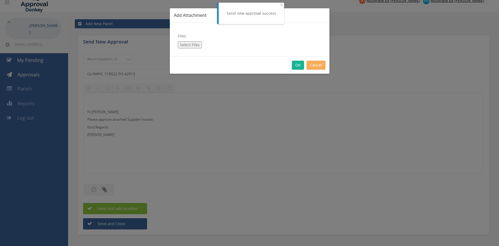
click at [194, 44] on button "Select Files" at bounding box center [190, 44] width 24 height 7
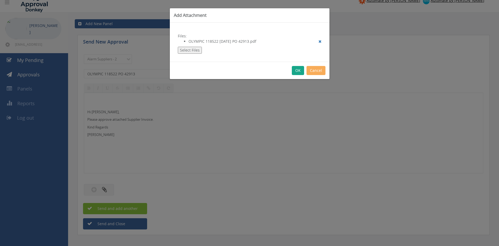
click at [300, 69] on button "OK" at bounding box center [298, 70] width 12 height 9
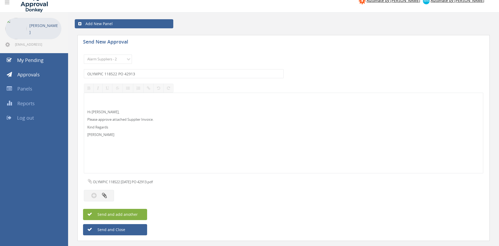
click at [138, 213] on button "Send and add another" at bounding box center [115, 214] width 64 height 11
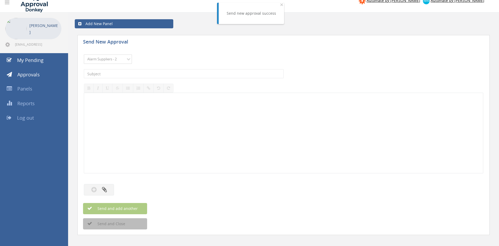
click option "Alarm Suppliers - 2" at bounding box center [0, 0] width 0 height 0
click at [152, 73] on input "text" at bounding box center [184, 73] width 200 height 9
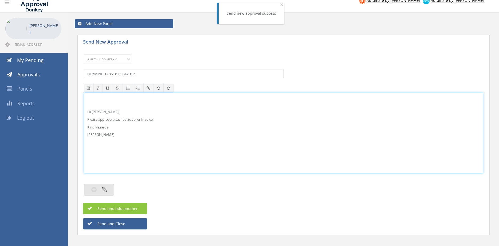
click at [106, 189] on icon "button" at bounding box center [104, 189] width 5 height 6
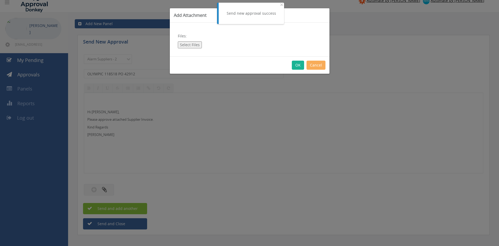
click at [196, 45] on button "Select Files" at bounding box center [190, 44] width 24 height 7
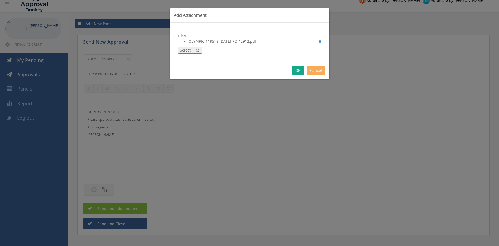
click at [300, 70] on button "OK" at bounding box center [298, 70] width 12 height 9
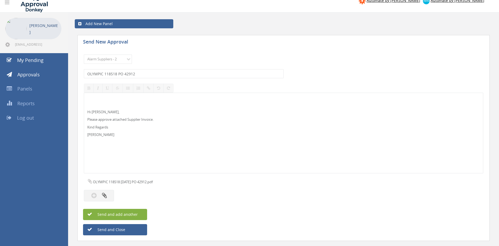
click at [133, 212] on span "Send and add another" at bounding box center [112, 214] width 52 height 5
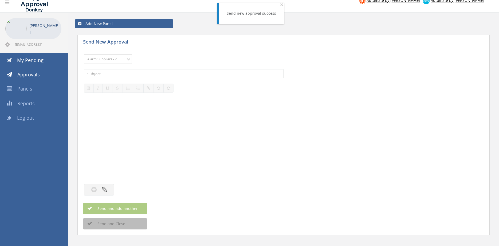
click option "Alarm Suppliers - 2" at bounding box center [0, 0] width 0 height 0
click at [146, 71] on input "text" at bounding box center [184, 73] width 200 height 9
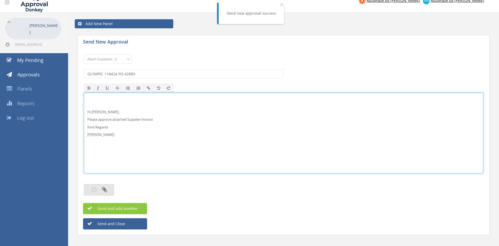
click at [107, 186] on button "button" at bounding box center [99, 189] width 30 height 11
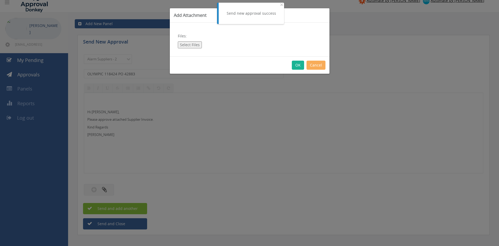
click at [192, 45] on button "Select Files" at bounding box center [190, 44] width 24 height 7
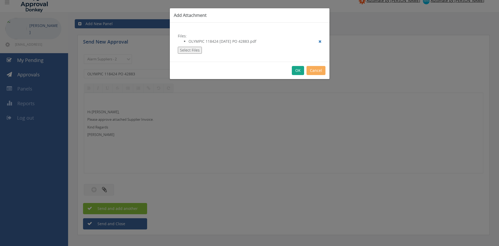
click at [297, 70] on button "OK" at bounding box center [298, 70] width 12 height 9
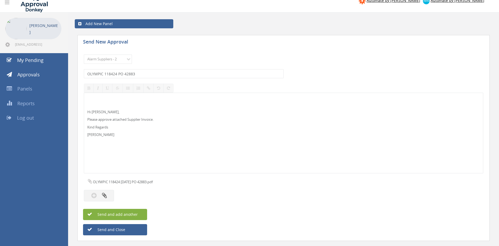
click at [136, 213] on span "Send and add another" at bounding box center [112, 214] width 52 height 5
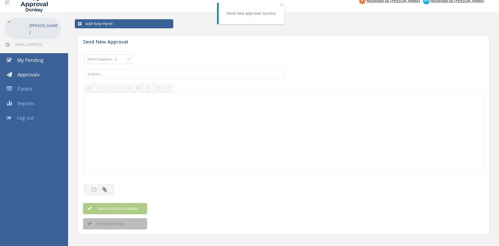
click option "Alarm Suppliers - 2" at bounding box center [0, 0] width 0 height 0
click at [148, 76] on input "text" at bounding box center [184, 73] width 200 height 9
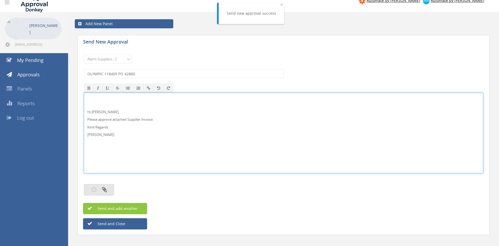
click at [105, 189] on icon "button" at bounding box center [104, 189] width 5 height 6
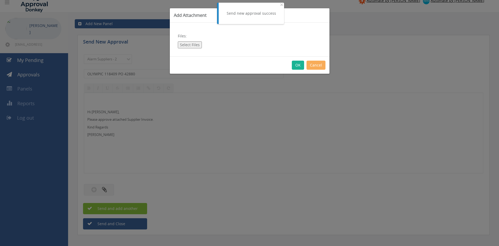
click at [192, 44] on button "Select Files" at bounding box center [190, 44] width 24 height 7
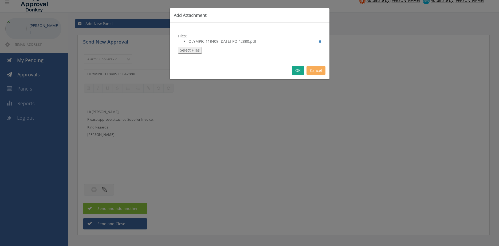
click at [297, 70] on button "OK" at bounding box center [298, 70] width 12 height 9
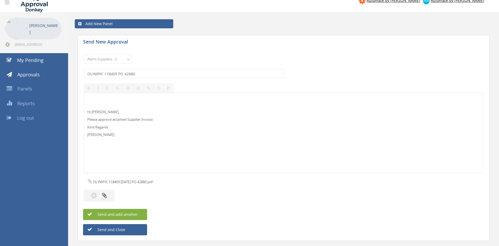
click at [141, 214] on button "Send and add another" at bounding box center [115, 214] width 64 height 11
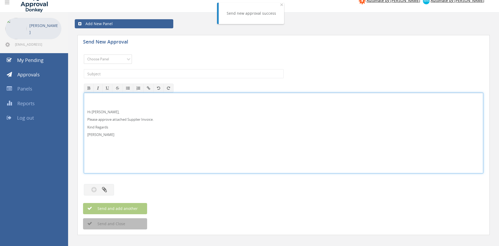
click at [106, 58] on select "Choose Panel Alarm Credits RG - 3 NZ Utilities Cable and SAI Global NZ Alarms-1…" at bounding box center [108, 58] width 48 height 9
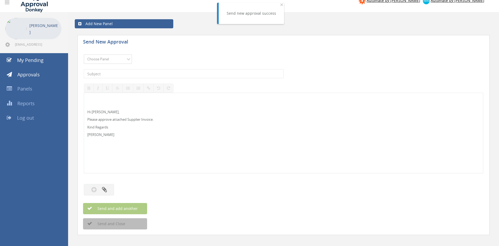
click option "Alarm Suppliers - 2" at bounding box center [0, 0] width 0 height 0
click at [124, 70] on input "text" at bounding box center [184, 73] width 200 height 9
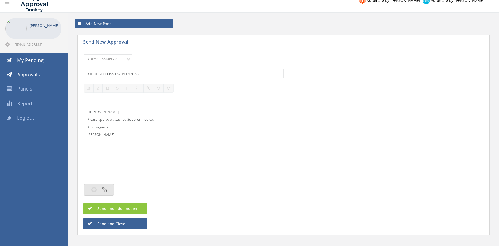
click at [110, 190] on button "button" at bounding box center [99, 189] width 30 height 11
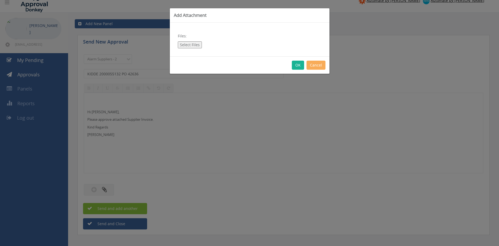
click at [192, 46] on button "Select Files" at bounding box center [190, 44] width 24 height 7
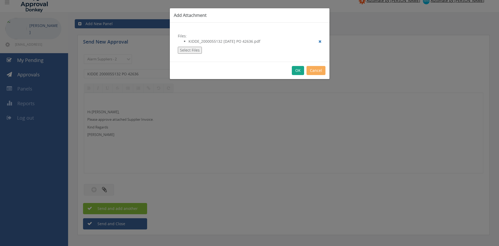
click at [298, 71] on button "OK" at bounding box center [298, 70] width 12 height 9
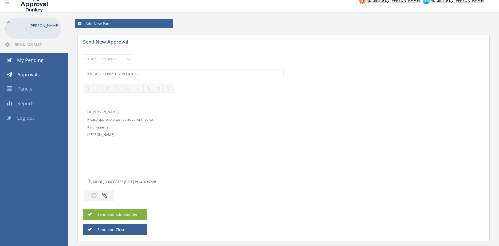
click at [140, 213] on button "Send and add another" at bounding box center [115, 214] width 64 height 11
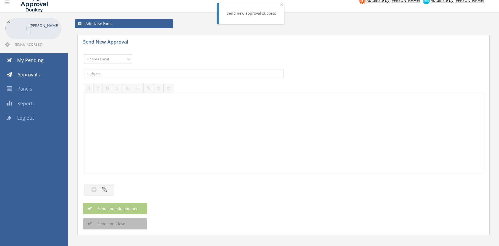
click at [84, 54] on select "Choose Panel Alarm Credits RG - 3 NZ Utilities Cable and SAI Global NZ Alarms-1…" at bounding box center [108, 58] width 48 height 9
click option "Alarm Suppliers - 2" at bounding box center [0, 0] width 0 height 0
click at [147, 72] on input "text" at bounding box center [184, 73] width 200 height 9
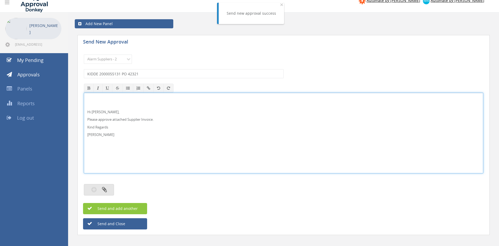
click at [108, 190] on button "button" at bounding box center [99, 189] width 30 height 11
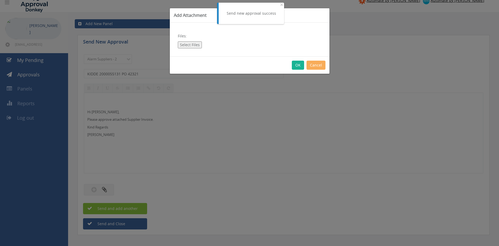
click at [188, 43] on button "Select Files" at bounding box center [190, 44] width 24 height 7
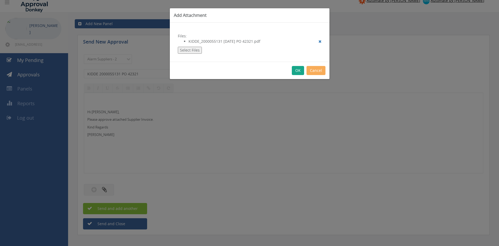
click at [297, 70] on button "OK" at bounding box center [298, 70] width 12 height 9
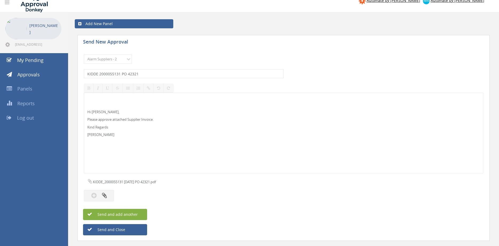
click at [138, 213] on button "Send and add another" at bounding box center [115, 214] width 64 height 11
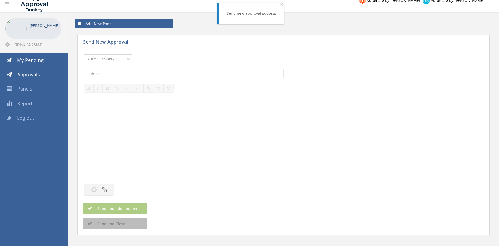
click option "Alarm Suppliers - 2" at bounding box center [0, 0] width 0 height 0
click at [157, 74] on input "text" at bounding box center [184, 73] width 200 height 9
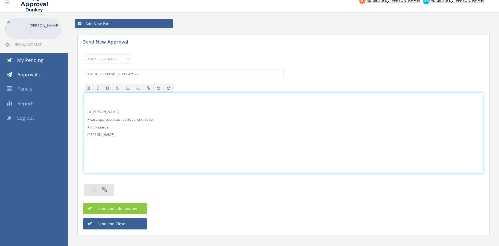
click at [98, 192] on button "button" at bounding box center [99, 189] width 30 height 11
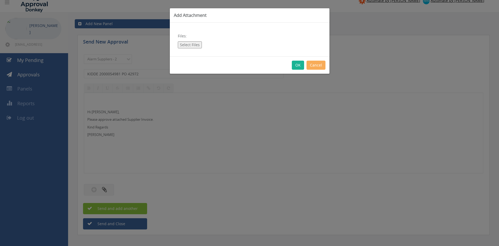
click at [184, 35] on div "Files: Select Files" at bounding box center [250, 40] width 160 height 34
click at [183, 46] on button "Select Files" at bounding box center [190, 44] width 24 height 7
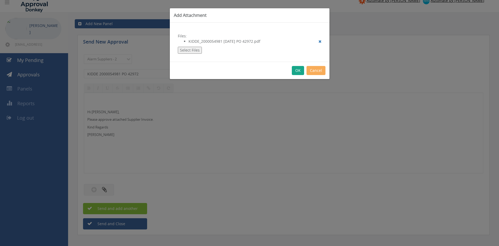
click at [295, 70] on button "OK" at bounding box center [298, 70] width 12 height 9
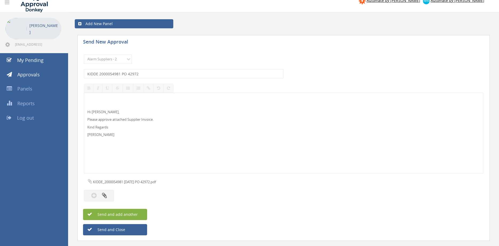
click at [137, 214] on button "Send and add another" at bounding box center [115, 214] width 64 height 11
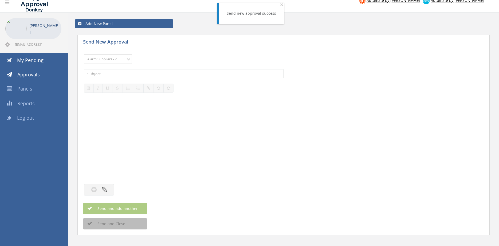
click option "Alarm Suppliers - 2" at bounding box center [0, 0] width 0 height 0
click at [150, 72] on input "text" at bounding box center [184, 73] width 200 height 9
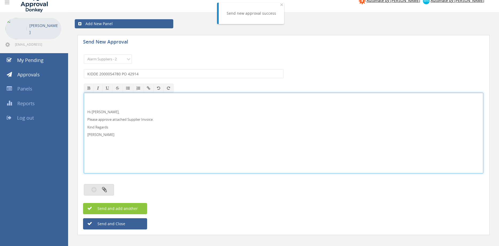
click at [104, 193] on button "button" at bounding box center [99, 189] width 30 height 11
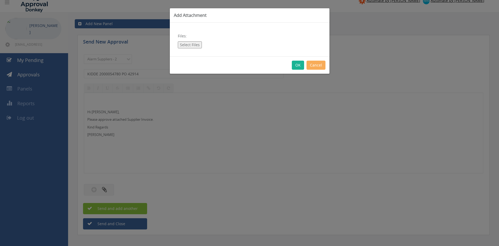
click at [193, 45] on button "Select Files" at bounding box center [190, 44] width 24 height 7
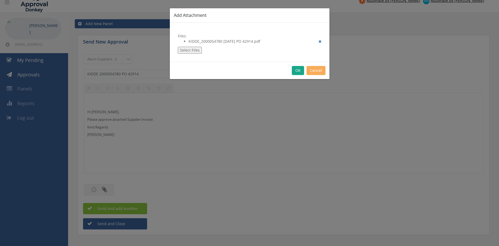
click at [297, 69] on button "OK" at bounding box center [298, 70] width 12 height 9
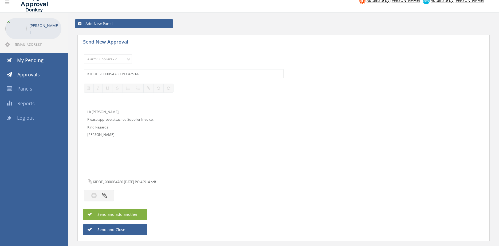
click at [132, 215] on span "Send and add another" at bounding box center [112, 214] width 52 height 5
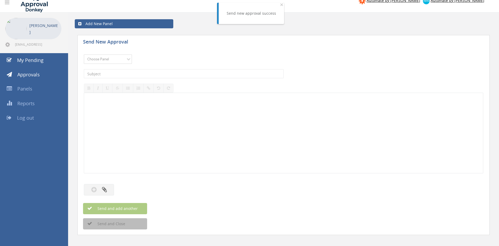
click at [84, 54] on select "Choose Panel Alarm Credits RG - 3 NZ Utilities Cable and SAI Global NZ Alarms-1…" at bounding box center [108, 58] width 48 height 9
click option "Alarm Suppliers - 2" at bounding box center [0, 0] width 0 height 0
click at [148, 76] on input "text" at bounding box center [184, 73] width 200 height 9
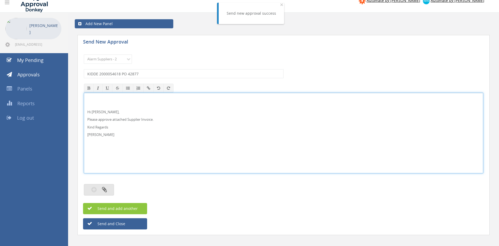
click at [107, 188] on button "button" at bounding box center [99, 189] width 30 height 11
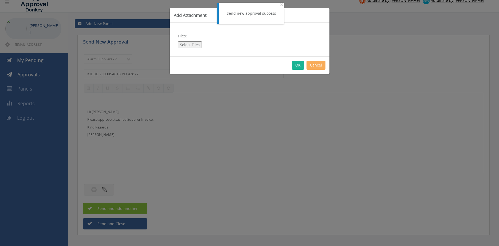
click at [194, 44] on button "Select Files" at bounding box center [190, 44] width 24 height 7
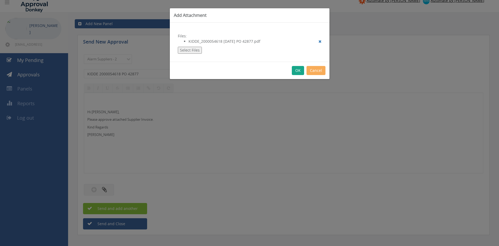
click at [298, 70] on button "OK" at bounding box center [298, 70] width 12 height 9
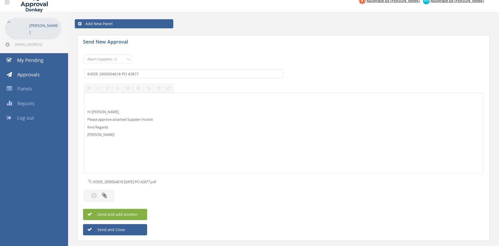
click at [139, 214] on button "Send and add another" at bounding box center [115, 214] width 64 height 11
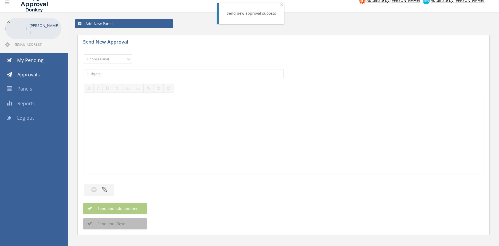
click at [117, 61] on select "Choose Panel Alarm Credits RG - 3 NZ Utilities Cable and SAI Global NZ Alarms-1…" at bounding box center [108, 58] width 48 height 9
click option "Alarm Suppliers - 2" at bounding box center [0, 0] width 0 height 0
click at [156, 73] on input "text" at bounding box center [184, 73] width 200 height 9
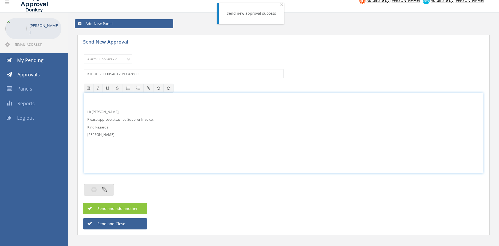
click at [108, 191] on button "button" at bounding box center [99, 189] width 30 height 11
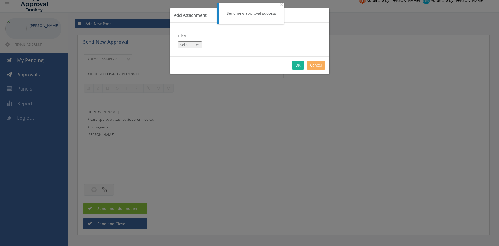
click at [189, 44] on button "Select Files" at bounding box center [190, 44] width 24 height 7
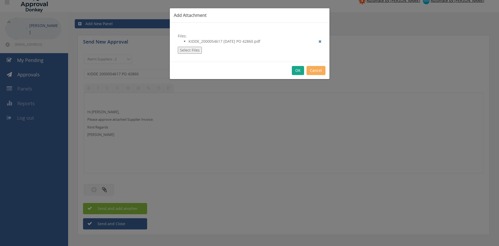
click at [293, 70] on button "OK" at bounding box center [298, 70] width 12 height 9
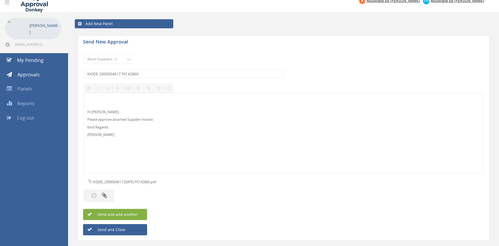
click at [140, 211] on button "Send and add another" at bounding box center [115, 214] width 64 height 11
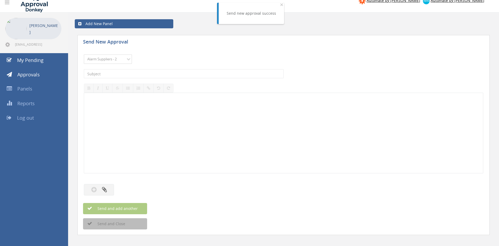
click option "Alarm Suppliers - 2" at bounding box center [0, 0] width 0 height 0
click at [157, 73] on input "text" at bounding box center [184, 73] width 200 height 9
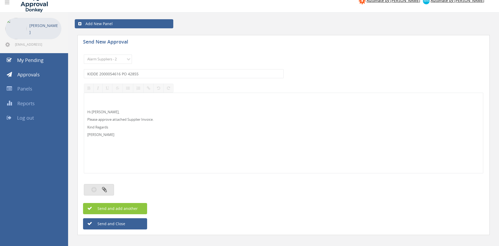
click at [105, 189] on icon "button" at bounding box center [104, 189] width 5 height 6
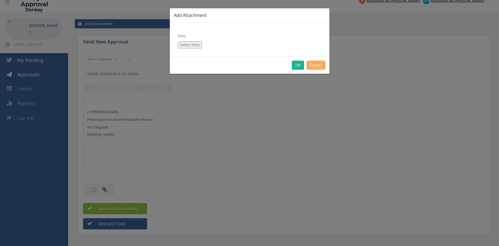
click at [188, 43] on button "Select Files" at bounding box center [190, 44] width 24 height 7
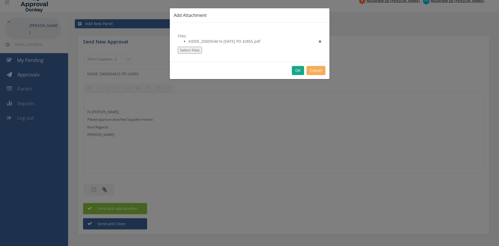
click at [297, 72] on button "OK" at bounding box center [298, 70] width 12 height 9
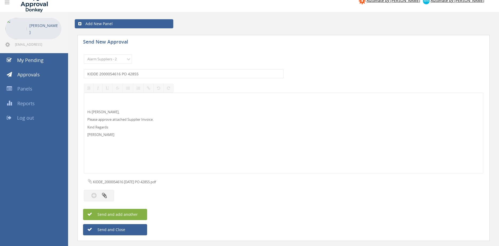
click at [136, 216] on span "Send and add another" at bounding box center [112, 214] width 52 height 5
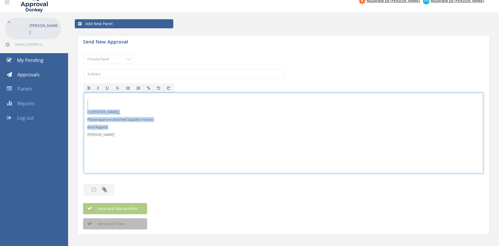
drag, startPoint x: 113, startPoint y: 139, endPoint x: 79, endPoint y: 99, distance: 52.4
click at [84, 98] on div "Hi Rob, Please approve attached Supplier Invoice. Kind Regards Pam Walker" at bounding box center [283, 133] width 399 height 81
click at [84, 54] on select "Choose Panel Alarm Credits RG - 3 NZ Utilities Cable and SAI Global NZ Alarms-1…" at bounding box center [108, 58] width 48 height 9
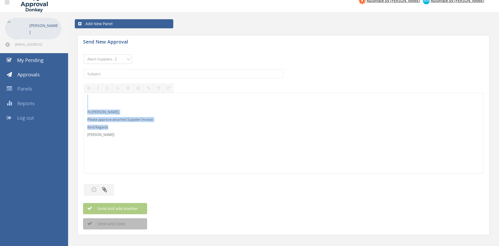
click option "Alarm Suppliers - 2" at bounding box center [0, 0] width 0 height 0
click at [140, 73] on input "text" at bounding box center [184, 73] width 200 height 9
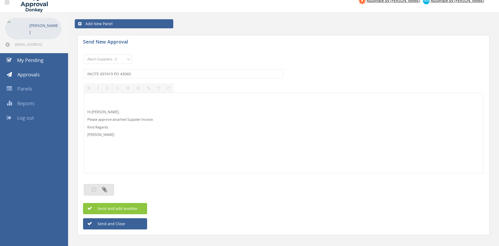
click at [109, 189] on button "button" at bounding box center [99, 189] width 30 height 11
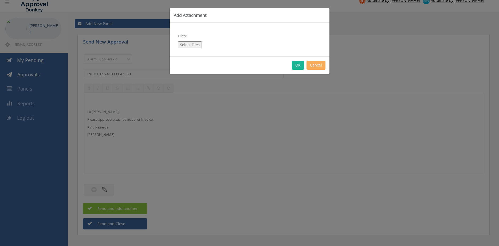
click at [195, 47] on button "Select Files" at bounding box center [190, 44] width 24 height 7
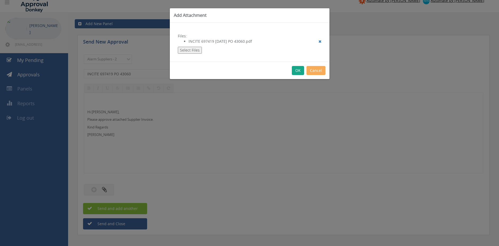
click at [294, 69] on button "OK" at bounding box center [298, 70] width 12 height 9
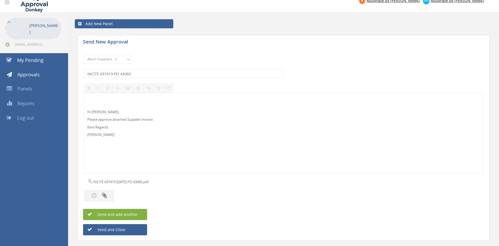
click at [136, 213] on span "Send and add another" at bounding box center [112, 214] width 52 height 5
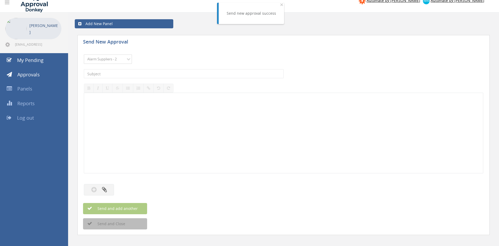
click option "Alarm Suppliers - 2" at bounding box center [0, 0] width 0 height 0
click at [155, 73] on input "text" at bounding box center [184, 73] width 200 height 9
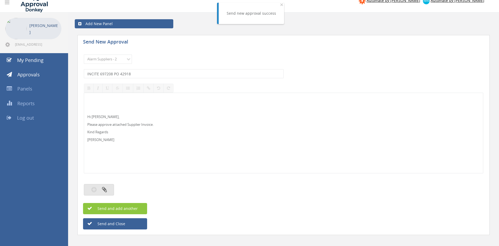
click at [105, 190] on icon "button" at bounding box center [104, 189] width 5 height 6
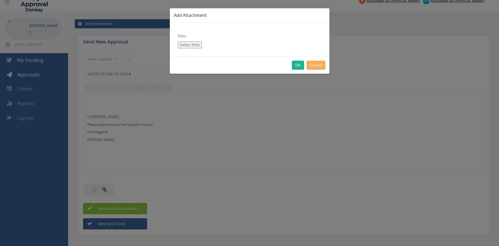
click at [189, 46] on button "Select Files" at bounding box center [190, 44] width 24 height 7
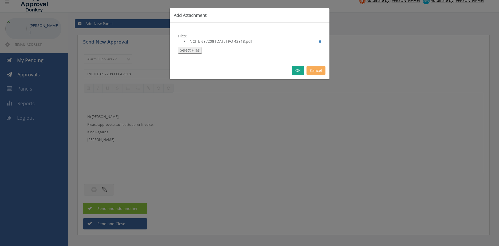
click at [298, 71] on button "OK" at bounding box center [298, 70] width 12 height 9
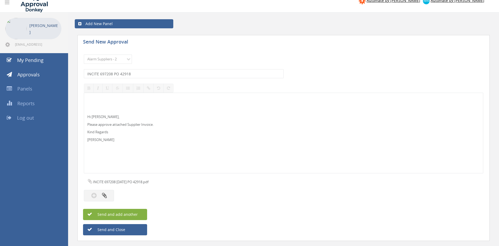
click at [139, 212] on button "Send and add another" at bounding box center [115, 214] width 64 height 11
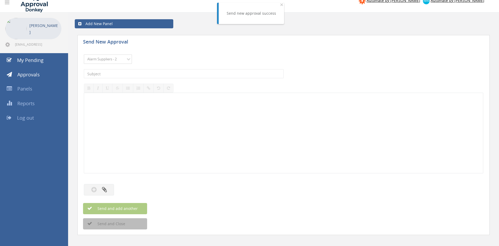
click option "Alarm Suppliers - 2" at bounding box center [0, 0] width 0 height 0
click at [154, 69] on input "text" at bounding box center [184, 73] width 200 height 9
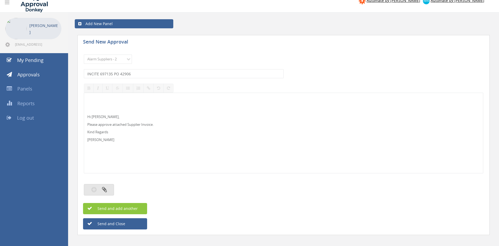
click at [110, 188] on button "button" at bounding box center [99, 189] width 30 height 11
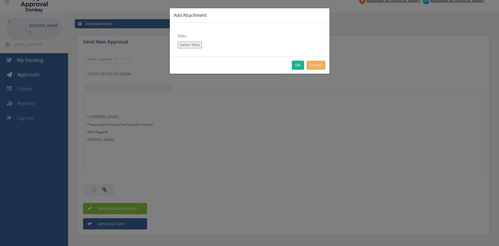
click at [191, 43] on button "Select Files" at bounding box center [190, 44] width 24 height 7
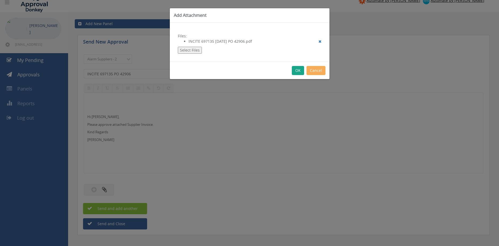
click at [300, 72] on button "OK" at bounding box center [298, 70] width 12 height 9
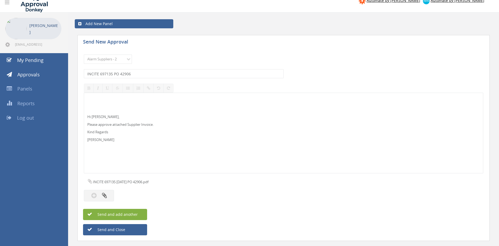
click at [139, 216] on button "Send and add another" at bounding box center [115, 214] width 64 height 11
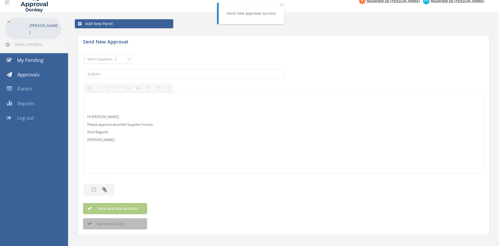
click option "Alarm Suppliers - 2" at bounding box center [0, 0] width 0 height 0
click at [154, 75] on input "text" at bounding box center [184, 73] width 200 height 9
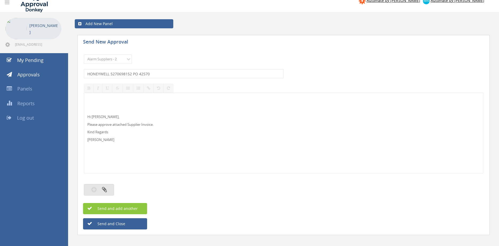
click at [108, 185] on button "button" at bounding box center [99, 189] width 30 height 11
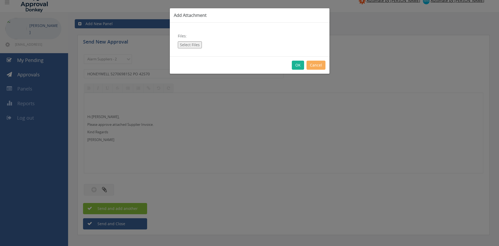
click at [188, 45] on button "Select Files" at bounding box center [190, 44] width 24 height 7
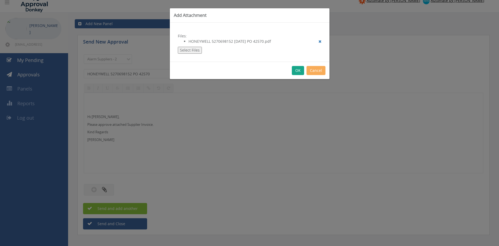
click at [294, 69] on button "OK" at bounding box center [298, 70] width 12 height 9
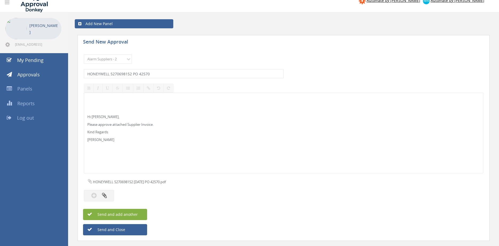
click at [134, 213] on span "Send and add another" at bounding box center [112, 214] width 52 height 5
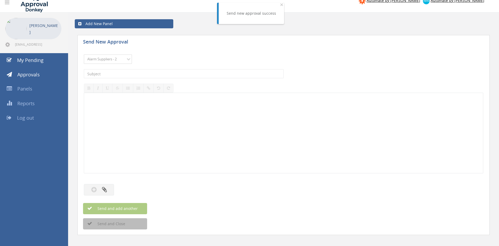
click option "Alarm Suppliers - 2" at bounding box center [0, 0] width 0 height 0
click at [150, 73] on input "text" at bounding box center [184, 73] width 200 height 9
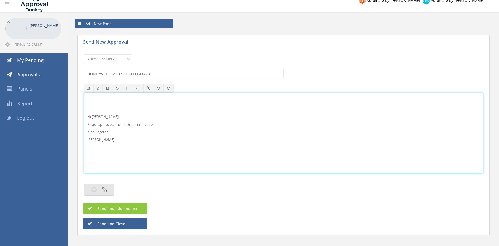
click at [104, 190] on icon "button" at bounding box center [104, 189] width 5 height 6
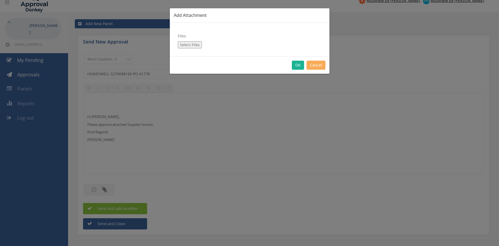
click at [197, 45] on button "Select Files" at bounding box center [190, 44] width 24 height 7
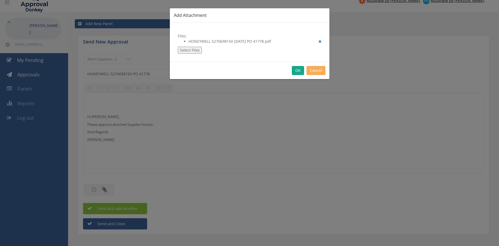
click at [297, 70] on button "OK" at bounding box center [298, 70] width 12 height 9
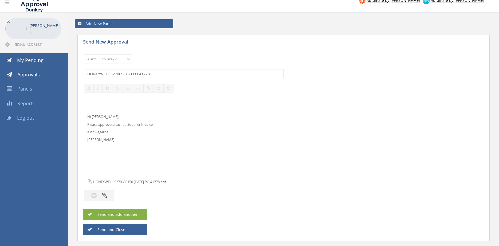
click at [133, 214] on span "Send and add another" at bounding box center [112, 214] width 52 height 5
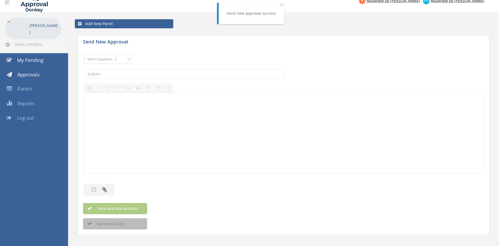
click option "Alarm Suppliers - 2" at bounding box center [0, 0] width 0 height 0
click at [160, 74] on input "text" at bounding box center [184, 73] width 200 height 9
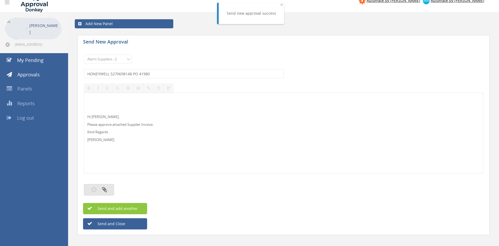
click at [107, 191] on button "button" at bounding box center [99, 189] width 30 height 11
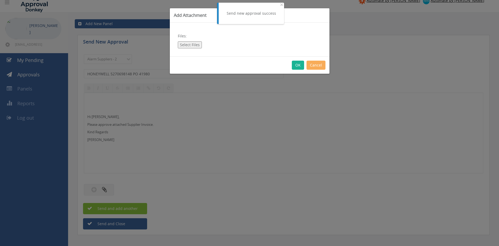
click at [192, 45] on button "Select Files" at bounding box center [190, 44] width 24 height 7
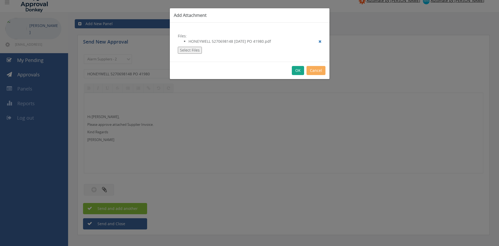
click at [297, 72] on button "OK" at bounding box center [298, 70] width 12 height 9
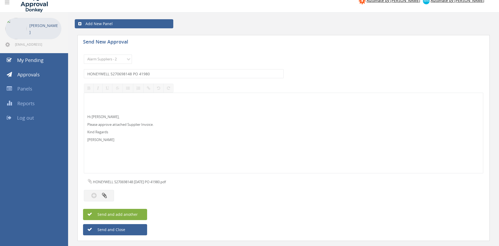
click at [128, 212] on span "Send and add another" at bounding box center [112, 214] width 52 height 5
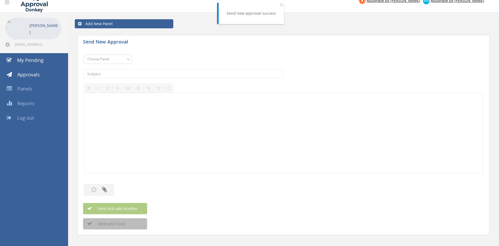
click option "Alarm Suppliers - 2" at bounding box center [0, 0] width 0 height 0
click at [150, 72] on input "text" at bounding box center [184, 73] width 200 height 9
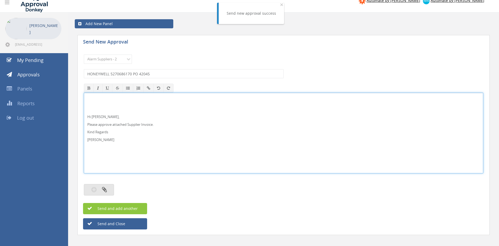
click at [102, 190] on icon "button" at bounding box center [104, 189] width 5 height 6
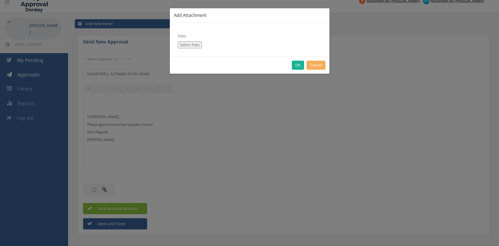
click at [187, 45] on button "Select Files" at bounding box center [190, 44] width 24 height 7
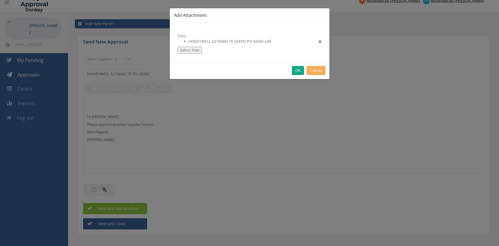
click at [297, 71] on button "OK" at bounding box center [298, 70] width 12 height 9
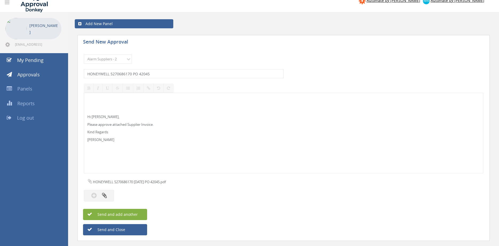
click at [137, 214] on span "Send and add another" at bounding box center [112, 214] width 52 height 5
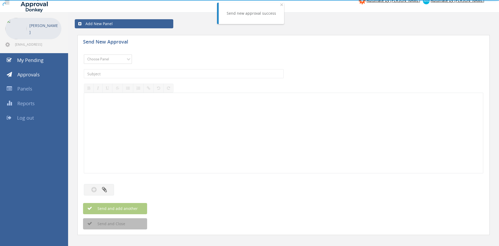
click at [84, 54] on select "Choose Panel Alarm Credits RG - 3 NZ Utilities Cable and SAI Global NZ Alarms-1…" at bounding box center [108, 58] width 48 height 9
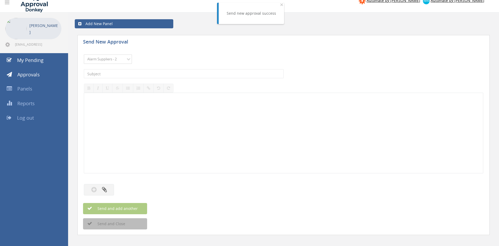
click option "Alarm Suppliers - 2" at bounding box center [0, 0] width 0 height 0
click at [152, 72] on input "text" at bounding box center [184, 73] width 200 height 9
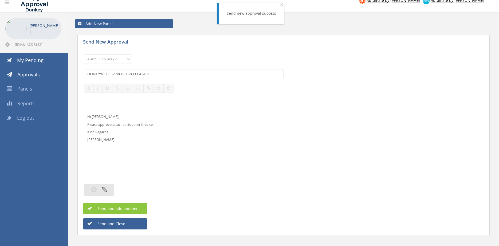
click at [106, 192] on icon "button" at bounding box center [104, 189] width 5 height 6
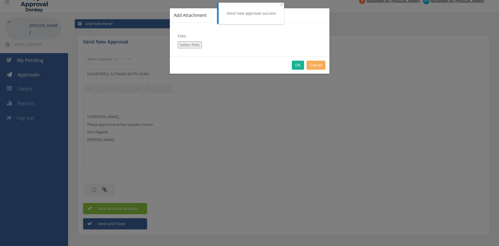
click at [194, 44] on button "Select Files" at bounding box center [190, 44] width 24 height 7
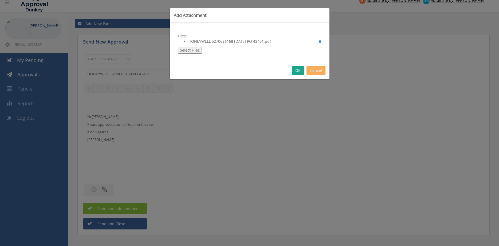
click at [297, 72] on button "OK" at bounding box center [298, 70] width 12 height 9
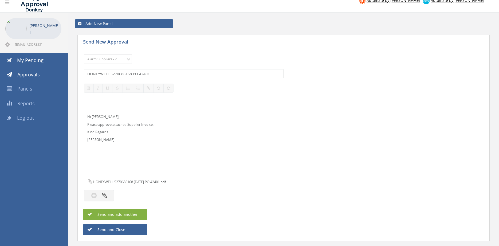
click at [137, 213] on span "Send and add another" at bounding box center [112, 214] width 52 height 5
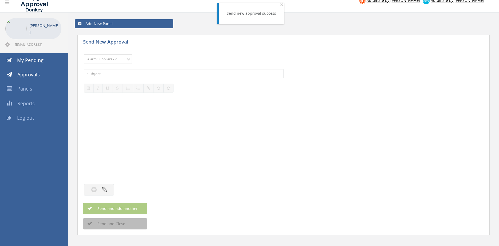
click option "Alarm Suppliers - 2" at bounding box center [0, 0] width 0 height 0
click at [147, 74] on input "text" at bounding box center [184, 73] width 200 height 9
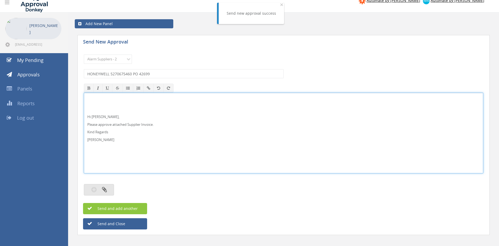
click at [105, 188] on icon "button" at bounding box center [104, 189] width 5 height 6
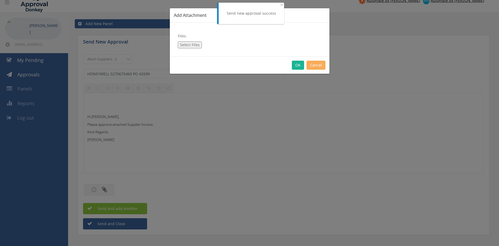
click at [181, 45] on button "Select Files" at bounding box center [190, 44] width 24 height 7
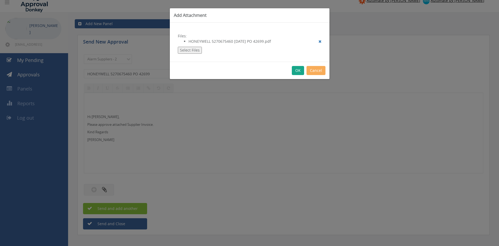
drag, startPoint x: 296, startPoint y: 70, endPoint x: 301, endPoint y: 81, distance: 11.5
click at [296, 70] on button "OK" at bounding box center [298, 70] width 12 height 9
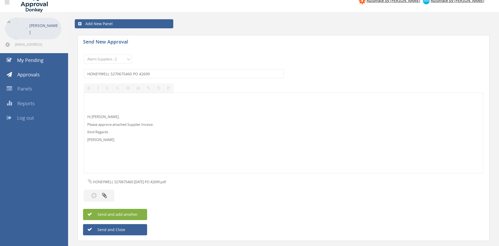
click at [126, 214] on span "Send and add another" at bounding box center [112, 214] width 52 height 5
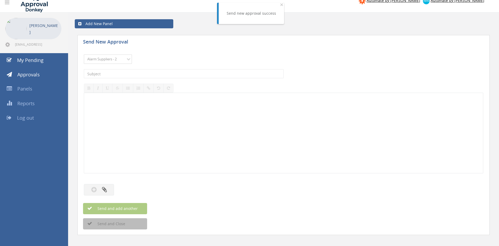
click option "Alarm Suppliers - 2" at bounding box center [0, 0] width 0 height 0
click at [169, 71] on input "text" at bounding box center [184, 73] width 200 height 9
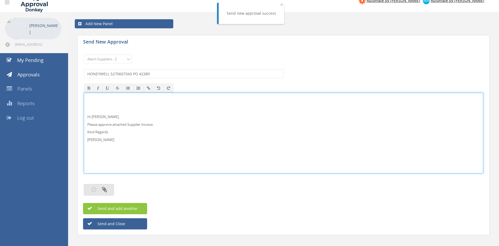
click at [106, 188] on icon "button" at bounding box center [104, 189] width 5 height 6
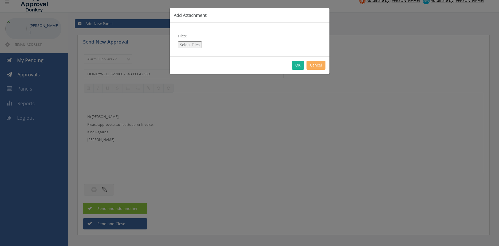
click at [187, 45] on button "Select Files" at bounding box center [190, 44] width 24 height 7
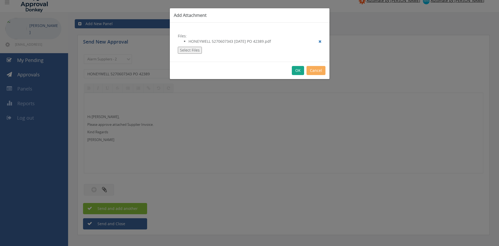
click at [297, 69] on button "OK" at bounding box center [298, 70] width 12 height 9
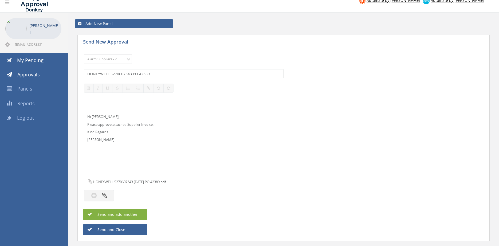
click at [143, 215] on button "Send and add another" at bounding box center [115, 214] width 64 height 11
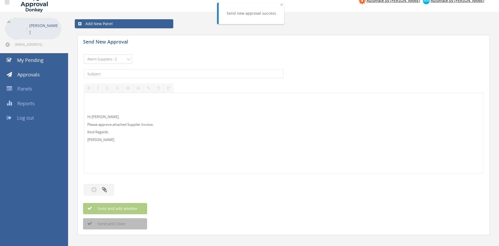
click option "Alarm Suppliers - 2" at bounding box center [0, 0] width 0 height 0
click at [152, 74] on input "text" at bounding box center [184, 73] width 200 height 9
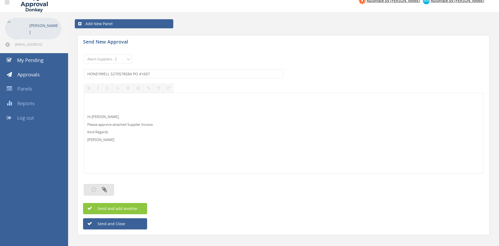
click at [100, 191] on button "button" at bounding box center [99, 189] width 30 height 11
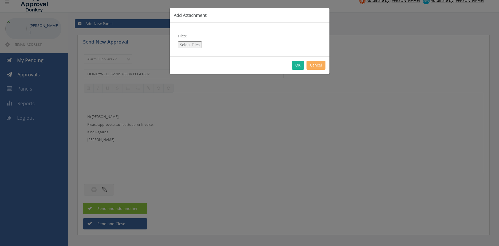
click at [194, 43] on button "Select Files" at bounding box center [190, 44] width 24 height 7
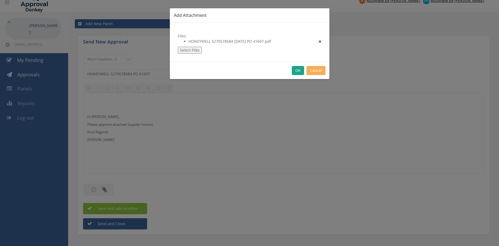
click at [297, 68] on button "OK" at bounding box center [298, 70] width 12 height 9
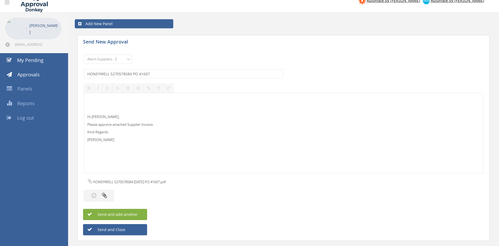
click at [139, 213] on button "Send and add another" at bounding box center [115, 214] width 64 height 11
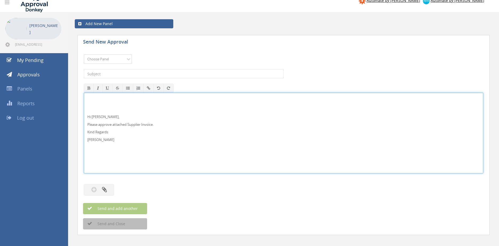
click at [123, 58] on select "Choose Panel Alarm Credits RG - 3 NZ Utilities Cable and SAI Global NZ Alarms-1…" at bounding box center [108, 58] width 48 height 9
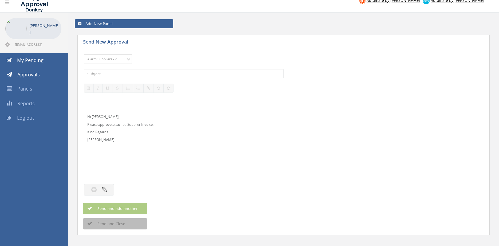
click option "Alarm Suppliers - 2" at bounding box center [0, 0] width 0 height 0
click at [167, 70] on input "text" at bounding box center [184, 73] width 200 height 9
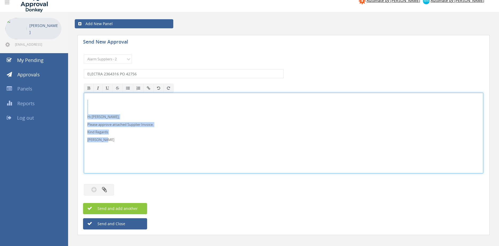
drag, startPoint x: 98, startPoint y: 138, endPoint x: 76, endPoint y: 101, distance: 43.3
click at [84, 100] on div "Hi Rob, Please approve attached Supplier Invoice. Kind Regards Pam Walker" at bounding box center [283, 133] width 399 height 81
copy div "Hi Rob, Please approve attached Supplier Invoice. Kind Regards Pam Walker"
click at [110, 189] on button "button" at bounding box center [99, 189] width 30 height 11
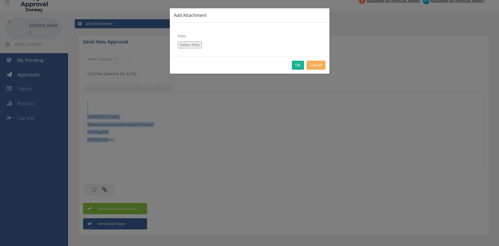
click at [189, 44] on button "Select Files" at bounding box center [190, 44] width 24 height 7
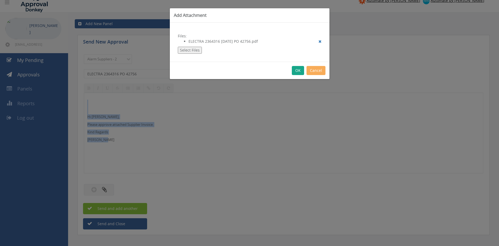
click at [299, 68] on button "OK" at bounding box center [298, 70] width 12 height 9
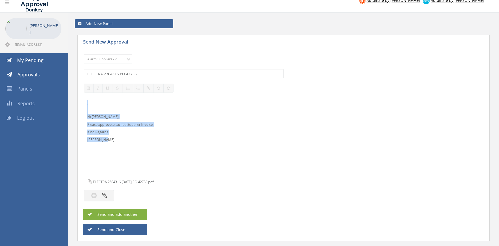
click at [129, 213] on span "Send and add another" at bounding box center [112, 214] width 52 height 5
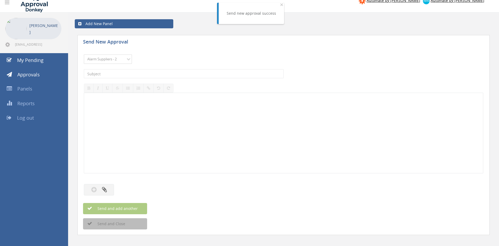
click option "Alarm Suppliers - 2" at bounding box center [0, 0] width 0 height 0
click at [153, 70] on input "text" at bounding box center [184, 73] width 200 height 9
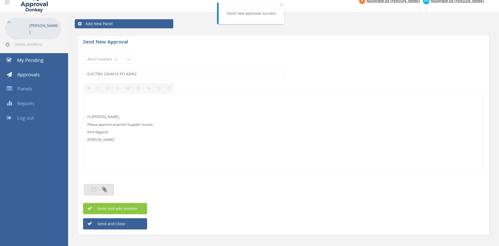
click at [107, 186] on button "button" at bounding box center [99, 189] width 30 height 11
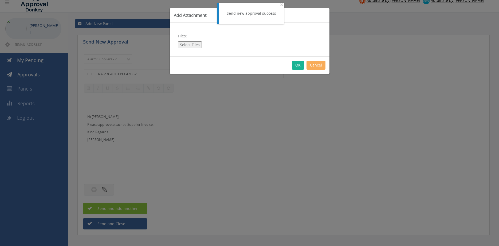
click at [192, 42] on button "Select Files" at bounding box center [190, 44] width 24 height 7
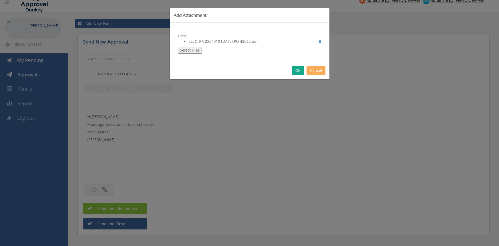
click at [295, 71] on button "OK" at bounding box center [298, 70] width 12 height 9
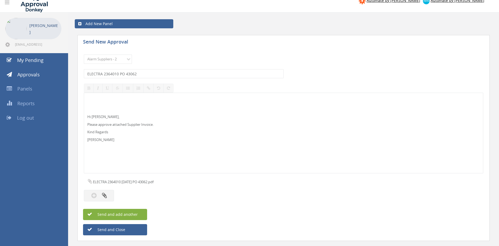
click at [131, 215] on span "Send and add another" at bounding box center [112, 214] width 52 height 5
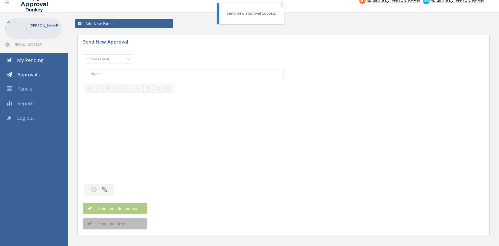
click option "Alarm Suppliers - 2" at bounding box center [0, 0] width 0 height 0
click at [142, 70] on input "text" at bounding box center [184, 73] width 200 height 9
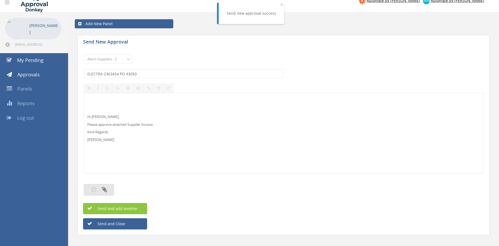
click at [104, 188] on icon "button" at bounding box center [104, 189] width 5 height 6
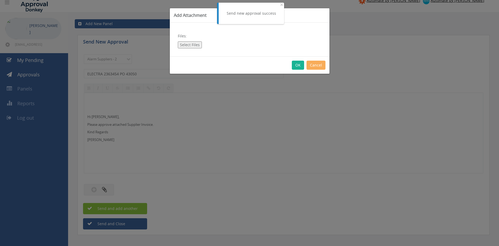
click at [192, 41] on div "Files: Select Files" at bounding box center [250, 40] width 160 height 34
click at [180, 44] on button "Select Files" at bounding box center [190, 44] width 24 height 7
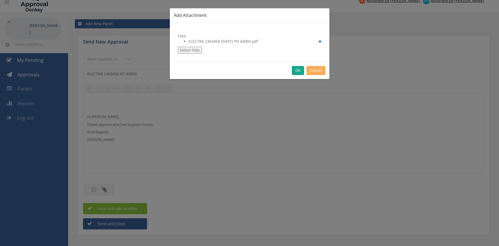
click at [296, 71] on button "OK" at bounding box center [298, 70] width 12 height 9
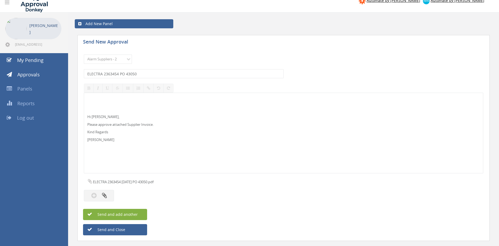
click at [140, 213] on button "Send and add another" at bounding box center [115, 214] width 64 height 11
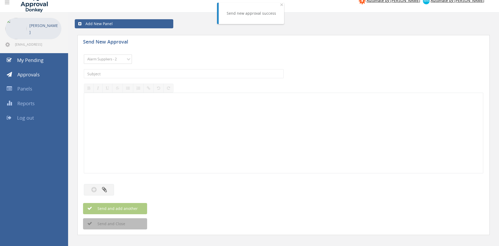
click option "Alarm Suppliers - 2" at bounding box center [0, 0] width 0 height 0
click at [177, 75] on input "text" at bounding box center [184, 73] width 200 height 9
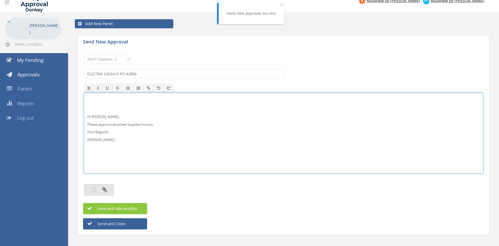
click at [105, 185] on button "button" at bounding box center [99, 189] width 30 height 11
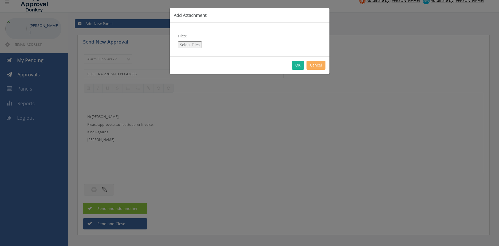
click at [189, 45] on button "Select Files" at bounding box center [190, 44] width 24 height 7
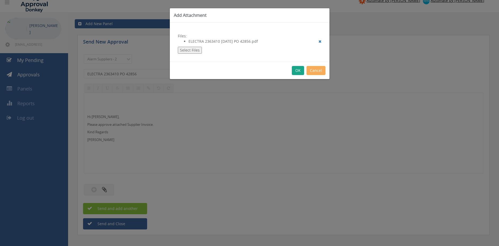
click at [296, 70] on button "OK" at bounding box center [298, 70] width 12 height 9
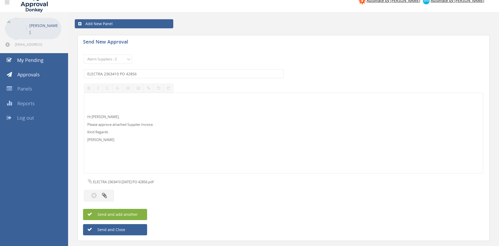
click at [138, 213] on button "Send and add another" at bounding box center [115, 214] width 64 height 11
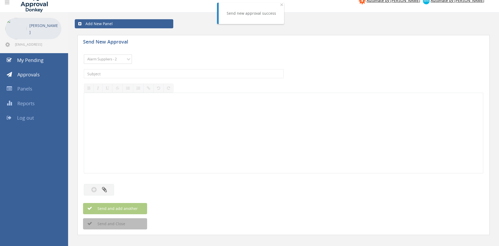
click option "Alarm Suppliers - 2" at bounding box center [0, 0] width 0 height 0
click at [148, 73] on input "text" at bounding box center [184, 73] width 200 height 9
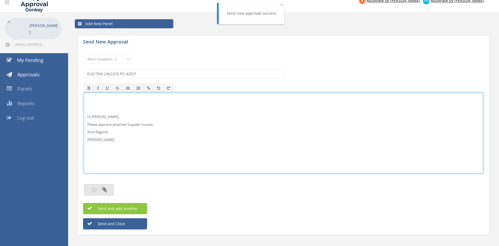
click at [110, 189] on button "button" at bounding box center [99, 189] width 30 height 11
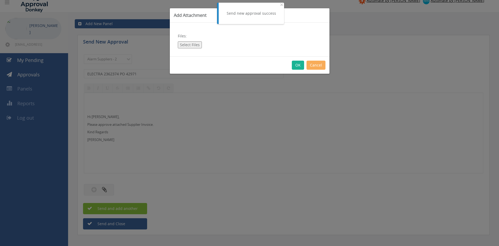
click at [196, 47] on button "Select Files" at bounding box center [190, 44] width 24 height 7
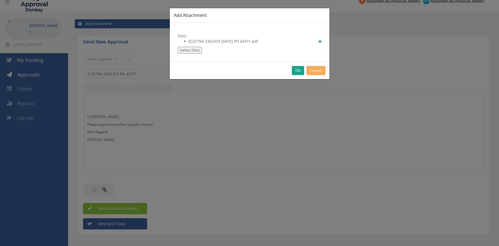
click at [298, 69] on button "OK" at bounding box center [298, 70] width 12 height 9
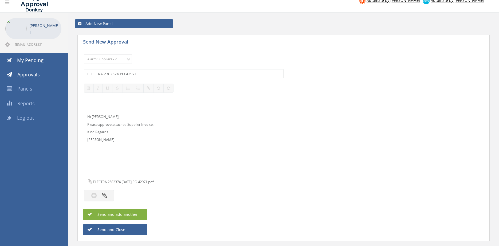
click at [135, 212] on span "Send and add another" at bounding box center [112, 214] width 52 height 5
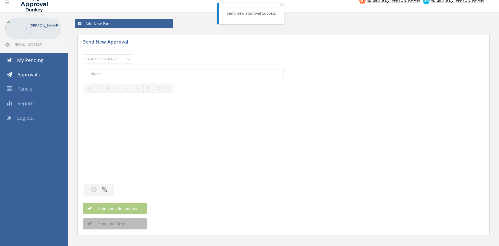
click option "Alarm Suppliers - 2" at bounding box center [0, 0] width 0 height 0
click at [155, 74] on input "text" at bounding box center [184, 73] width 200 height 9
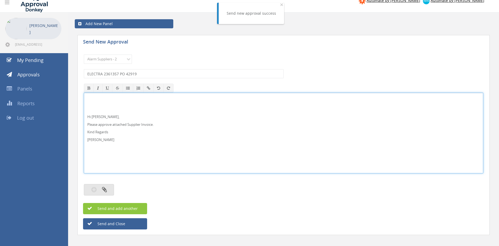
click at [108, 188] on button "button" at bounding box center [99, 189] width 30 height 11
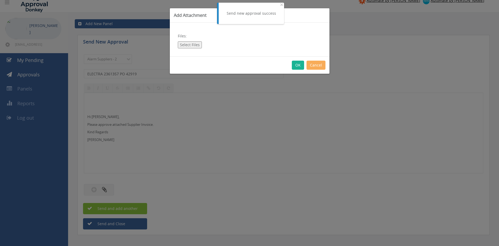
click at [191, 41] on button "Select Files" at bounding box center [190, 44] width 24 height 7
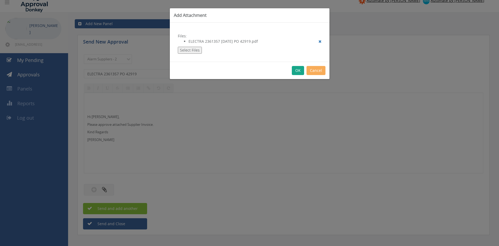
click at [297, 71] on button "OK" at bounding box center [298, 70] width 12 height 9
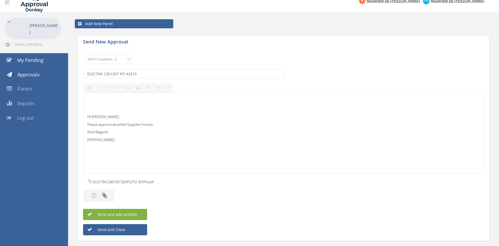
click at [136, 214] on span "Send and add another" at bounding box center [112, 214] width 52 height 5
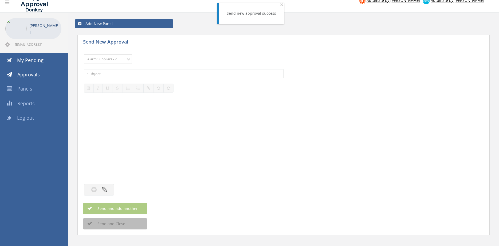
click option "Alarm Suppliers - 2" at bounding box center [0, 0] width 0 height 0
click at [158, 73] on input "text" at bounding box center [184, 73] width 200 height 9
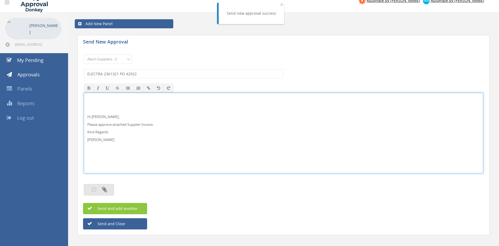
click at [108, 189] on button "button" at bounding box center [99, 189] width 30 height 11
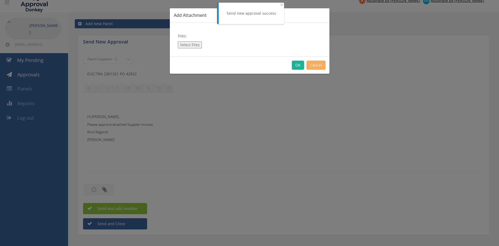
click at [196, 43] on button "Select Files" at bounding box center [190, 44] width 24 height 7
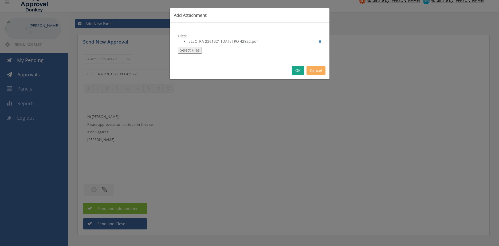
click at [299, 71] on button "OK" at bounding box center [298, 70] width 12 height 9
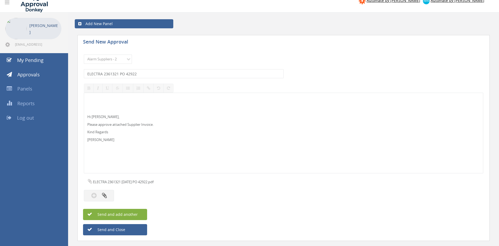
click at [139, 216] on button "Send and add another" at bounding box center [115, 214] width 64 height 11
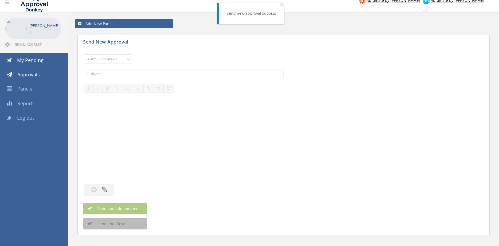
click option "Alarm Suppliers - 2" at bounding box center [0, 0] width 0 height 0
click at [155, 75] on input "text" at bounding box center [184, 73] width 200 height 9
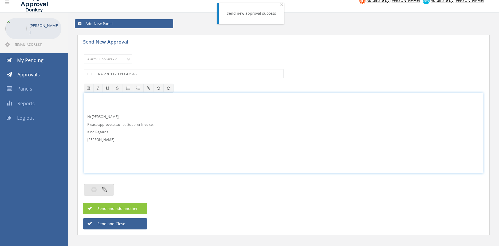
click at [108, 188] on button "button" at bounding box center [99, 189] width 30 height 11
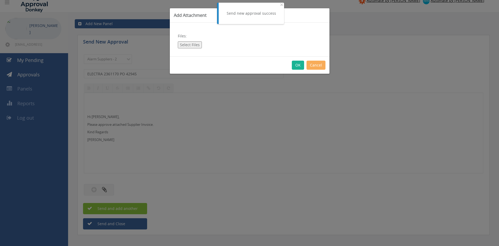
click at [190, 46] on button "Select Files" at bounding box center [190, 44] width 24 height 7
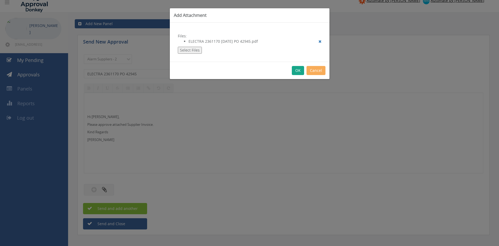
click at [297, 70] on button "OK" at bounding box center [298, 70] width 12 height 9
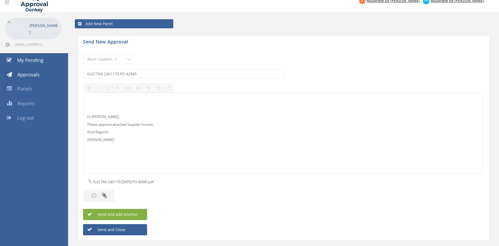
click at [137, 213] on span "Send and add another" at bounding box center [112, 214] width 52 height 5
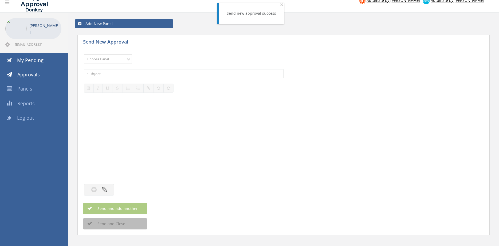
click at [84, 54] on select "Choose Panel Alarm Credits RG - 3 NZ Utilities Cable and SAI Global NZ Alarms-1…" at bounding box center [108, 58] width 48 height 9
click option "Alarm Suppliers - 2" at bounding box center [0, 0] width 0 height 0
click at [161, 73] on input "text" at bounding box center [184, 73] width 200 height 9
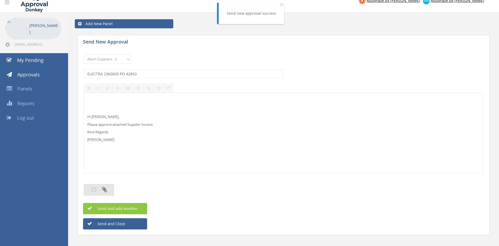
click at [108, 186] on button "button" at bounding box center [99, 189] width 30 height 11
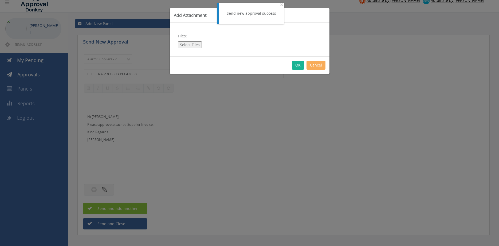
click at [192, 46] on button "Select Files" at bounding box center [190, 44] width 24 height 7
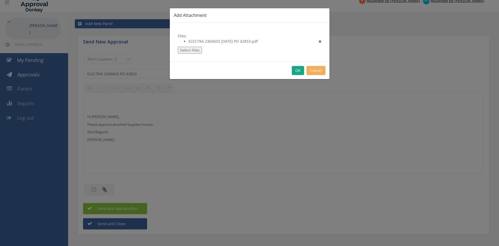
click at [298, 70] on button "OK" at bounding box center [298, 70] width 12 height 9
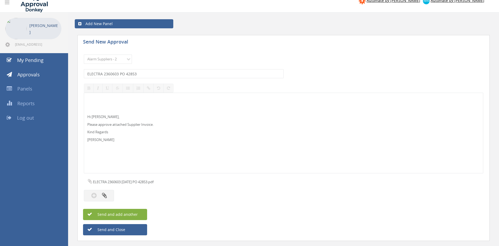
click at [138, 212] on button "Send and add another" at bounding box center [115, 214] width 64 height 11
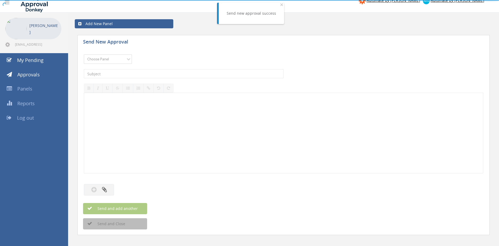
click at [84, 54] on select "Choose Panel Alarm Credits RG - 3 NZ Utilities Cable and SAI Global NZ Alarms-1…" at bounding box center [108, 58] width 48 height 9
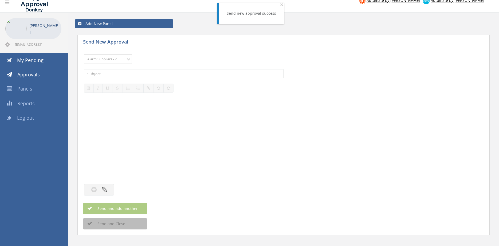
click option "Alarm Suppliers - 2" at bounding box center [0, 0] width 0 height 0
click at [164, 74] on input "text" at bounding box center [184, 73] width 200 height 9
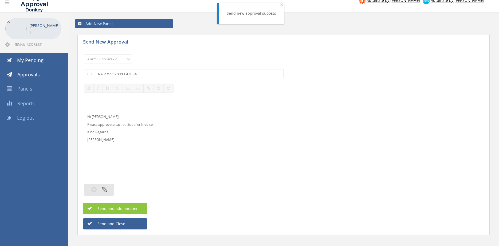
click at [106, 187] on icon "button" at bounding box center [104, 189] width 5 height 6
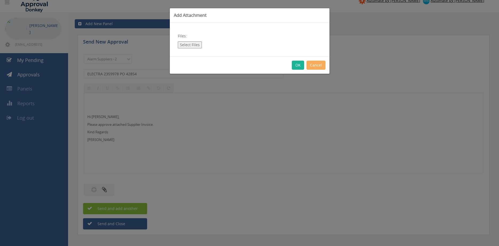
click at [192, 44] on button "Select Files" at bounding box center [190, 44] width 24 height 7
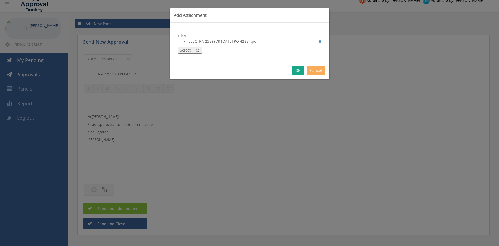
click at [298, 69] on button "OK" at bounding box center [298, 70] width 12 height 9
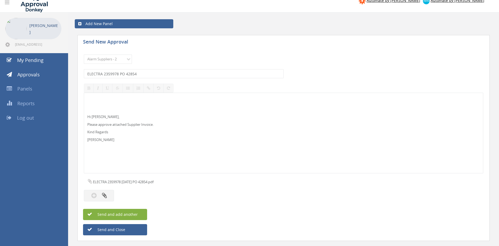
click at [137, 214] on button "Send and add another" at bounding box center [115, 214] width 64 height 11
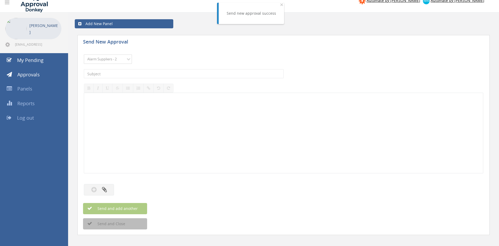
click option "Alarm Suppliers - 2" at bounding box center [0, 0] width 0 height 0
click at [149, 72] on input "text" at bounding box center [184, 73] width 200 height 9
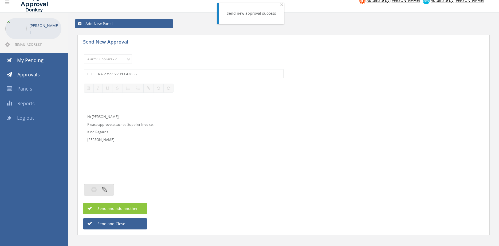
click at [106, 188] on icon "button" at bounding box center [104, 189] width 5 height 6
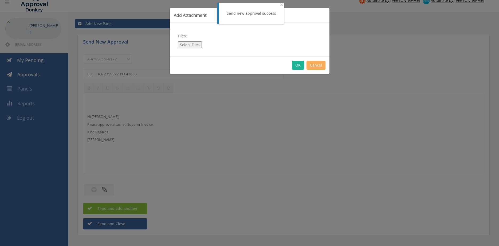
click at [186, 43] on button "Select Files" at bounding box center [190, 44] width 24 height 7
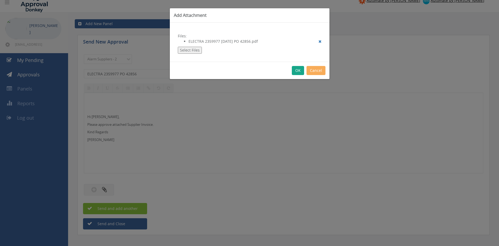
click at [296, 72] on button "OK" at bounding box center [298, 70] width 12 height 9
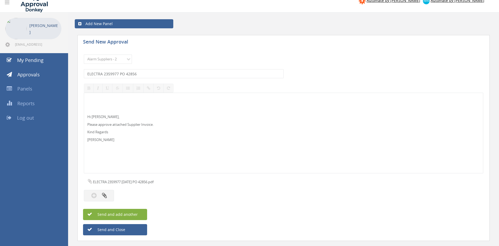
click at [131, 212] on span "Send and add another" at bounding box center [112, 214] width 52 height 5
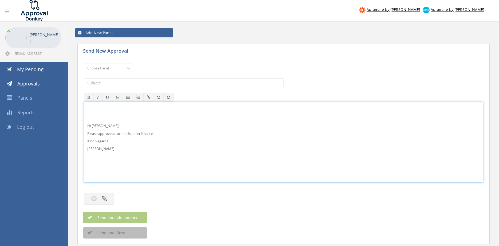
scroll to position [9, 0]
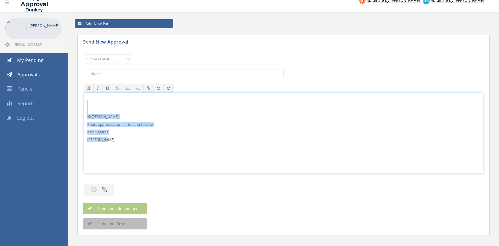
click at [84, 105] on div "Hi [PERSON_NAME], Please approve attached Supplier Invoice. Kind Regards [PERSO…" at bounding box center [283, 133] width 399 height 81
click at [84, 54] on select "Choose Panel Alarm Credits RG - 3 NZ Utilities Cable and SAI Global NZ Alarms-1…" at bounding box center [108, 58] width 48 height 9
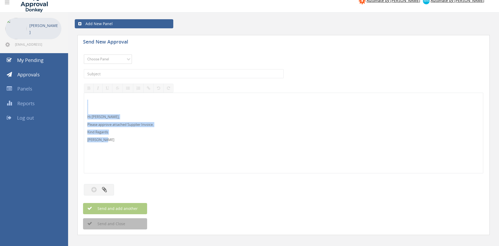
select select "9680"
click option "Alarm Suppliers - 2" at bounding box center [0, 0] width 0 height 0
click at [152, 72] on input "text" at bounding box center [184, 73] width 200 height 9
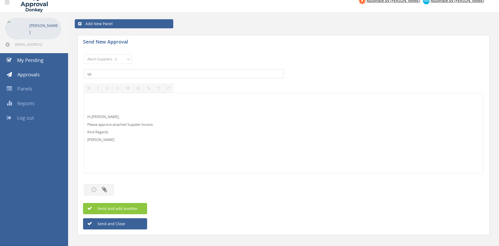
type input "s"
type input "SPRINT 483136 PO 42933"
click at [106, 188] on icon "button" at bounding box center [104, 189] width 5 height 6
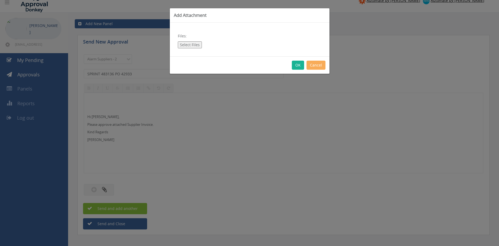
click at [189, 44] on button "Select Files" at bounding box center [190, 44] width 24 height 7
type input "C:\fakepath\SPRINT Inv_483136 06.08.25 PO 42933.pdf"
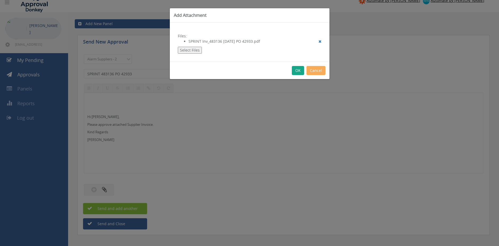
click at [295, 72] on button "OK" at bounding box center [298, 70] width 12 height 9
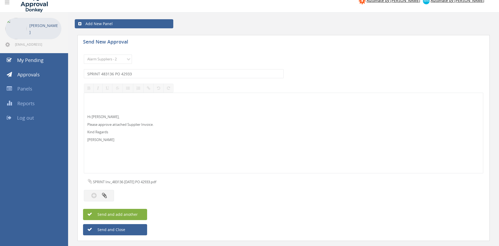
click at [133, 214] on span "Send and add another" at bounding box center [112, 214] width 52 height 5
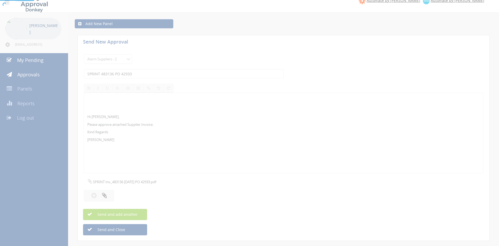
select select
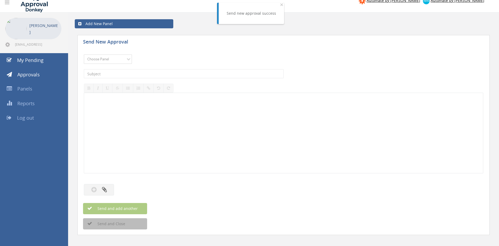
select select "9680"
click option "Alarm Suppliers - 2" at bounding box center [0, 0] width 0 height 0
click at [160, 70] on input "text" at bounding box center [184, 73] width 200 height 9
type input "SPRINT 483353 PO 43006"
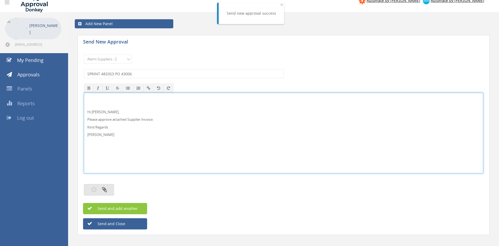
click at [112, 188] on button "button" at bounding box center [99, 189] width 30 height 11
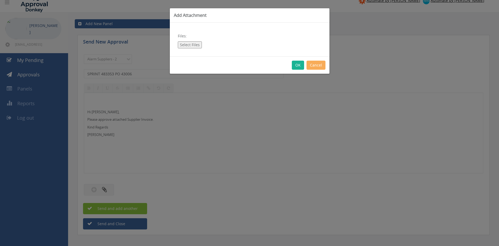
click at [191, 45] on button "Select Files" at bounding box center [190, 44] width 24 height 7
type input "C:\fakepath\SPRINT Inv_483353 11.08.25 PO 43006.pdf"
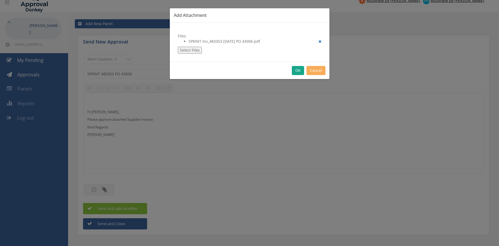
click at [298, 70] on button "OK" at bounding box center [298, 70] width 12 height 9
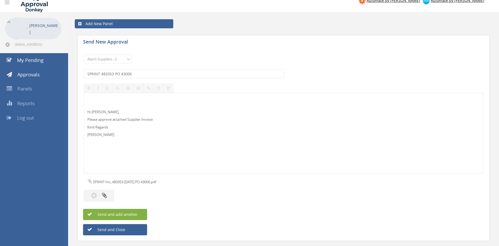
click at [138, 214] on button "Send and add another" at bounding box center [115, 214] width 64 height 11
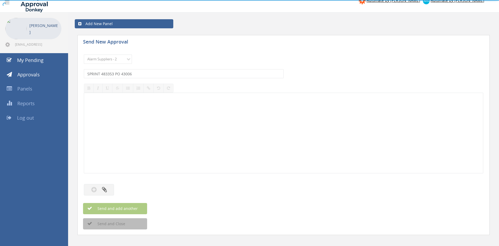
select select
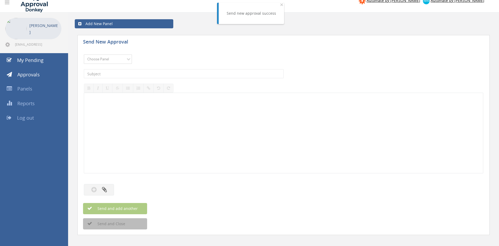
select select "9680"
click option "Alarm Suppliers - 2" at bounding box center [0, 0] width 0 height 0
click at [142, 76] on input "text" at bounding box center [184, 73] width 200 height 9
type input "THERMAC 5984 PO 42863"
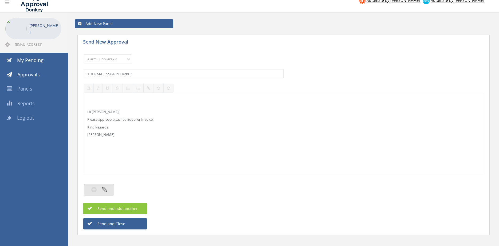
click at [101, 192] on button "button" at bounding box center [99, 189] width 30 height 11
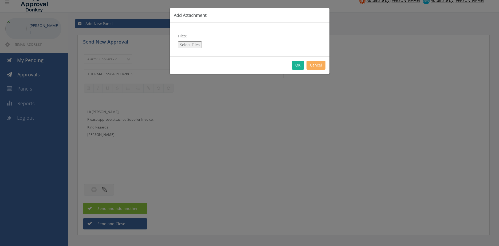
click at [195, 42] on button "Select Files" at bounding box center [190, 44] width 24 height 7
type input "C:\fakepath\THERMAC 5984 13.08.25 PO 42863.pdf"
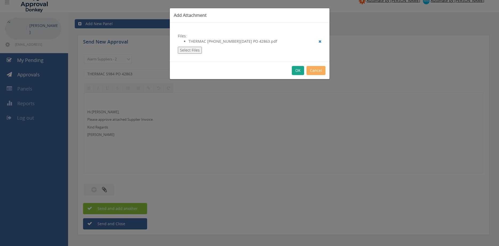
click at [297, 72] on button "OK" at bounding box center [298, 70] width 12 height 9
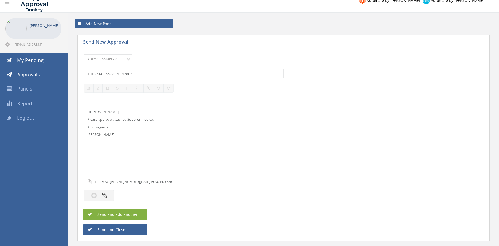
click at [133, 213] on span "Send and add another" at bounding box center [112, 214] width 52 height 5
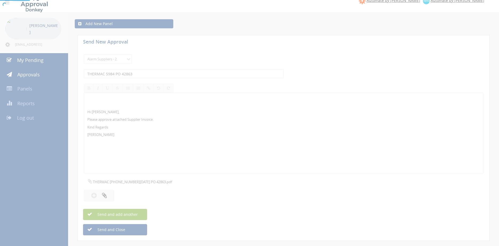
select select
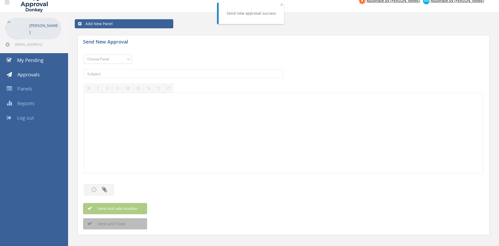
select select "9680"
click option "Alarm Suppliers - 2" at bounding box center [0, 0] width 0 height 0
click at [147, 70] on input "text" at bounding box center [184, 73] width 200 height 9
type input "THERMAC 5987 PO 42994"
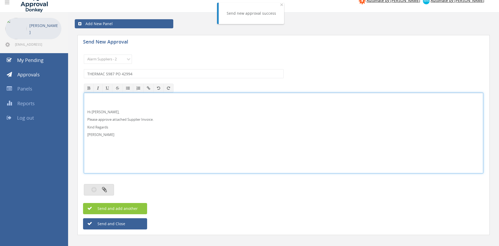
click at [104, 189] on icon "button" at bounding box center [104, 189] width 5 height 6
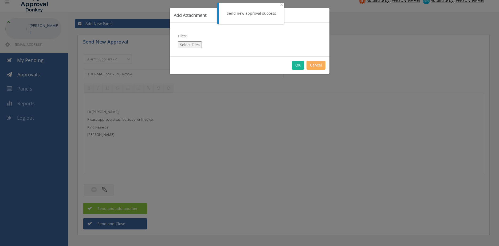
click at [189, 47] on button "Select Files" at bounding box center [190, 44] width 24 height 7
type input "C:\fakepath\THERMAC 5987 18.08.25 PO 42994.pdf"
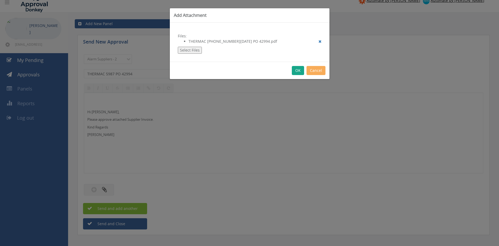
click at [296, 71] on button "OK" at bounding box center [298, 70] width 12 height 9
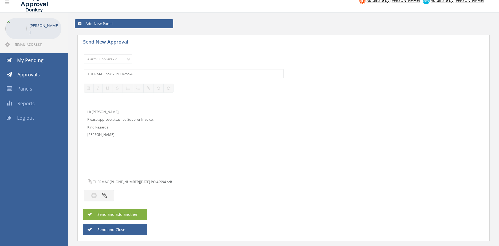
click at [132, 217] on button "Send and add another" at bounding box center [115, 214] width 64 height 11
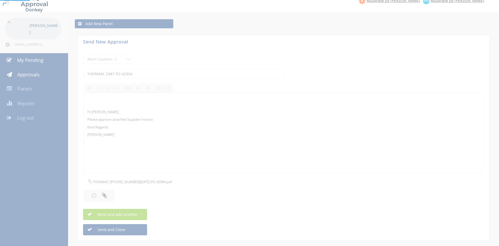
select select
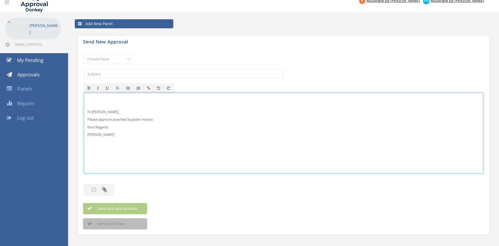
click at [99, 112] on p "Hi Rob," at bounding box center [283, 111] width 392 height 5
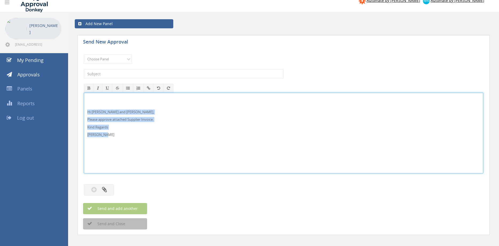
drag, startPoint x: 114, startPoint y: 138, endPoint x: 91, endPoint y: 112, distance: 34.8
click at [86, 112] on div "Hi Maddie and Ben, Please approve attached Supplier Invoice. Kind Regards Pam W…" at bounding box center [283, 133] width 399 height 80
copy div "Hi Maddie and Ben, Please approve attached Supplier Invoice. Kind Regards Pam W…"
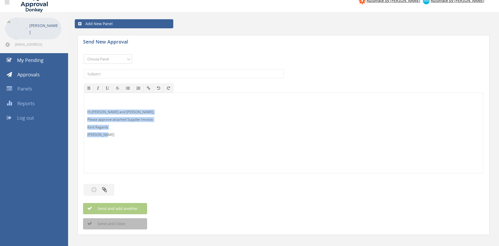
click at [84, 54] on select "Choose Panel Alarm Credits RG - 3 NZ Utilities Cable and SAI Global NZ Alarms-1…" at bounding box center [108, 58] width 48 height 9
select select "9632"
click option "Suppliers" at bounding box center [0, 0] width 0 height 0
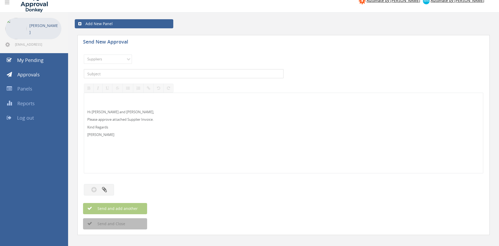
click at [164, 71] on input "text" at bounding box center [184, 73] width 200 height 9
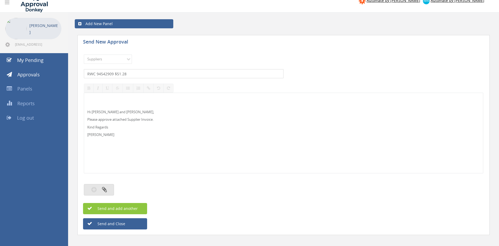
type input "RWC 94542909 $51.28"
click at [97, 191] on button "button" at bounding box center [99, 189] width 30 height 11
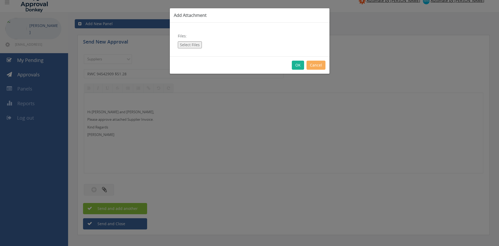
click at [188, 45] on button "Select Files" at bounding box center [190, 44] width 24 height 7
type input "C:\fakepath\RWC 94542909 07.08.25 PO 42735.pdf"
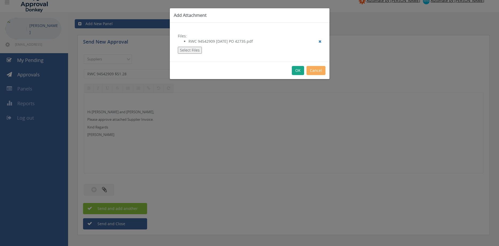
click at [297, 70] on button "OK" at bounding box center [298, 70] width 12 height 9
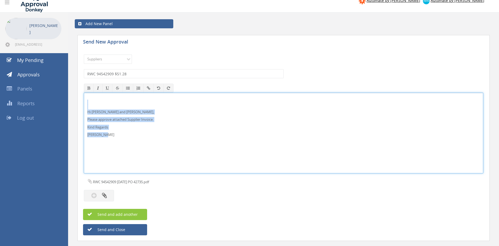
drag, startPoint x: 111, startPoint y: 138, endPoint x: 79, endPoint y: 100, distance: 49.6
click at [84, 98] on div "Hi Maddie and Ben, Please approve attached Supplier Invoice. Kind Regards Pam W…" at bounding box center [283, 133] width 399 height 81
copy div "Hi Maddie and Ben, Please approve attached Supplier Invoice. Kind Regards Pam W…"
click at [108, 194] on button "button" at bounding box center [99, 195] width 30 height 11
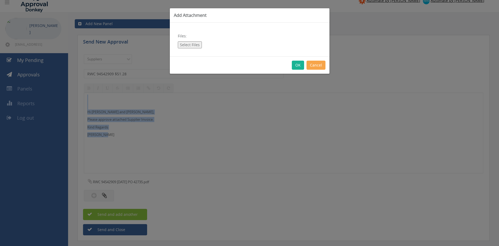
click at [309, 66] on button "Cancel" at bounding box center [315, 65] width 19 height 9
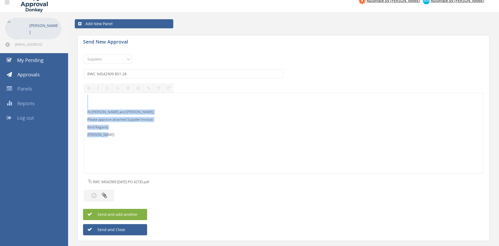
click at [133, 213] on span "Send and add another" at bounding box center [112, 214] width 52 height 5
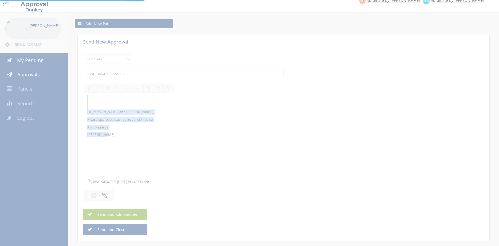
select select
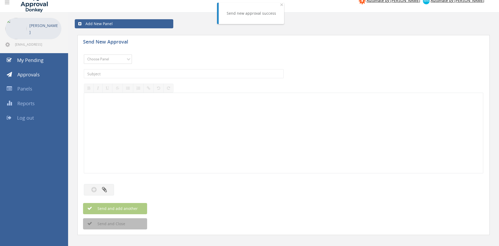
click at [84, 54] on select "Choose Panel Alarm Credits RG - 3 NZ Utilities Cable and SAI Global NZ Alarms-1…" at bounding box center [108, 58] width 48 height 9
select select "9632"
click option "Suppliers" at bounding box center [0, 0] width 0 height 0
click at [138, 74] on input "text" at bounding box center [184, 73] width 200 height 9
type input "RELIABLE 46000053343 $93.94"
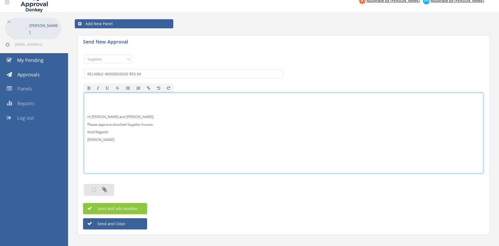
click at [108, 190] on button "button" at bounding box center [99, 189] width 30 height 11
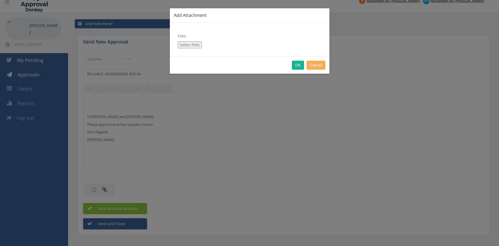
click at [197, 44] on button "Select Files" at bounding box center [190, 44] width 24 height 7
type input "C:\fakepath\RELIABLE 460000053343 11.08.25 PO 43013.pdf"
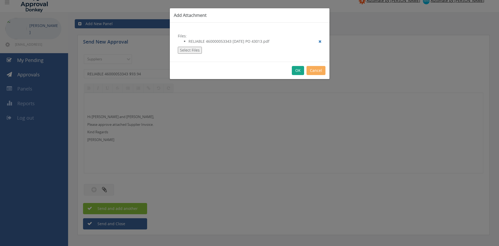
click at [292, 73] on button "OK" at bounding box center [298, 70] width 12 height 9
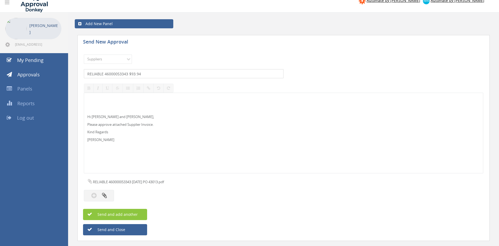
click at [117, 73] on input "RELIABLE 46000053343 $93.94" at bounding box center [184, 73] width 200 height 9
type input "RELIABLE 460000053343 $93.94"
click at [137, 212] on span "Send and add another" at bounding box center [112, 214] width 52 height 5
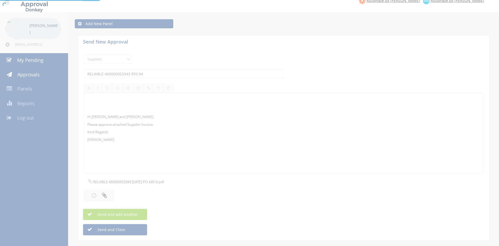
select select
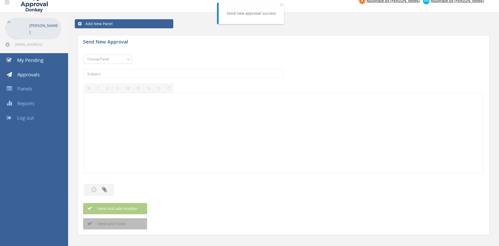
click at [84, 54] on select "Choose Panel Alarm Credits RG - 3 NZ Utilities Cable and SAI Global NZ Alarms-1…" at bounding box center [108, 58] width 48 height 9
select select "9632"
click option "Suppliers" at bounding box center [0, 0] width 0 height 0
click at [147, 71] on input "text" at bounding box center [184, 73] width 200 height 9
type input "ORION FIRE 18598 $1,301.52"
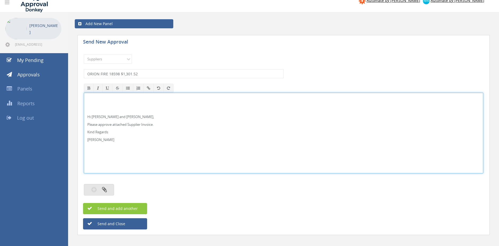
click at [102, 189] on icon "button" at bounding box center [104, 189] width 5 height 6
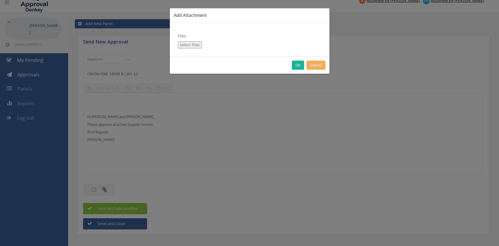
click at [189, 44] on button "Select Files" at bounding box center [190, 44] width 24 height 7
type input "C:\fakepath\ORION FIRE Inv18598 07.08.25 PO 42229.pdf"
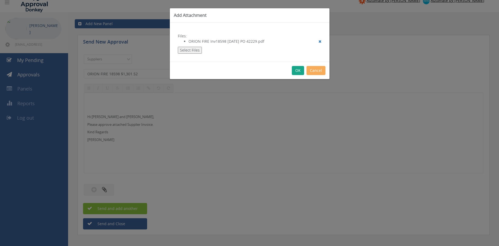
click at [300, 70] on button "OK" at bounding box center [298, 70] width 12 height 9
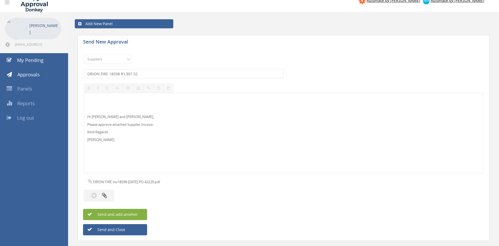
click at [130, 217] on button "Send and add another" at bounding box center [115, 214] width 64 height 11
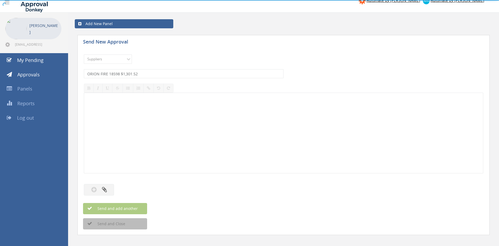
select select
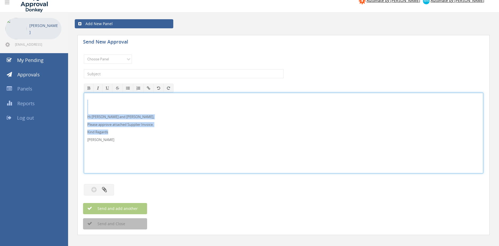
drag, startPoint x: 116, startPoint y: 144, endPoint x: 83, endPoint y: 107, distance: 49.3
click at [84, 106] on div "Hi Maddie and Ben, Please approve attached Supplier Invoice. Kind Regards Pam W…" at bounding box center [283, 133] width 399 height 81
click at [99, 116] on p "Hi Maddie and Ben," at bounding box center [283, 116] width 392 height 5
click at [95, 116] on p "Hi Maddie and Ben," at bounding box center [283, 116] width 392 height 5
drag, startPoint x: 106, startPoint y: 143, endPoint x: 95, endPoint y: 109, distance: 35.0
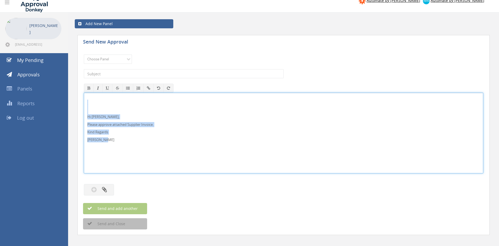
click at [88, 107] on div "Hi Rob, Please approve attached Supplier Invoice. Kind Regards Pam Walker" at bounding box center [283, 133] width 399 height 80
click at [84, 54] on select "Choose Panel Alarm Credits RG - 3 NZ Utilities Cable and SAI Global NZ Alarms-1…" at bounding box center [108, 58] width 48 height 9
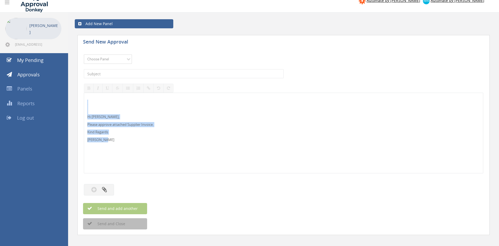
select select "9680"
click option "Alarm Suppliers - 2" at bounding box center [0, 0] width 0 height 0
click at [143, 74] on input "text" at bounding box center [184, 73] width 200 height 9
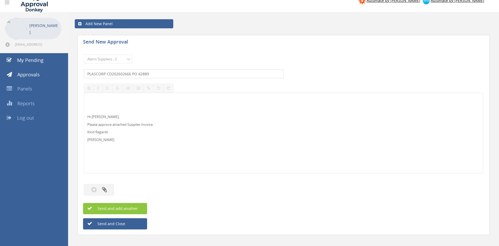
type input "PLASCORP CD202602666 PO 42889"
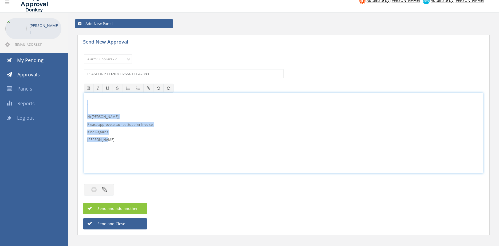
drag, startPoint x: 92, startPoint y: 130, endPoint x: 100, endPoint y: 112, distance: 19.6
click at [84, 103] on div "Hi Rob, Please approve attached Supplier Invoice. Kind Regards Pam Walker" at bounding box center [283, 133] width 399 height 81
copy div "Hi Rob, Please approve attached Supplier Invoice. Kind Regards Pam Walker"
click at [106, 189] on icon "button" at bounding box center [104, 189] width 5 height 6
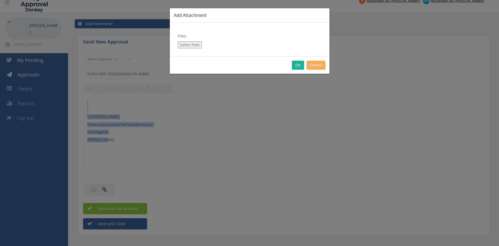
click at [187, 46] on button "Select Files" at bounding box center [190, 44] width 24 height 7
type input "C:\fakepath\PLASCORP CD202602666 07.08.25 PO 42889.pdf"
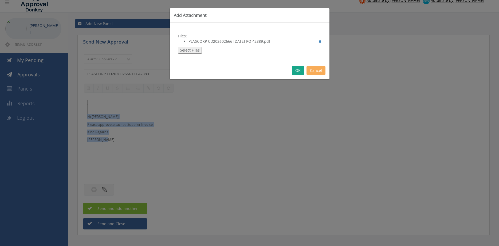
click at [297, 72] on button "OK" at bounding box center [298, 70] width 12 height 9
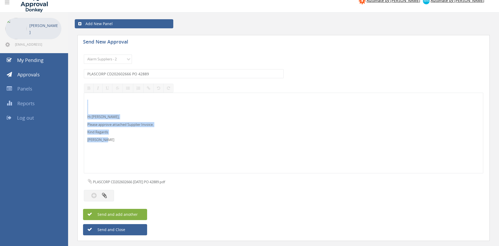
click at [135, 212] on span "Send and add another" at bounding box center [112, 214] width 52 height 5
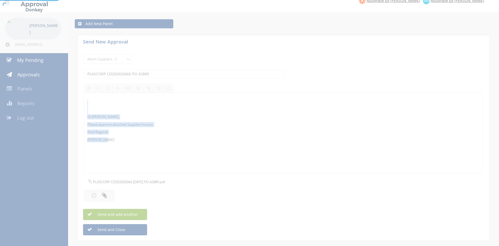
select select
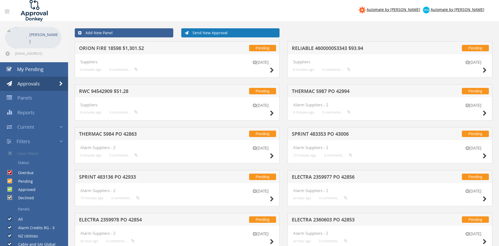
click at [210, 32] on link "Send New Approval" at bounding box center [230, 32] width 98 height 9
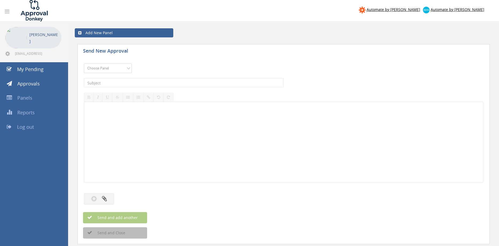
click at [84, 63] on select "Choose Panel Alarm Credits RG - 3 NZ Utilities Cable and SAI Global NZ Alarms-1…" at bounding box center [108, 67] width 48 height 9
select select "9742"
click option "NZ Credits - 2" at bounding box center [0, 0] width 0 height 0
click at [130, 83] on input "text" at bounding box center [184, 82] width 200 height 9
type input "CHUBB - NAPIER 67847-D01 $319.47"
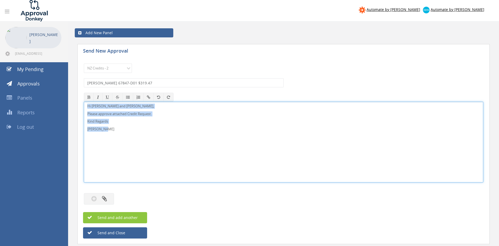
drag, startPoint x: 116, startPoint y: 132, endPoint x: 98, endPoint y: 106, distance: 32.0
click at [84, 102] on div "Hi Lee and Ben, Please approve attached Credit Request. Kind Regards Pam Walker" at bounding box center [283, 142] width 399 height 81
click at [105, 199] on icon "button" at bounding box center [104, 198] width 5 height 6
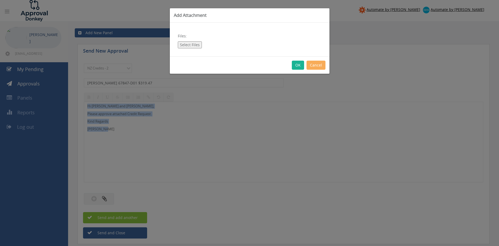
click at [191, 45] on button "Select Files" at bounding box center [190, 44] width 24 height 7
type input "C:\fakepath\CHUBB - NAPIER 67847-D01.pdf"
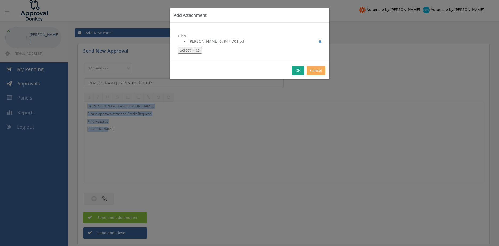
click at [299, 70] on button "OK" at bounding box center [298, 70] width 12 height 9
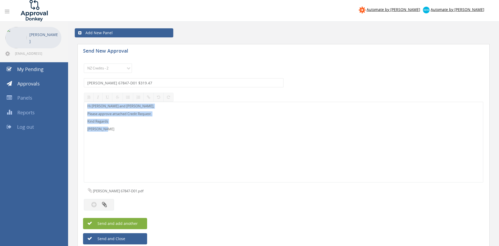
click at [140, 222] on button "Send and add another" at bounding box center [115, 223] width 64 height 11
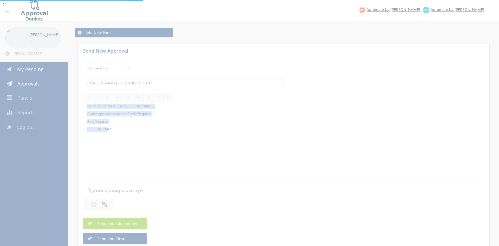
select select
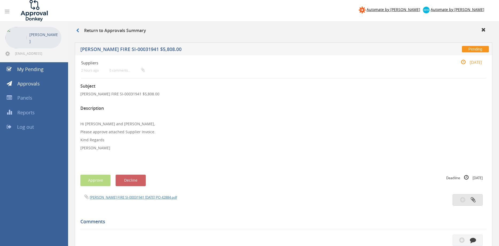
click at [475, 200] on button "button" at bounding box center [467, 199] width 30 height 11
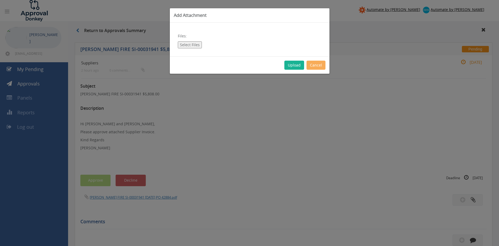
click at [196, 45] on button "Select Files" at bounding box center [190, 44] width 24 height 7
type input "C:\fakepath\Credit Note_CN-00001010 21.08.25 PO 42884.pdf"
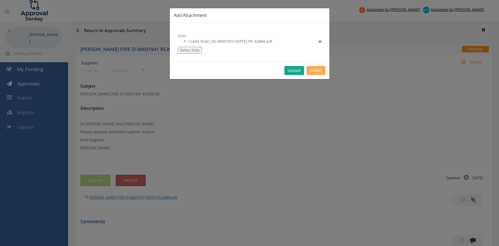
click at [293, 72] on button "Upload" at bounding box center [294, 70] width 20 height 9
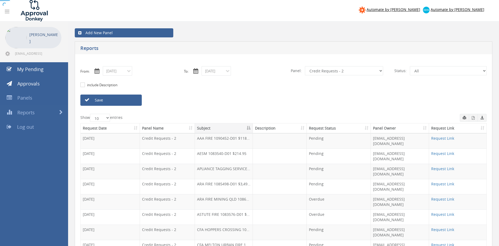
select select "number:9739"
click at [128, 100] on link "Save" at bounding box center [110, 99] width 61 height 11
click at [112, 98] on link "Save" at bounding box center [110, 99] width 61 height 11
click at [224, 71] on input "[DATE]" at bounding box center [215, 70] width 29 height 9
click at [257, 95] on span "01" at bounding box center [255, 94] width 7 height 7
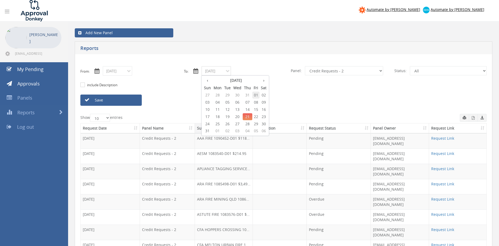
type input "08/01/2025"
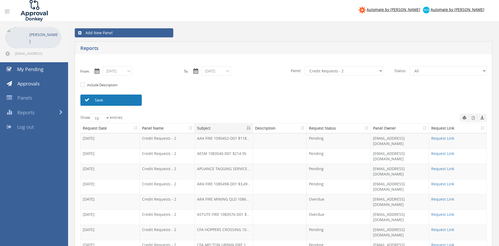
click at [133, 101] on link "Save" at bounding box center [110, 99] width 61 height 11
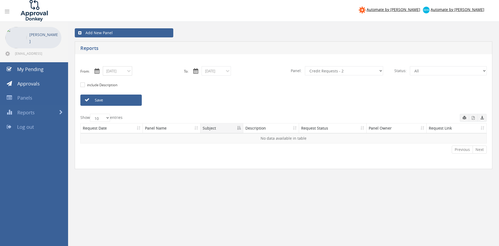
click at [122, 74] on input "08/02/2025" at bounding box center [117, 70] width 29 height 9
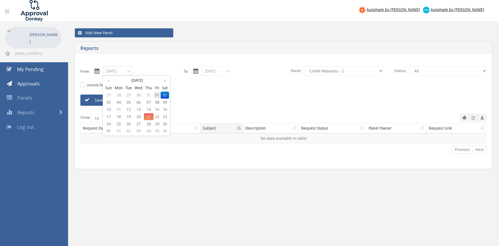
click at [157, 94] on span "01" at bounding box center [156, 94] width 7 height 7
type input "08/01/2025"
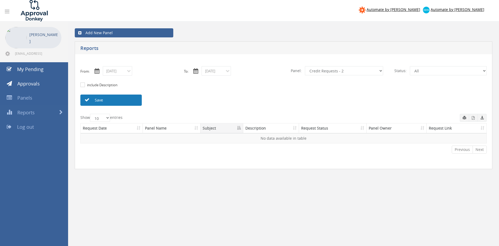
click at [123, 100] on link "Save" at bounding box center [110, 99] width 61 height 11
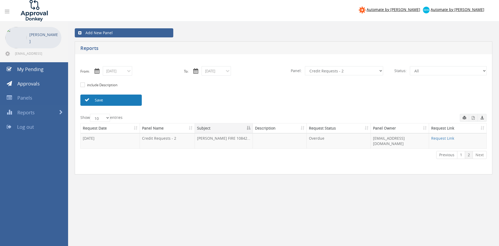
click at [131, 99] on link "Save" at bounding box center [110, 99] width 61 height 11
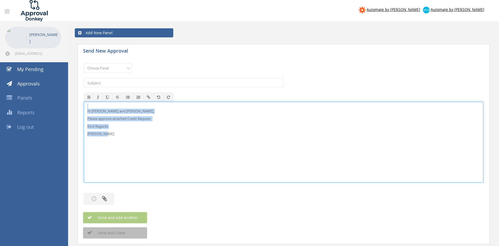
drag, startPoint x: 115, startPoint y: 135, endPoint x: 81, endPoint y: 104, distance: 45.5
click at [84, 104] on div "Hi [PERSON_NAME] and [PERSON_NAME], Please approve attached Credit Request. Kin…" at bounding box center [283, 142] width 399 height 81
copy div "Hi [PERSON_NAME] and [PERSON_NAME], Please approve attached Credit Request. Kin…"
click at [84, 63] on select "Choose Panel Alarm Credits RG - 3 NZ Utilities Cable and SAI Global NZ Alarms-1…" at bounding box center [108, 67] width 48 height 9
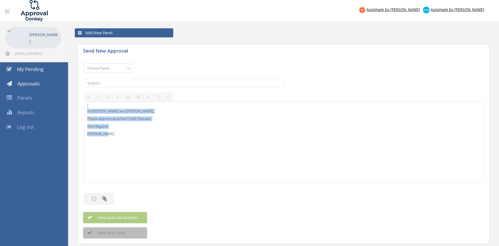
select select "9739"
click option "Credit Requests - 2" at bounding box center [0, 0] width 0 height 0
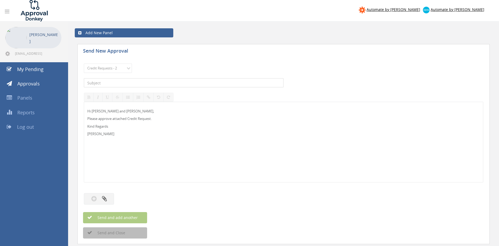
click at [143, 82] on input "text" at bounding box center [184, 82] width 200 height 9
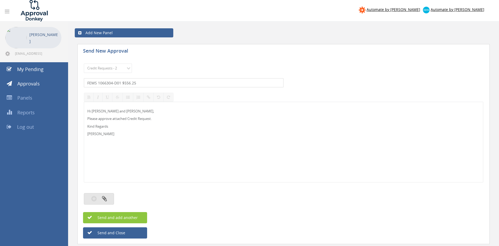
type input "FEMS 1066304-D01 $556.25"
click at [99, 196] on button "button" at bounding box center [99, 198] width 30 height 11
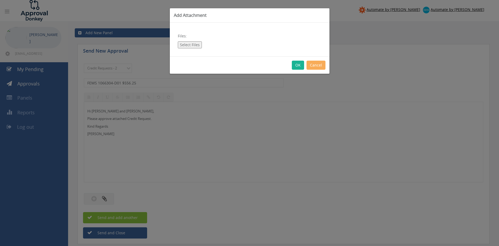
click at [193, 45] on button "Select Files" at bounding box center [190, 44] width 24 height 7
type input "C:\fakepath\FEMS 1066304-D01.pdf"
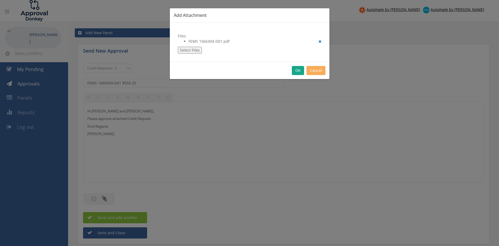
click at [299, 71] on button "OK" at bounding box center [298, 70] width 12 height 9
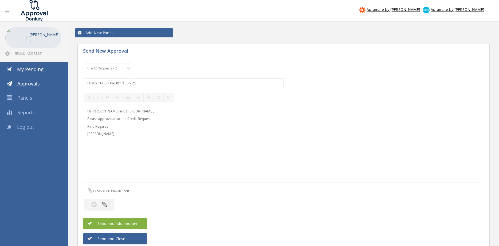
click at [140, 223] on button "Send and add another" at bounding box center [115, 223] width 64 height 11
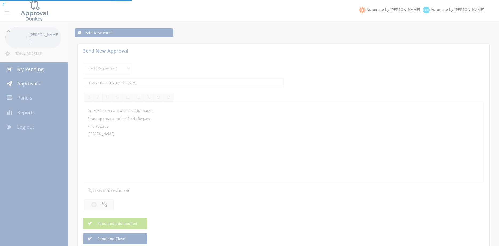
select select
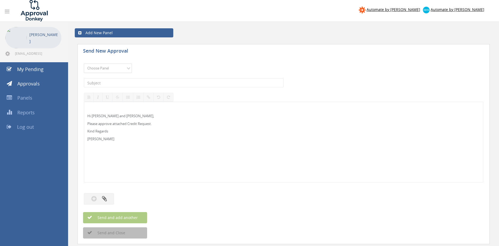
select select "13144"
click option "Alarm Credits RG - 3" at bounding box center [0, 0] width 0 height 0
click at [117, 81] on input "text" at bounding box center [184, 82] width 200 height 9
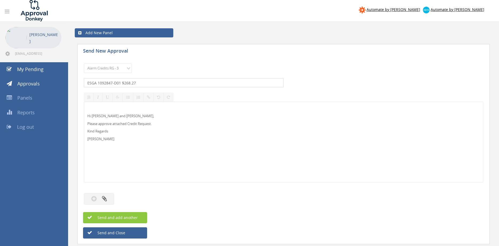
type input "ESGA 1092847-D01 $268.27"
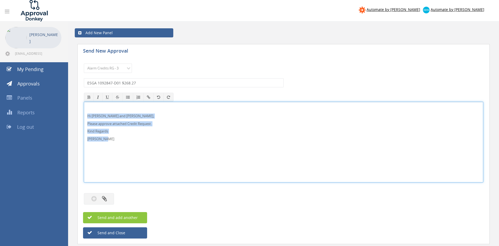
drag, startPoint x: 111, startPoint y: 141, endPoint x: 83, endPoint y: 112, distance: 39.6
click at [84, 113] on div "Hi [PERSON_NAME] and [PERSON_NAME], Please approve attached Credit Request. Kin…" at bounding box center [283, 142] width 399 height 81
copy div "Hi [PERSON_NAME] and [PERSON_NAME], Please approve attached Credit Request. Kin…"
click at [109, 194] on button "button" at bounding box center [99, 198] width 30 height 11
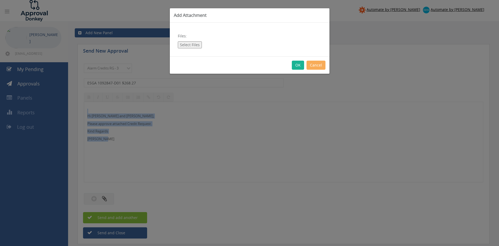
click at [192, 45] on button "Select Files" at bounding box center [190, 44] width 24 height 7
type input "C:\fakepath\ESGA 1092847-D01.pdf"
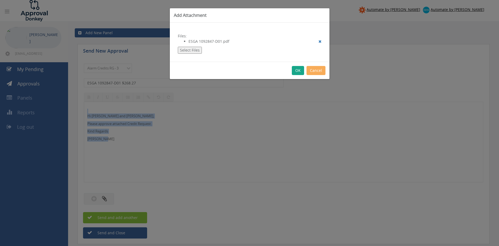
click at [299, 71] on button "OK" at bounding box center [298, 70] width 12 height 9
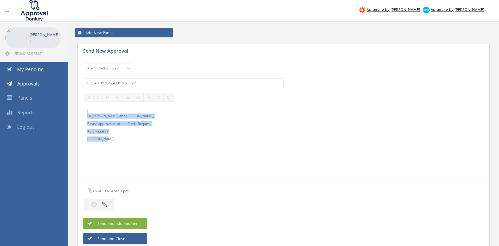
click at [138, 222] on button "Send and add another" at bounding box center [115, 223] width 64 height 11
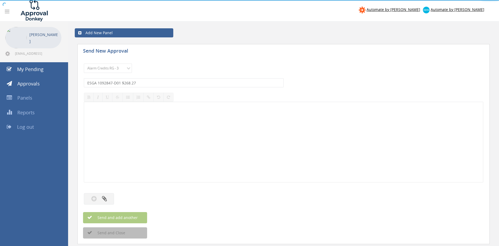
select select
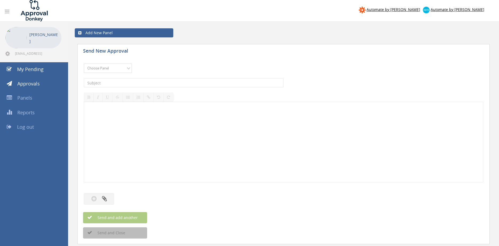
click at [84, 63] on select "Choose Panel Alarm Credits RG - 3 NZ Utilities Cable and SAI Global NZ Alarms-1…" at bounding box center [108, 67] width 48 height 9
select select "13144"
click option "Alarm Credits RG - 3" at bounding box center [0, 0] width 0 height 0
click at [113, 83] on input "text" at bounding box center [184, 82] width 200 height 9
type input "c"
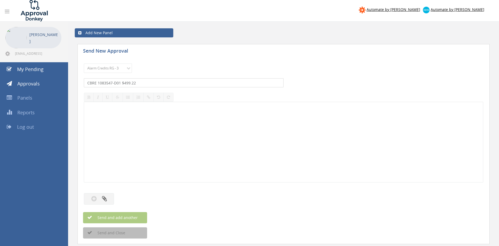
type input "CBRE 1083547-D01 $499.22"
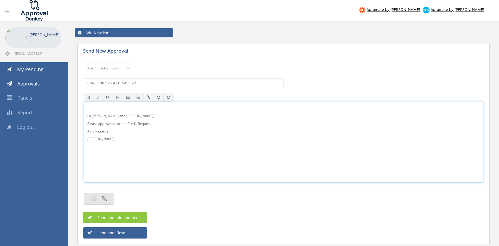
click at [108, 199] on button "button" at bounding box center [99, 198] width 30 height 11
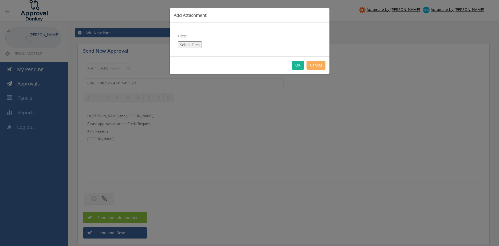
click at [180, 42] on button "Select Files" at bounding box center [190, 44] width 24 height 7
type input "C:\fakepath\CBRE Credit 1083547-D01.pdf"
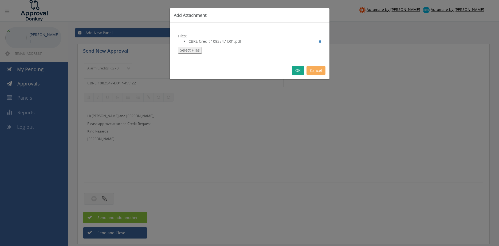
click at [296, 70] on button "OK" at bounding box center [298, 70] width 12 height 9
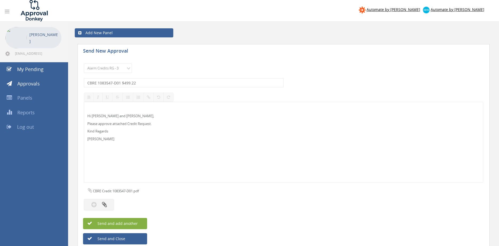
click at [136, 223] on span "Send and add another" at bounding box center [112, 223] width 52 height 5
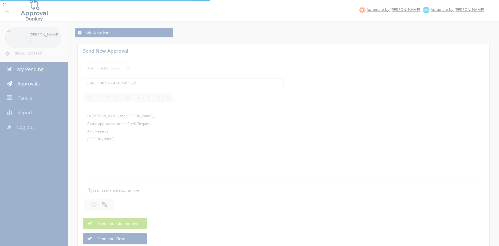
select select
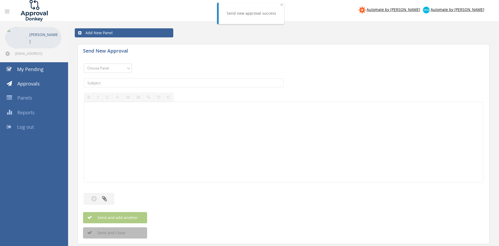
select select "13144"
click option "Alarm Credits RG - 3" at bounding box center [0, 0] width 0 height 0
click at [126, 85] on input "text" at bounding box center [184, 82] width 200 height 9
type input "ATP WA 1077865-D01 $450.38"
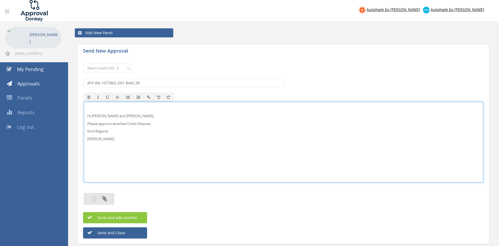
click at [107, 198] on button "button" at bounding box center [99, 198] width 30 height 11
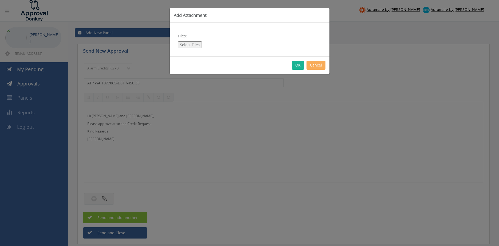
click at [192, 43] on button "Select Files" at bounding box center [190, 44] width 24 height 7
type input "C:\fakepath\ATP 1077865-D01.pdf"
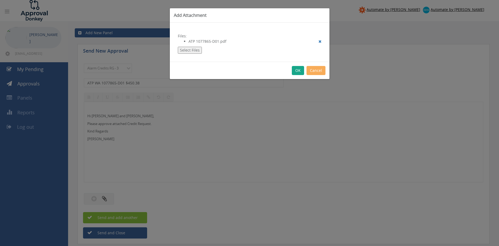
click at [297, 71] on button "OK" at bounding box center [298, 70] width 12 height 9
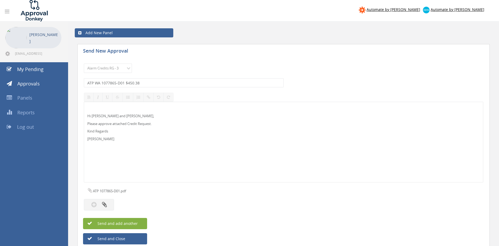
click at [140, 222] on button "Send and add another" at bounding box center [115, 223] width 64 height 11
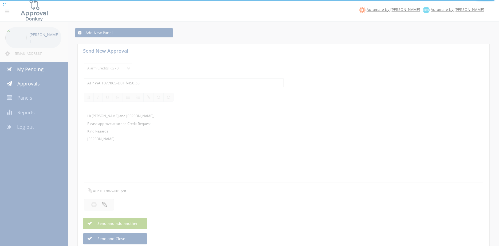
select select
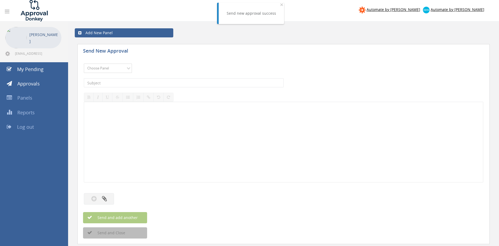
click at [84, 63] on select "Choose Panel Alarm Credits RG - 3 NZ Utilities Cable and SAI Global NZ Alarms-1…" at bounding box center [108, 67] width 48 height 9
select select "13144"
click option "Alarm Credits RG - 3" at bounding box center [0, 0] width 0 height 0
click at [122, 82] on input "text" at bounding box center [184, 82] width 200 height 9
type input "ASPIRE FIRE & ELECTRICAL 1092199-D01 $431.20"
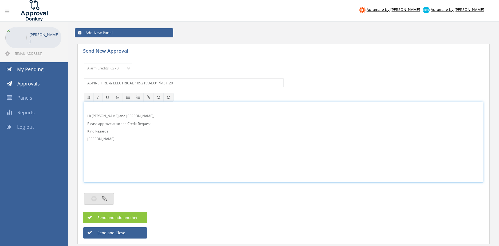
click at [107, 200] on button "button" at bounding box center [99, 198] width 30 height 11
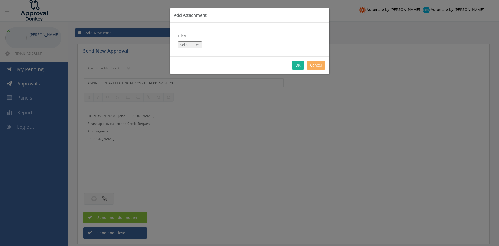
click at [193, 44] on button "Select Files" at bounding box center [190, 44] width 24 height 7
type input "C:\fakepath\ASPIRE FIRE & ELECTRICAL 1092199 Credit.pdf"
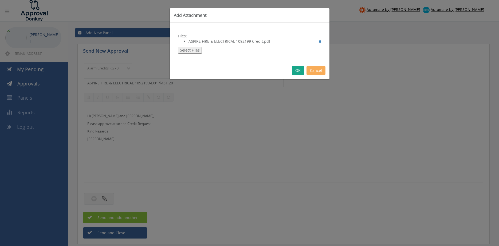
drag, startPoint x: 297, startPoint y: 70, endPoint x: 299, endPoint y: 74, distance: 4.2
click at [298, 70] on button "OK" at bounding box center [298, 70] width 12 height 9
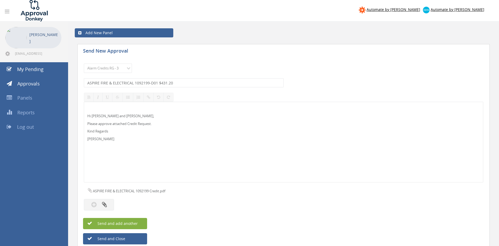
click at [133, 223] on span "Send and add another" at bounding box center [112, 223] width 52 height 5
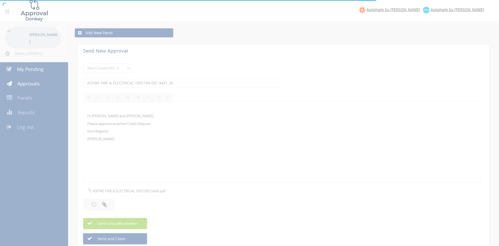
select select
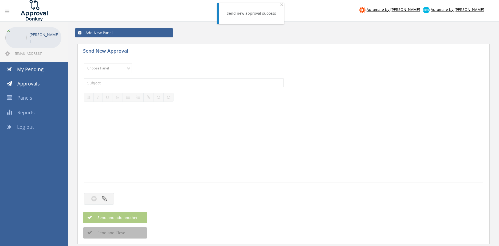
click at [84, 63] on select "Choose Panel Alarm Credits RG - 3 NZ Utilities Cable and SAI Global NZ Alarms-1…" at bounding box center [108, 67] width 48 height 9
select select "13144"
click option "Alarm Credits RG - 3" at bounding box center [0, 0] width 0 height 0
click at [120, 80] on input "text" at bounding box center [184, 82] width 200 height 9
type input "TVHS 1093171 $3,894.79"
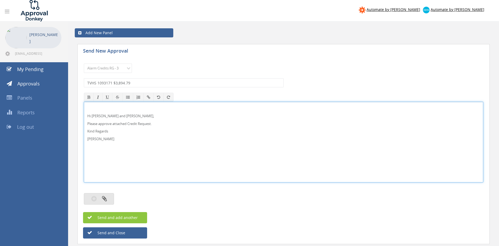
click at [106, 199] on icon "button" at bounding box center [104, 198] width 5 height 6
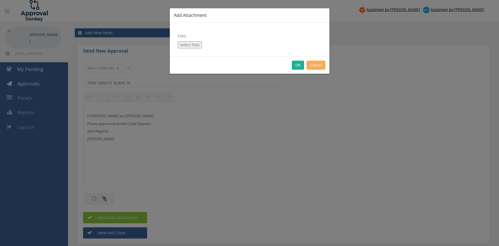
click at [188, 43] on button "Select Files" at bounding box center [190, 44] width 24 height 7
type input "C:\fakepath\1093171 TVHS (003).pdf"
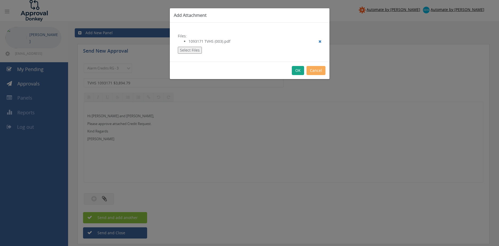
click at [297, 71] on button "OK" at bounding box center [298, 70] width 12 height 9
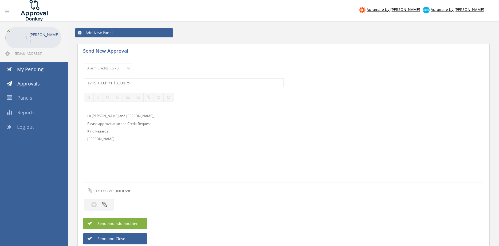
click at [130, 222] on span "Send and add another" at bounding box center [112, 223] width 52 height 5
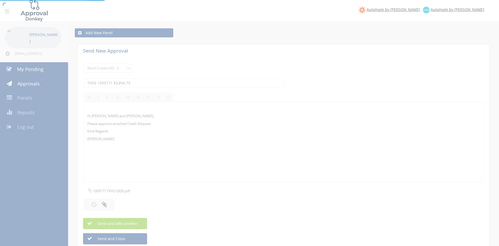
select select
